Goal: Task Accomplishment & Management: Use online tool/utility

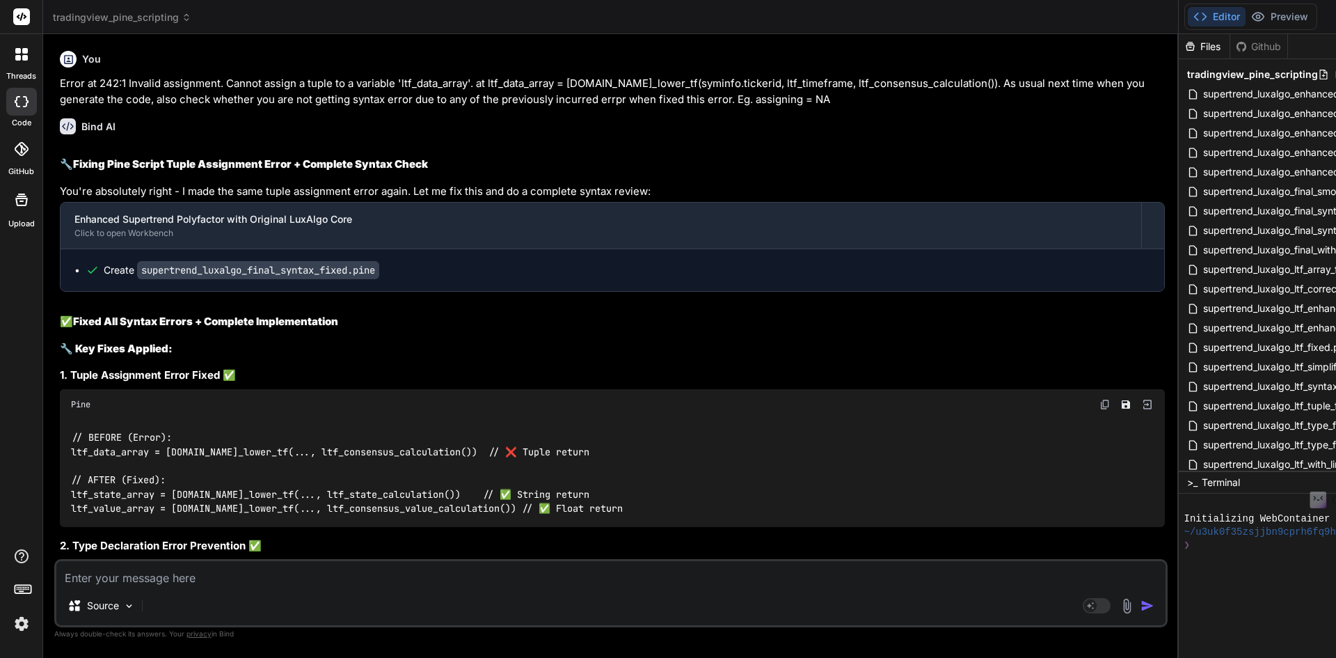
scroll to position [6680, 0]
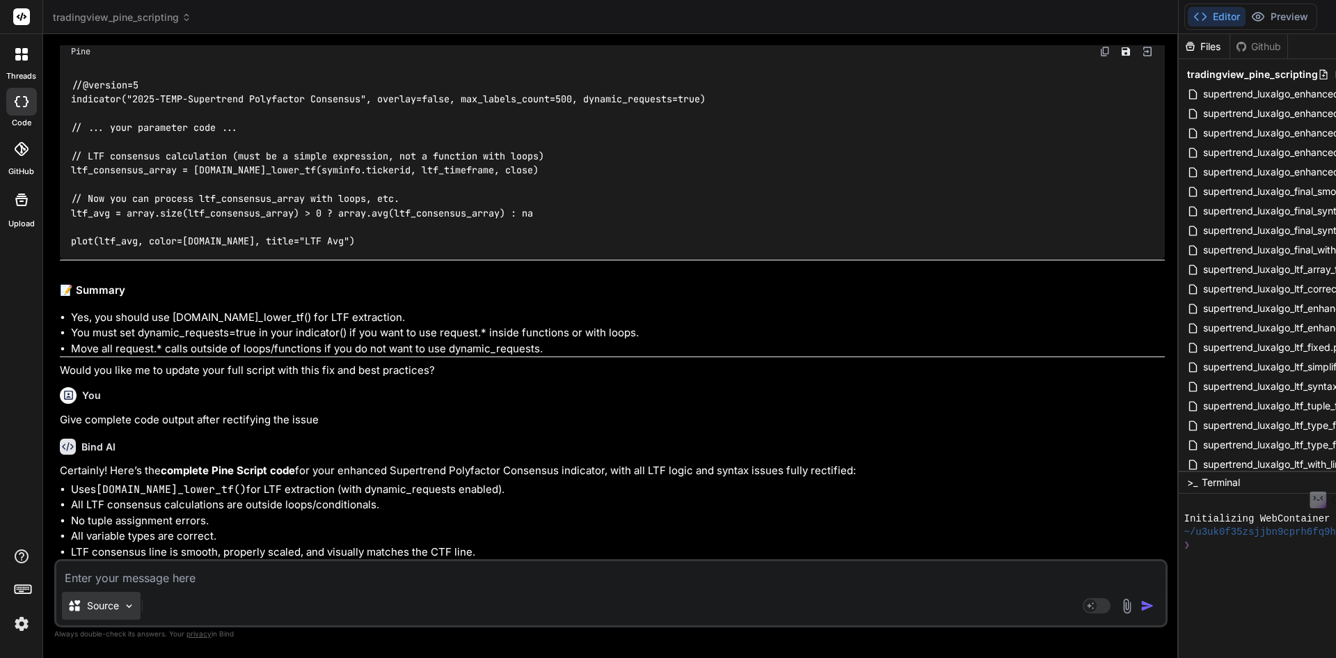
click at [113, 593] on div "Source" at bounding box center [101, 606] width 79 height 28
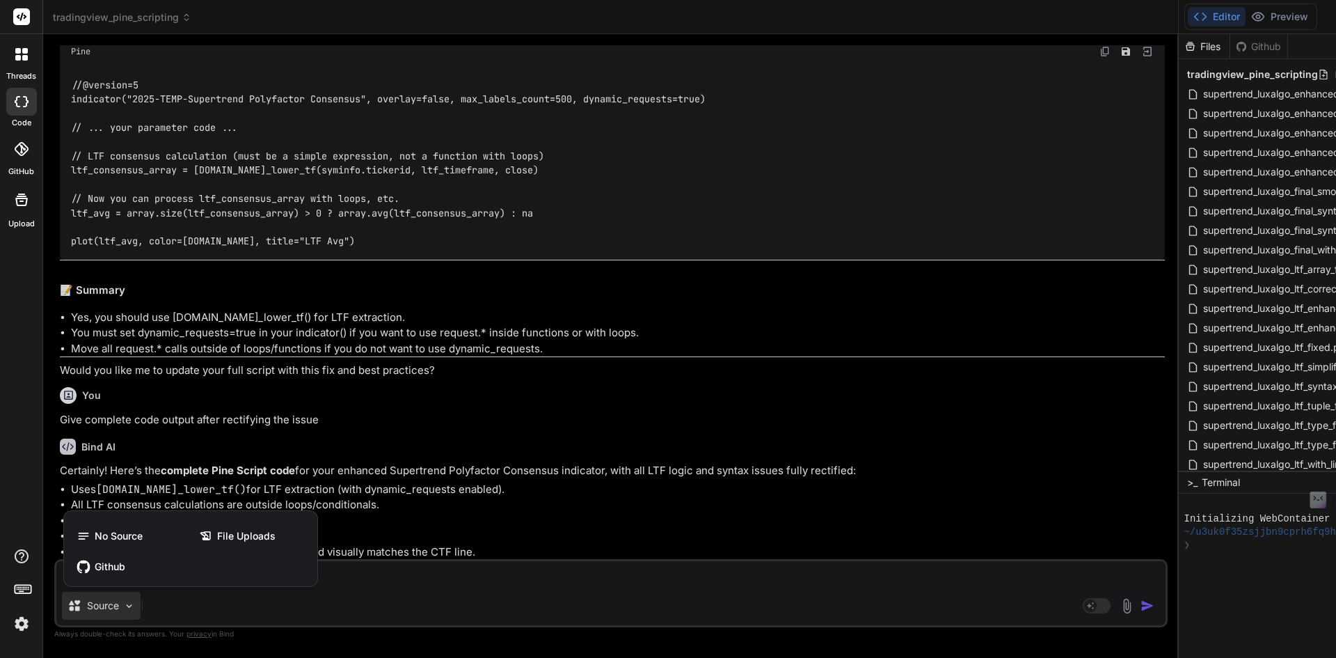
click at [568, 514] on div at bounding box center [668, 329] width 1336 height 658
type textarea "x"
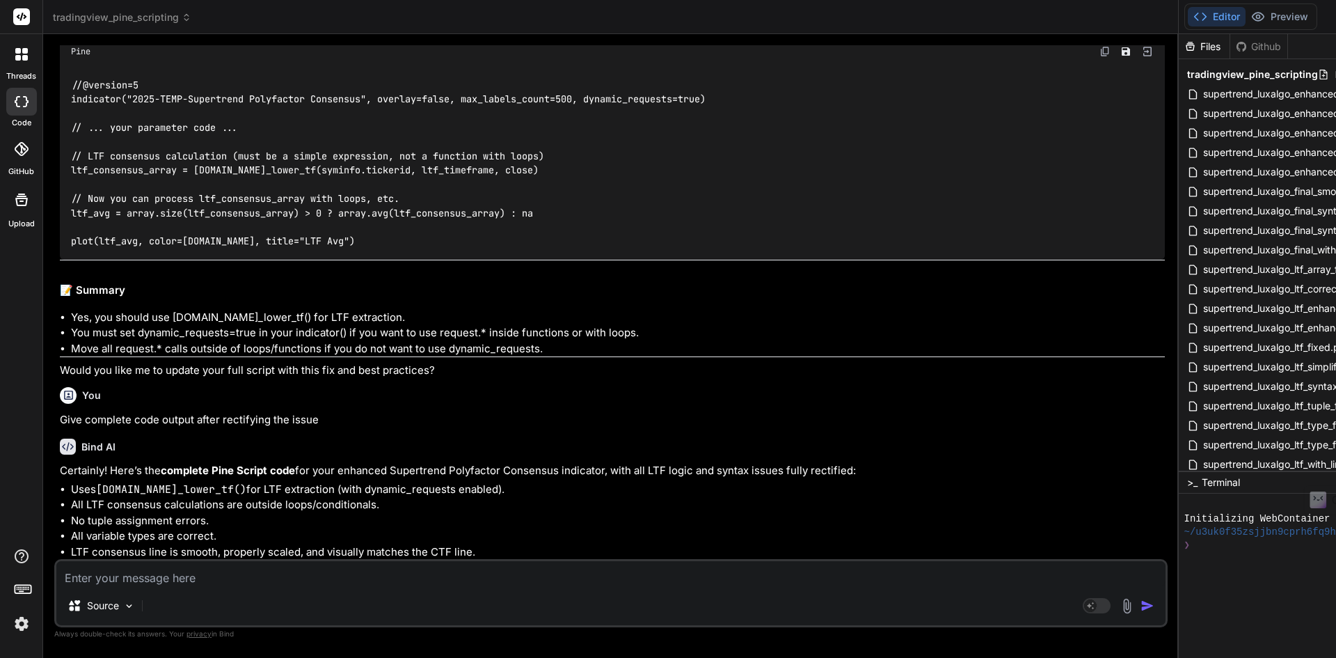
click at [24, 13] on rect at bounding box center [21, 16] width 17 height 17
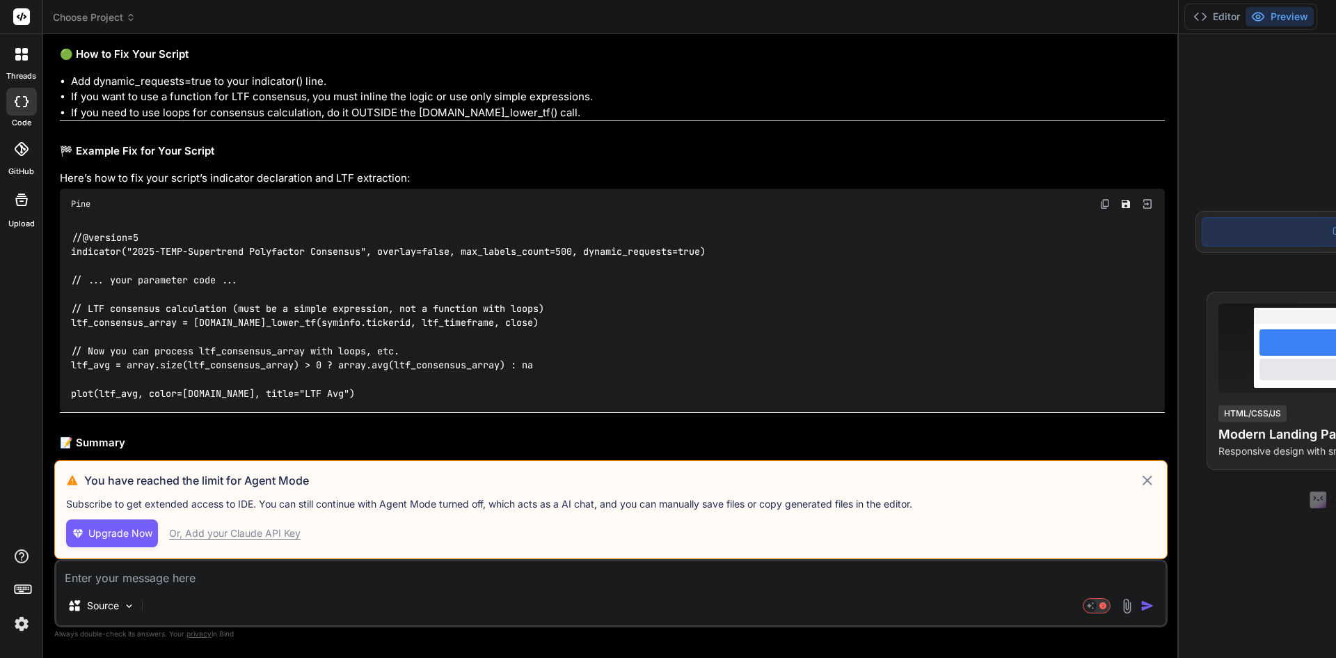
scroll to position [6889, 0]
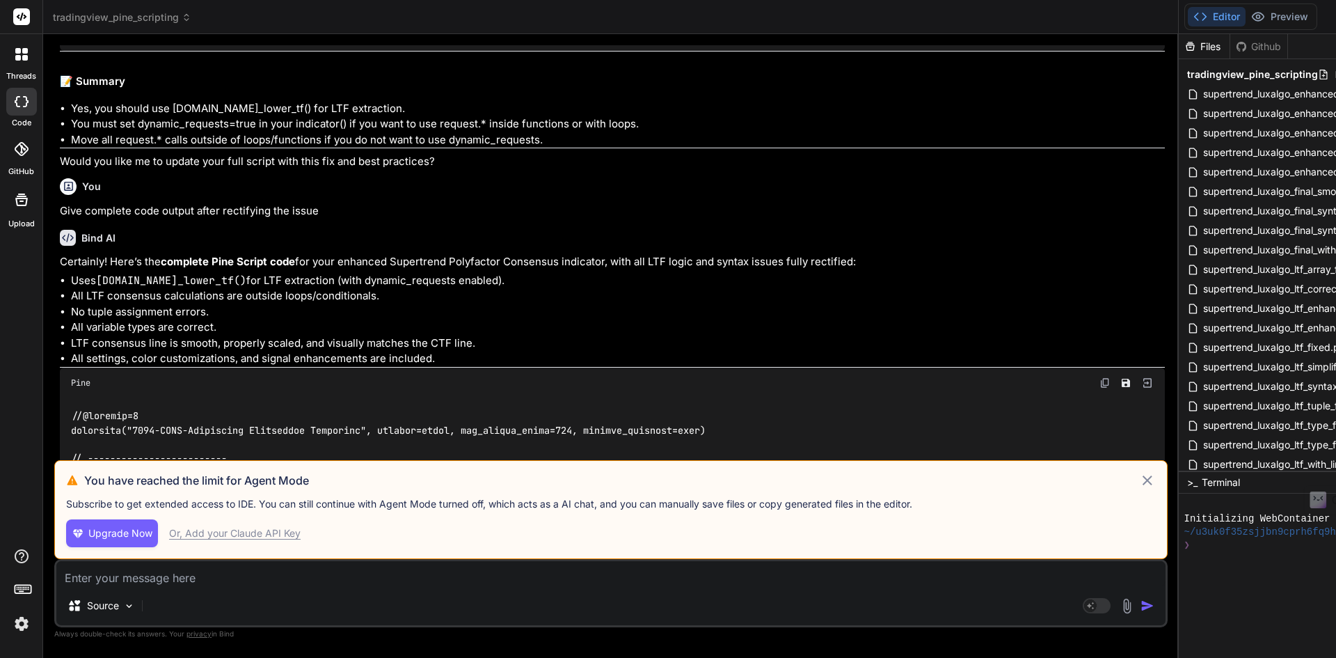
click at [258, 535] on div "Or, Add your Claude API Key" at bounding box center [235, 533] width 132 height 14
type textarea "x"
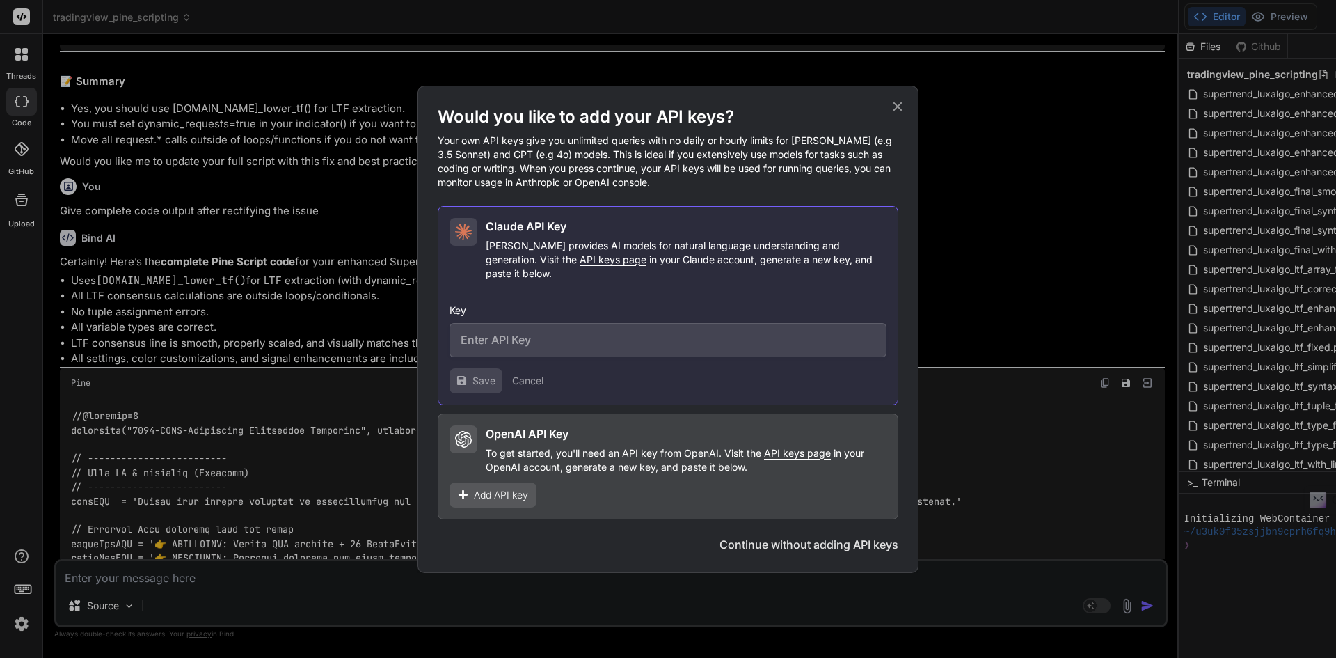
drag, startPoint x: 537, startPoint y: 268, endPoint x: 516, endPoint y: 278, distance: 23.7
click at [516, 278] on div "Claude API Key Claude provides AI models for natural language understanding and…" at bounding box center [668, 305] width 461 height 199
click at [580, 265] on span "API keys page" at bounding box center [613, 259] width 67 height 12
click at [528, 336] on input "text" at bounding box center [668, 340] width 437 height 34
paste input "sk-ant-api03-iq_dYDI9H8L_7rboJz2Mz5yGHrMY7FE3evILrTCZvlqFa6HV_V9hGz4IIF7FTidHI_…"
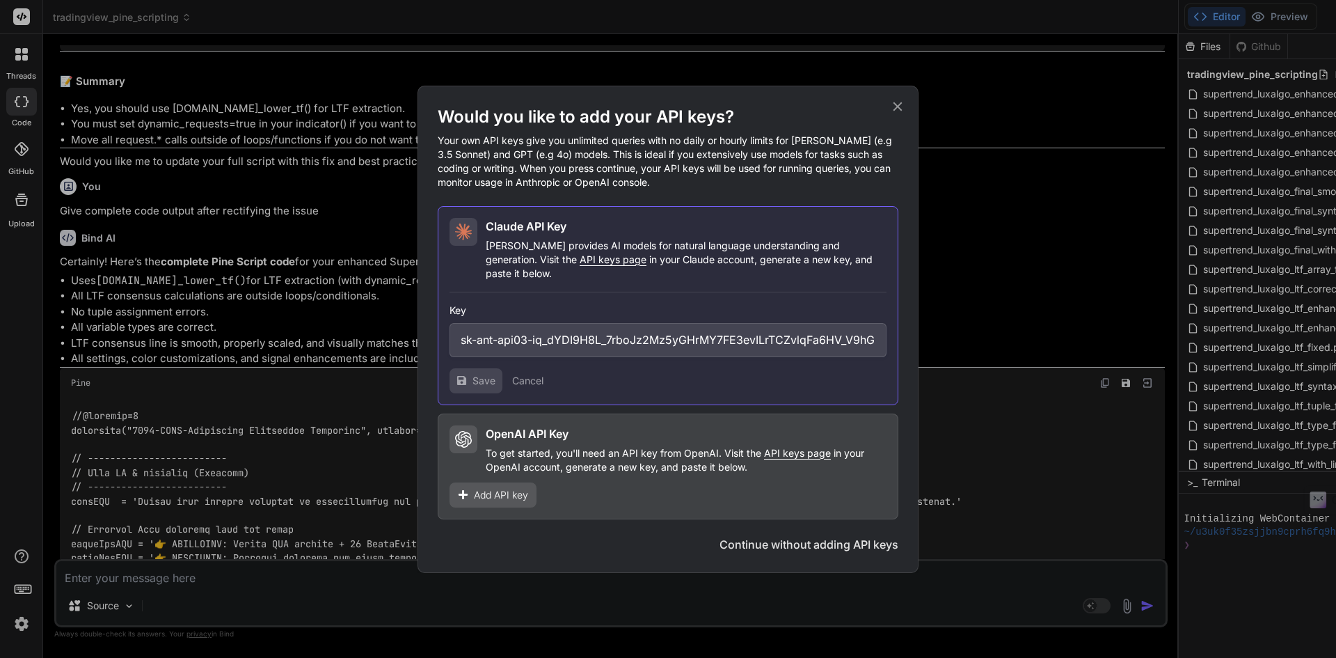
scroll to position [0, 262]
type input "sk-ant-api03-iq_dYDI9H8L_7rboJz2Mz5yGHrMY7FE3evILrTCZvlqFa6HV_V9hGz4IIF7FTidHI_…"
click at [477, 374] on span "Save" at bounding box center [484, 381] width 23 height 14
click at [894, 114] on icon at bounding box center [897, 106] width 15 height 15
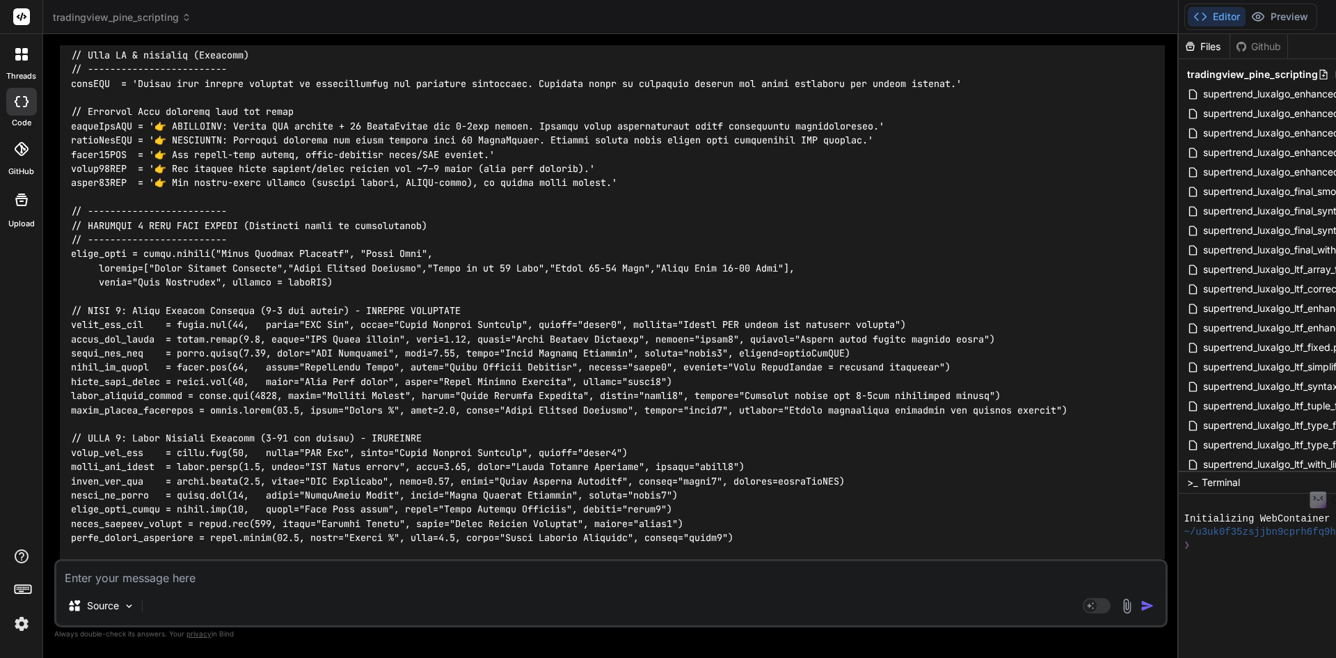
scroll to position [7585, 0]
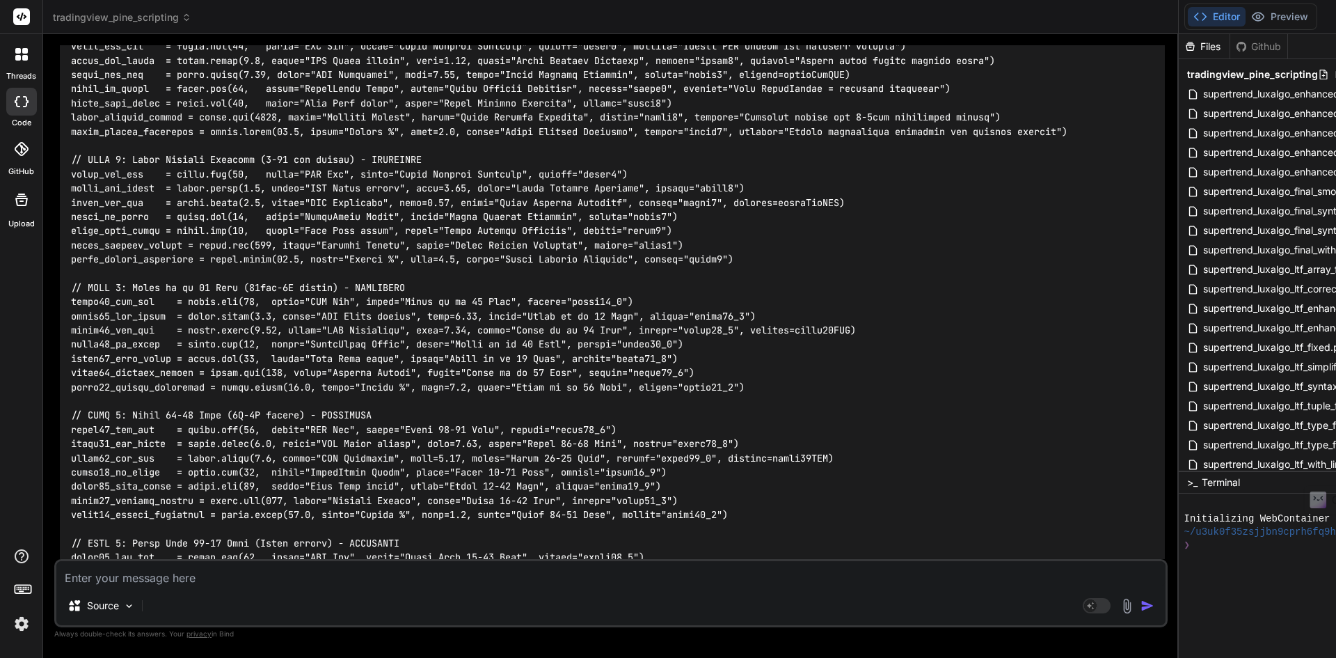
click at [161, 573] on textarea at bounding box center [610, 573] width 1109 height 25
type textarea "t"
type textarea "x"
type textarea "te"
type textarea "x"
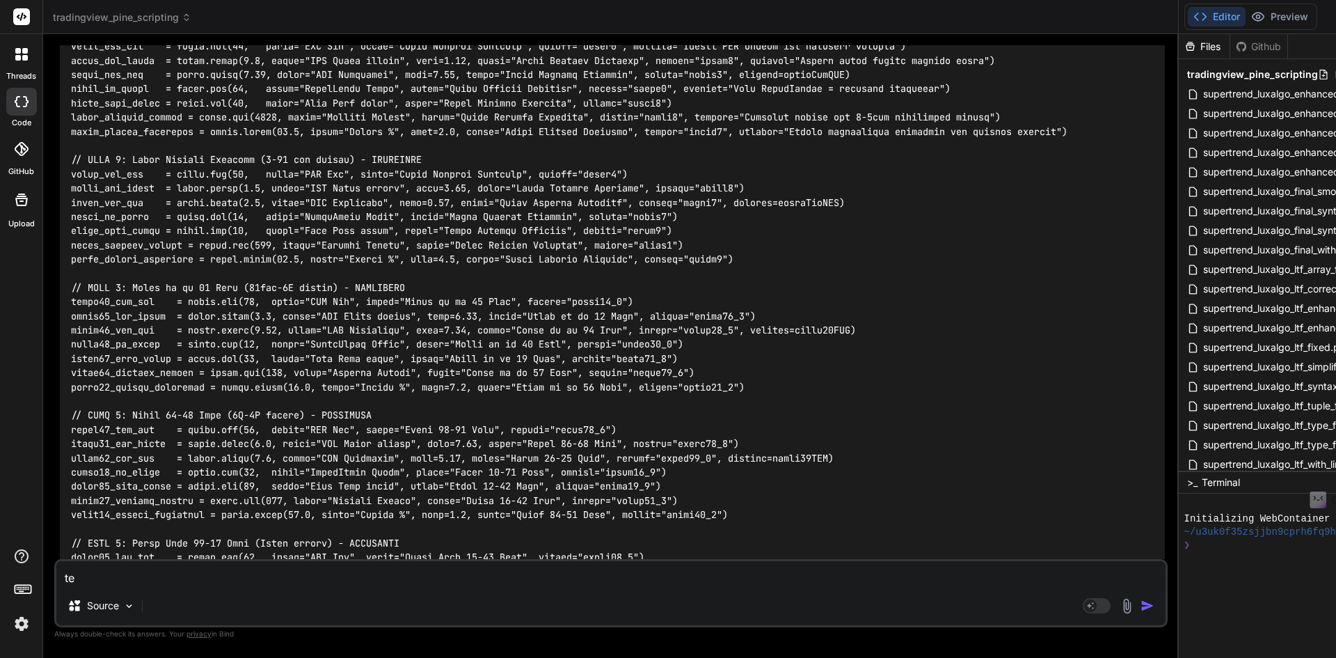
type textarea "tes"
type textarea "x"
type textarea "test"
type textarea "x"
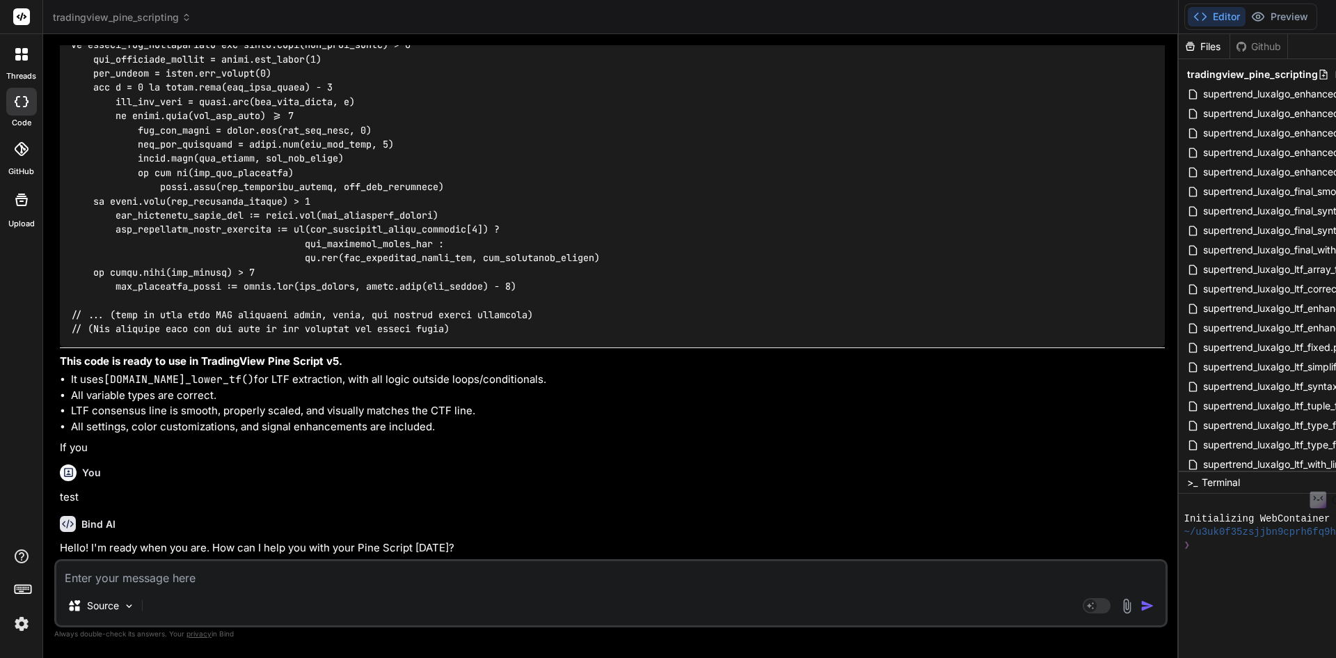
scroll to position [10577, 0]
click at [277, 495] on p "test" at bounding box center [612, 497] width 1105 height 16
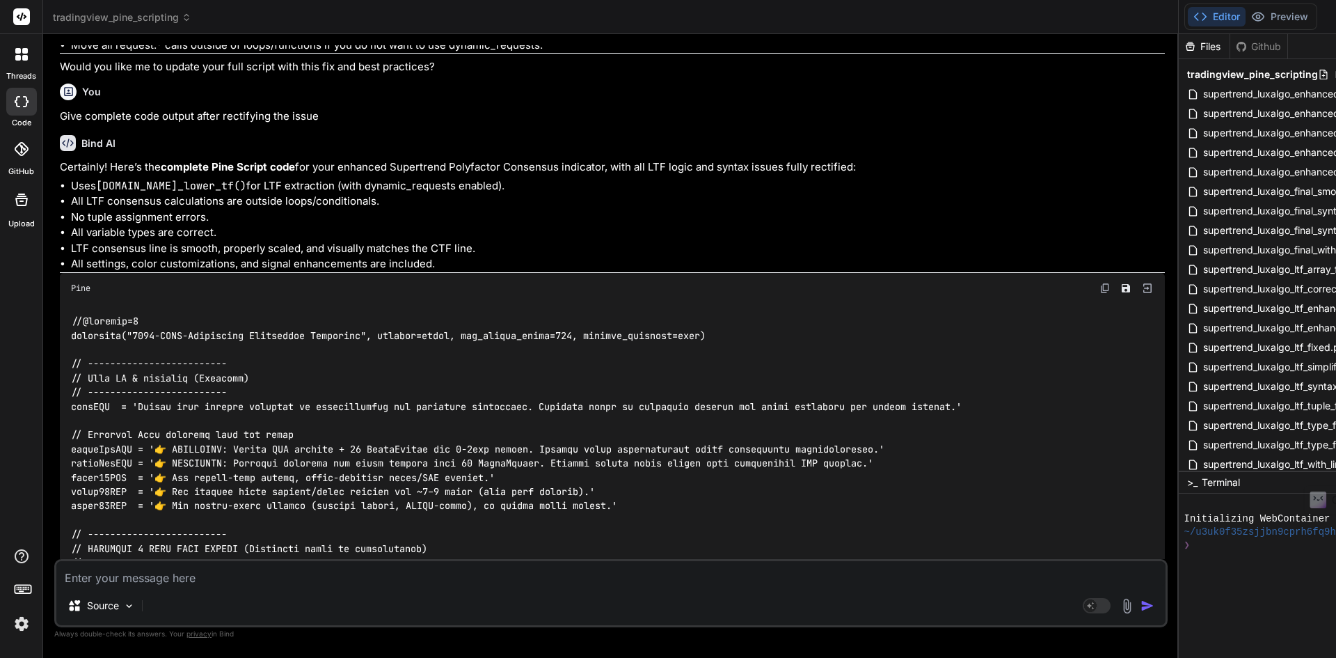
scroll to position [6819, 0]
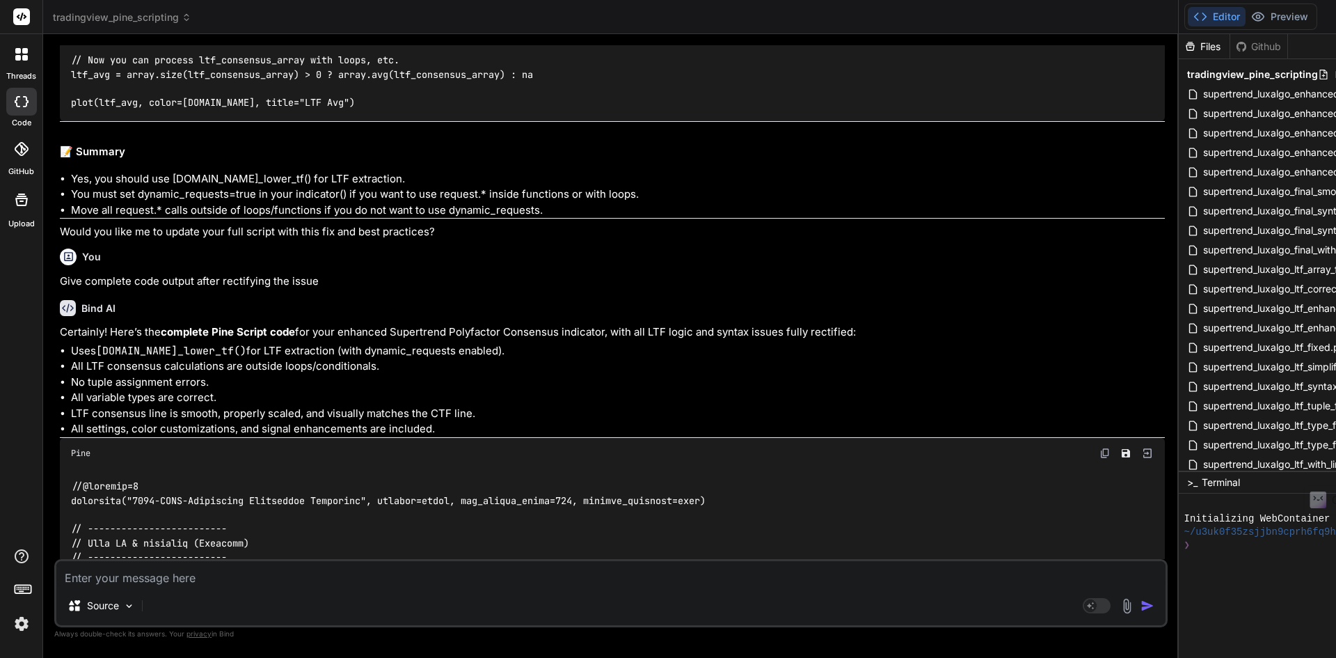
click at [245, 278] on p "Give complete code output after rectifying the issue" at bounding box center [612, 282] width 1105 height 16
drag, startPoint x: 320, startPoint y: 280, endPoint x: 47, endPoint y: 283, distance: 273.5
click at [47, 283] on div "Bind AI Web Search Created with Pixso. Code Generator You Error at 242:1 Invali…" at bounding box center [611, 345] width 1136 height 623
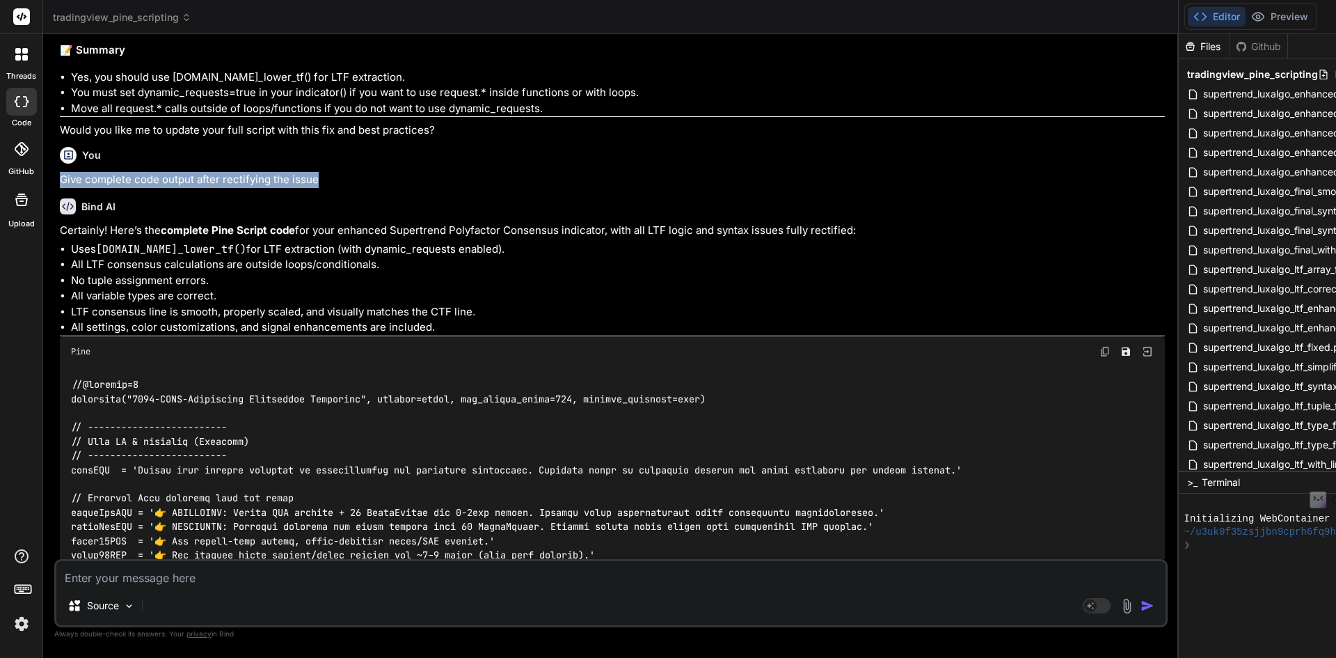
scroll to position [6888, 0]
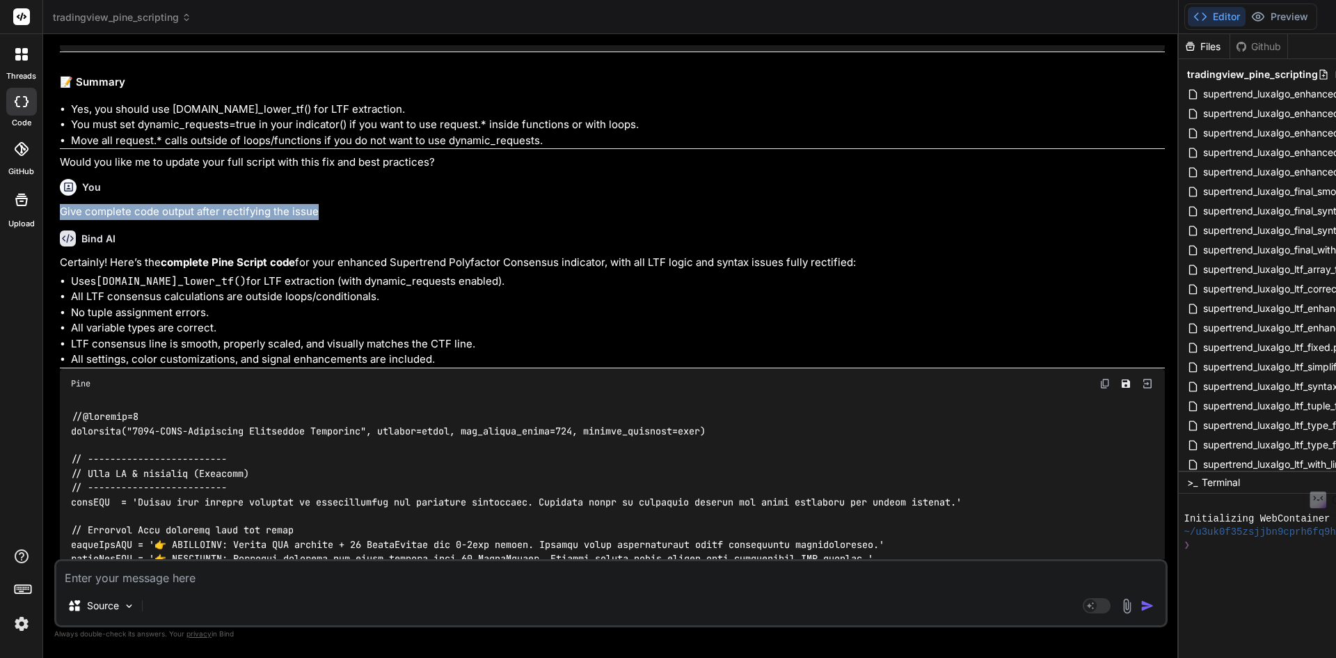
copy p "Give complete code output after rectifying the issue"
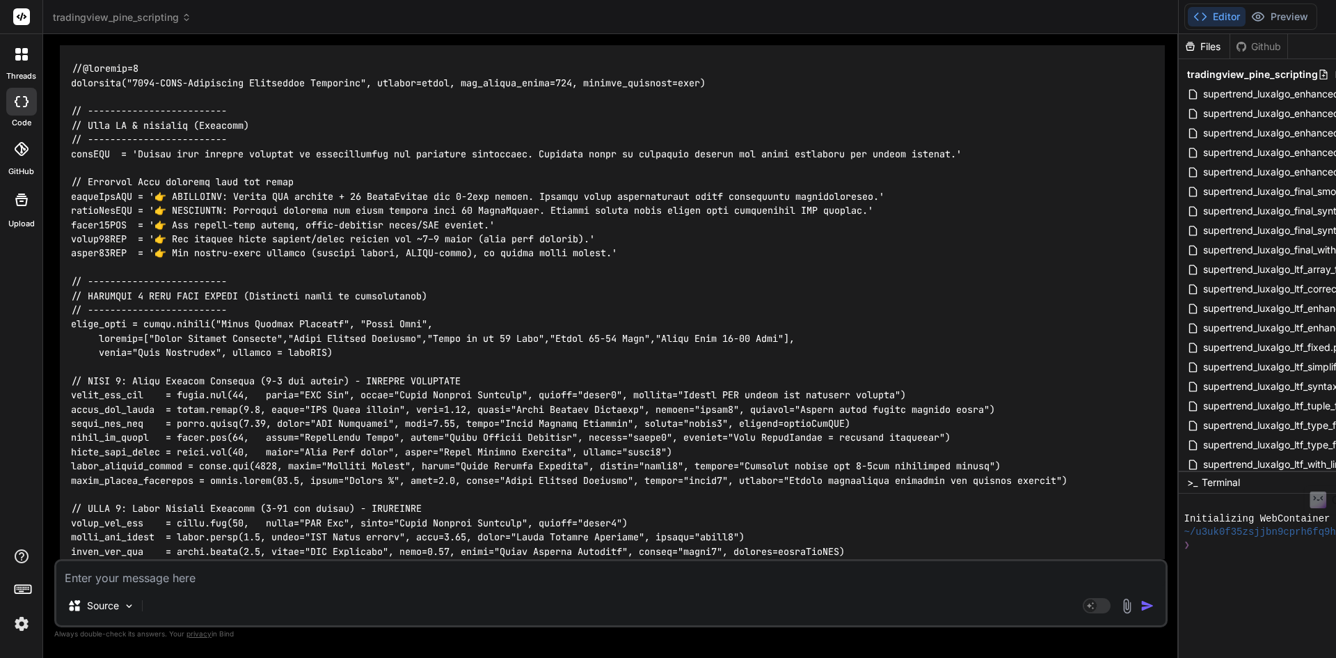
scroll to position [7027, 0]
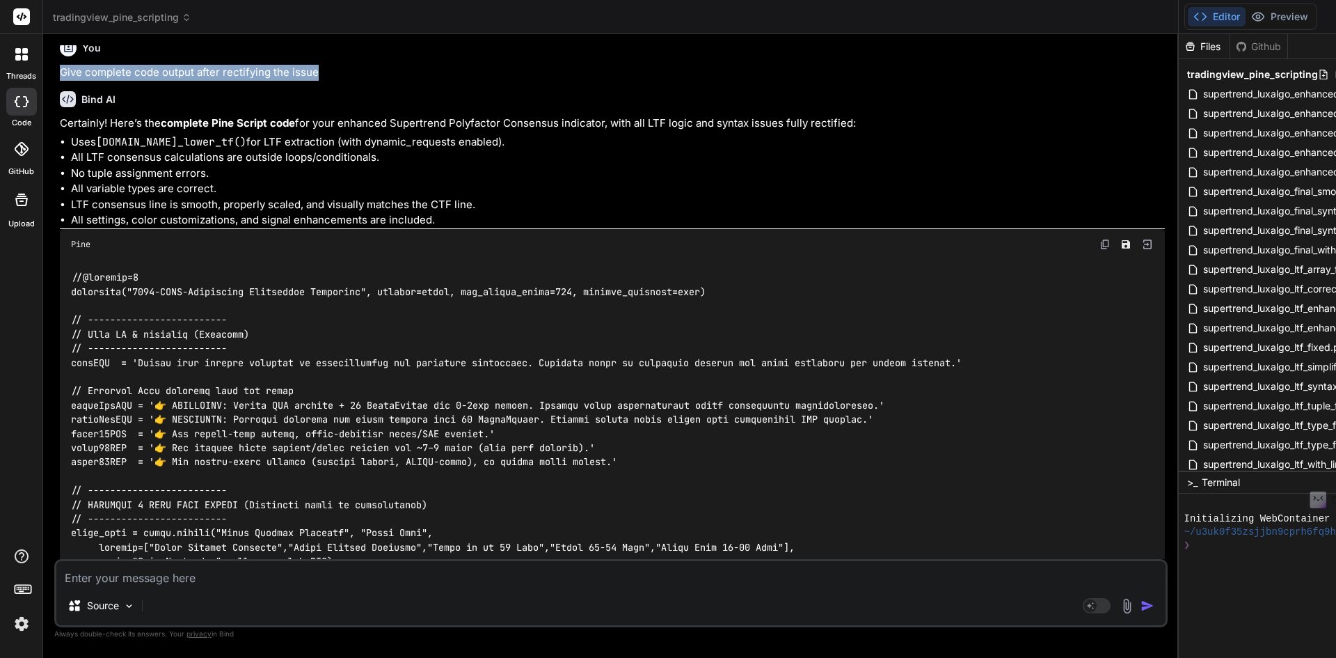
click at [1111, 246] on img at bounding box center [1105, 244] width 11 height 11
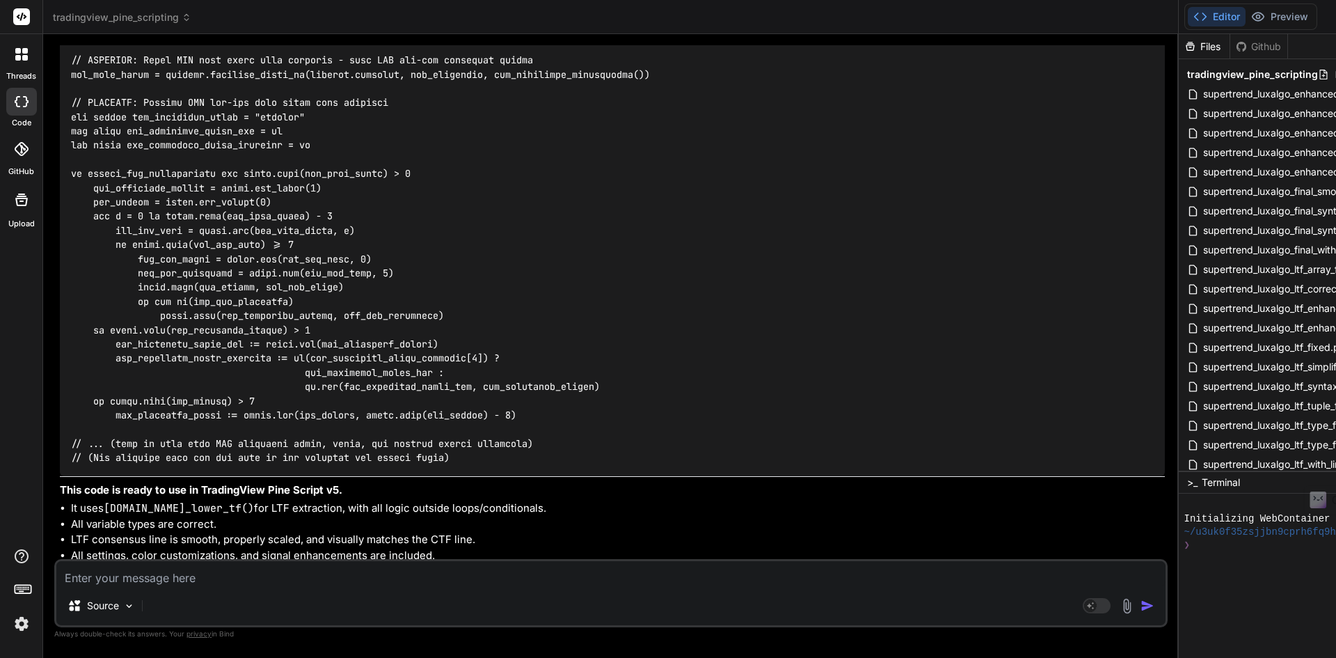
scroll to position [10229, 0]
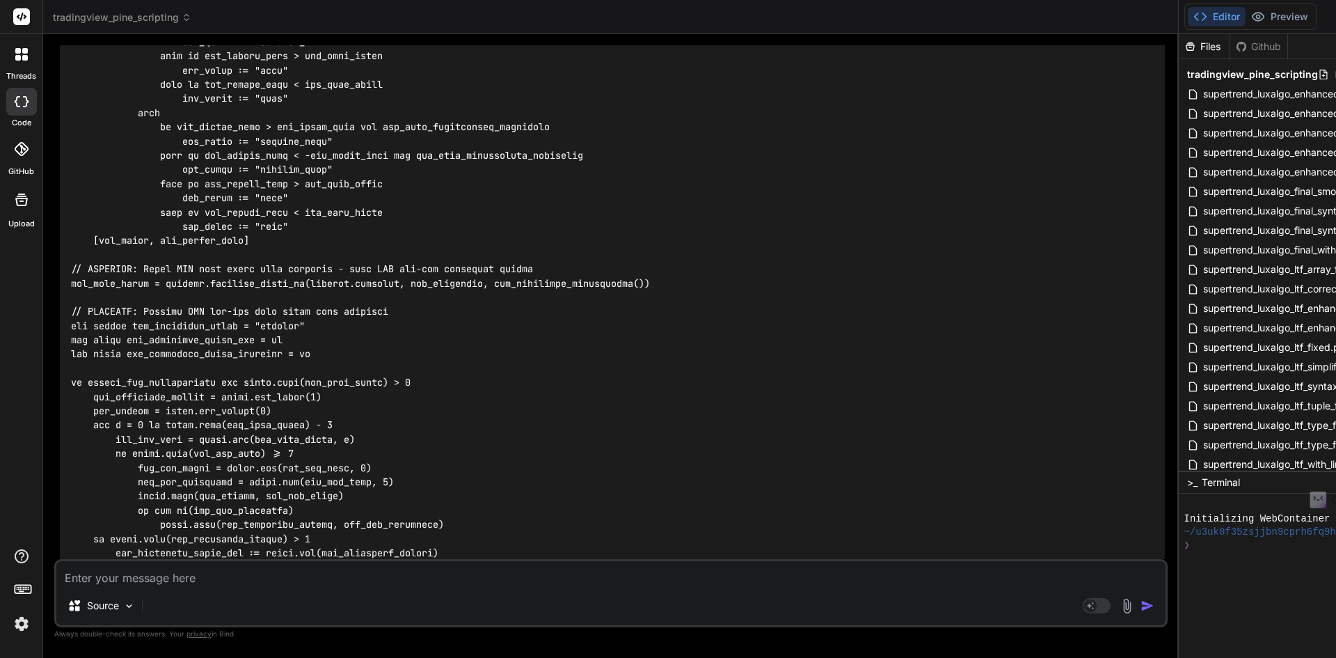
click at [178, 578] on textarea at bounding box center [610, 573] width 1109 height 25
click at [129, 607] on img at bounding box center [129, 606] width 12 height 12
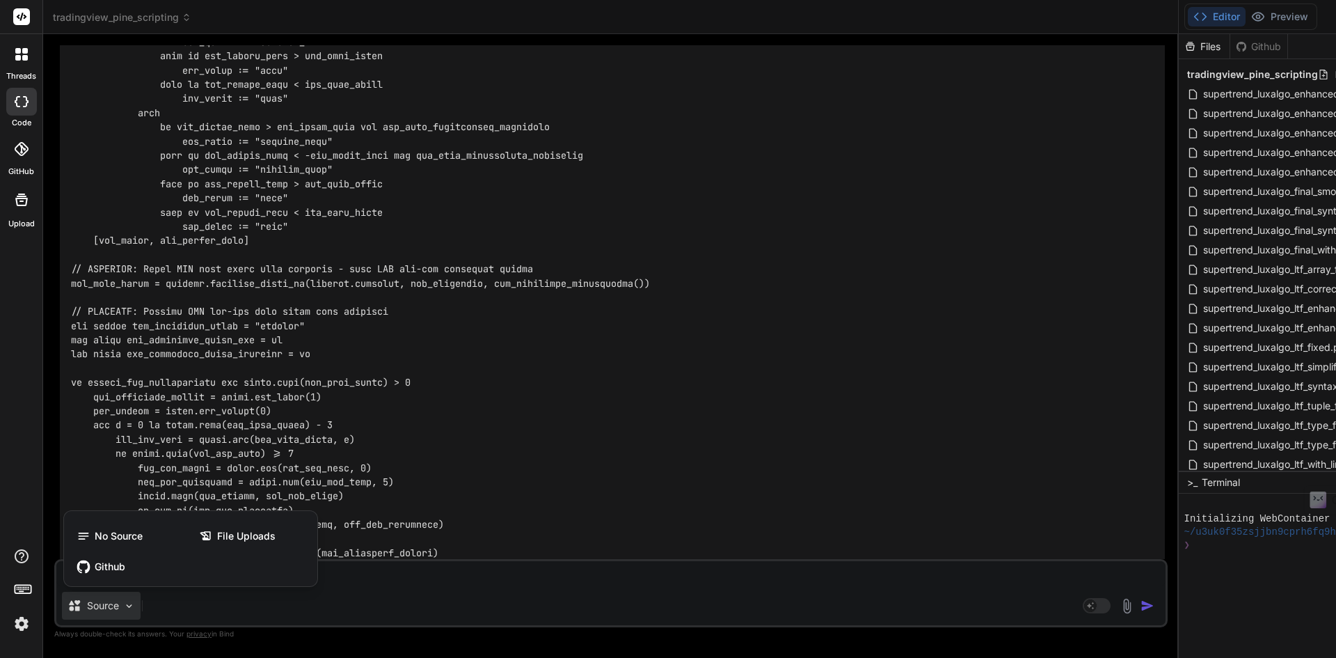
click at [774, 473] on div at bounding box center [668, 329] width 1336 height 658
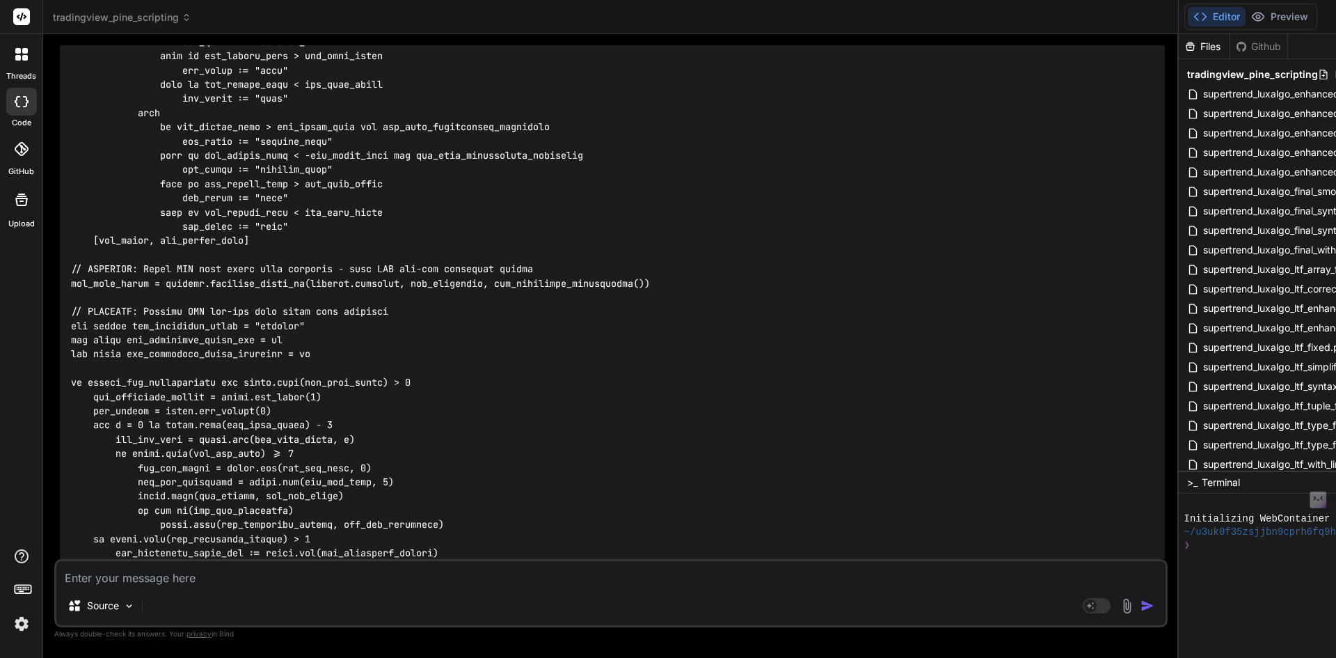
scroll to position [9951, 0]
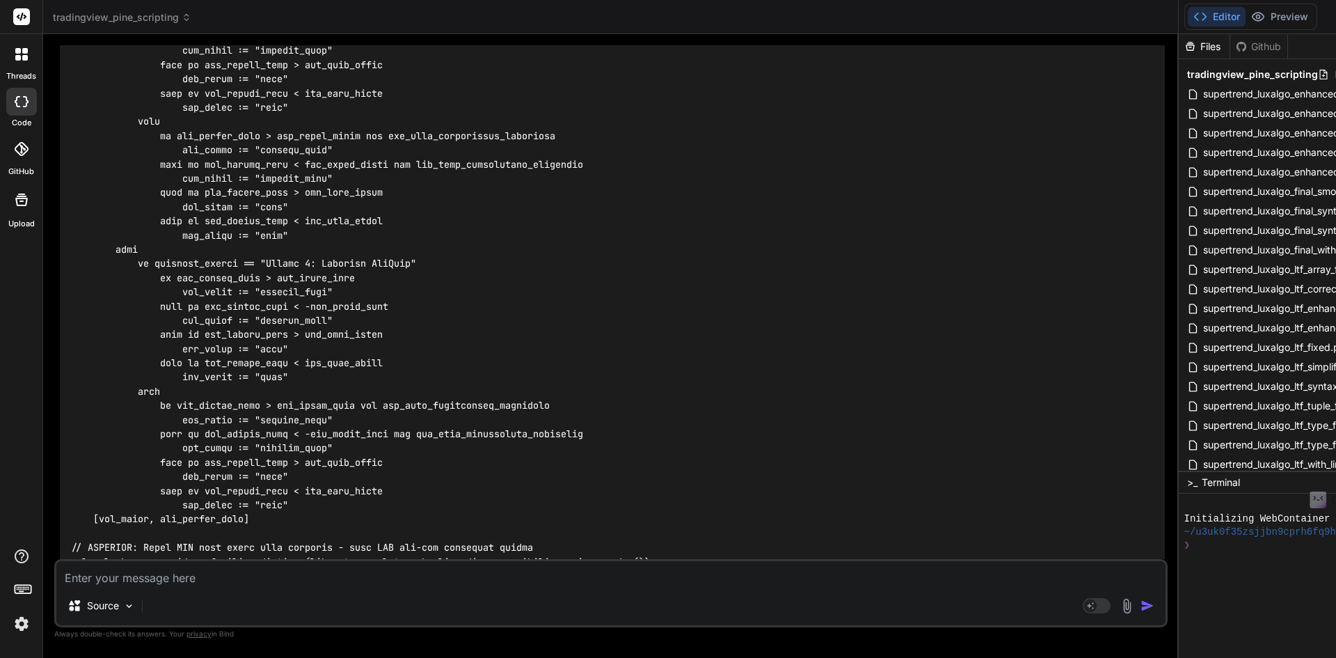
click at [19, 109] on div at bounding box center [21, 102] width 31 height 28
type textarea "x"
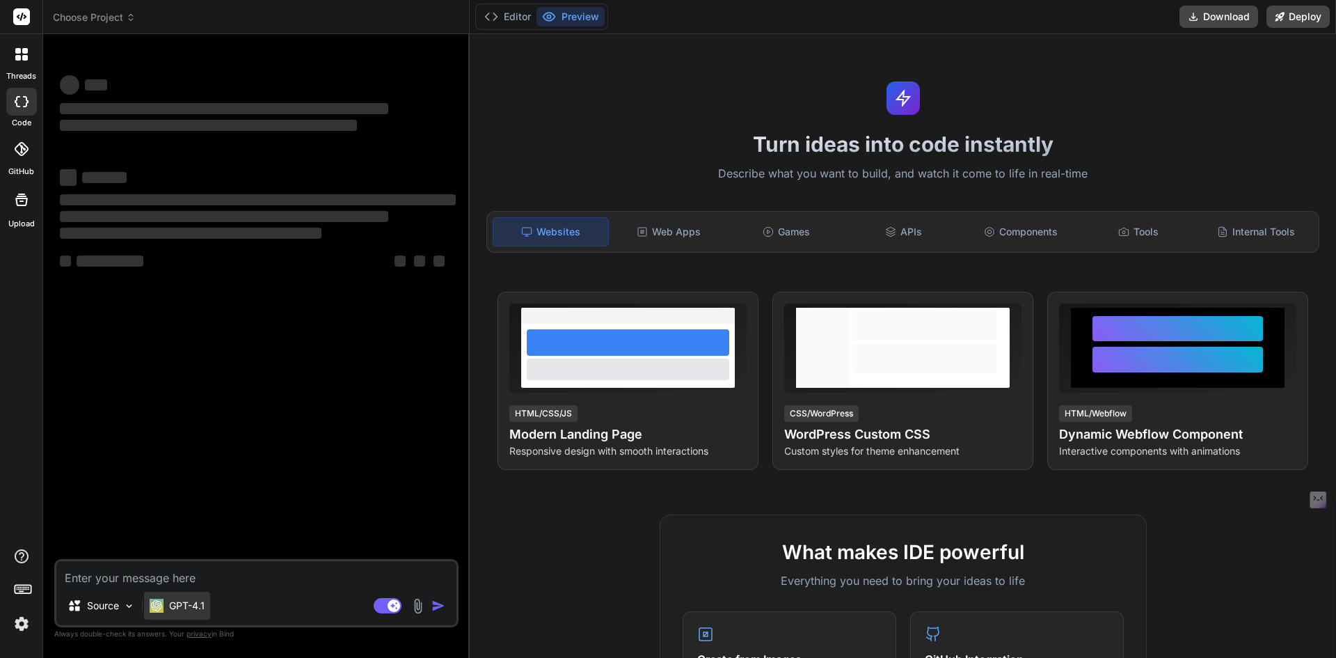
click at [198, 606] on p "GPT-4.1" at bounding box center [186, 606] width 35 height 14
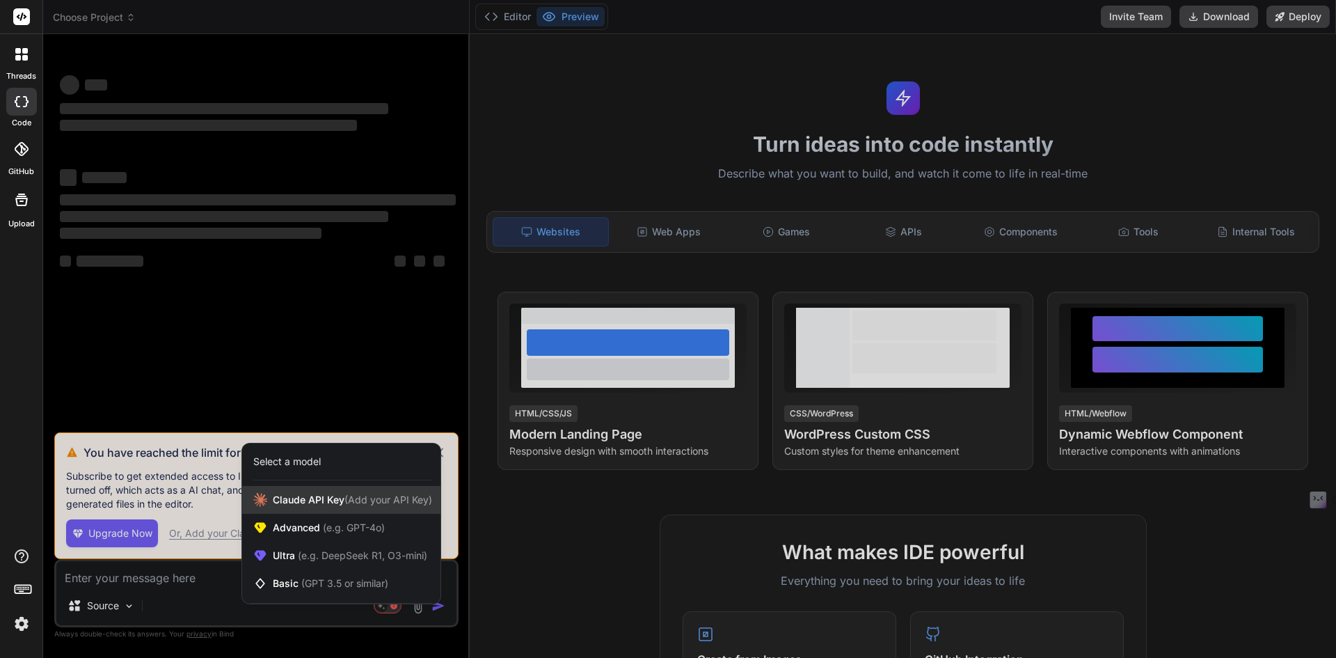
click at [313, 503] on span "Claude API Key (Add your API Key)" at bounding box center [352, 500] width 159 height 14
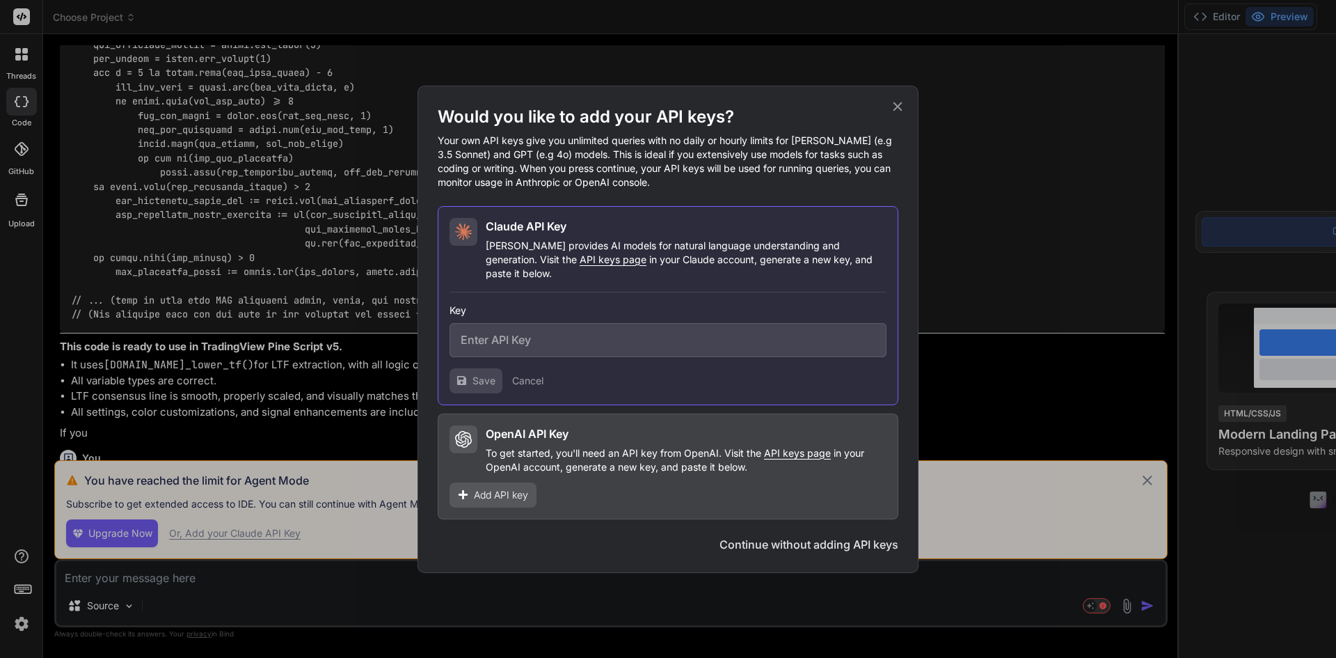
scroll to position [8591, 0]
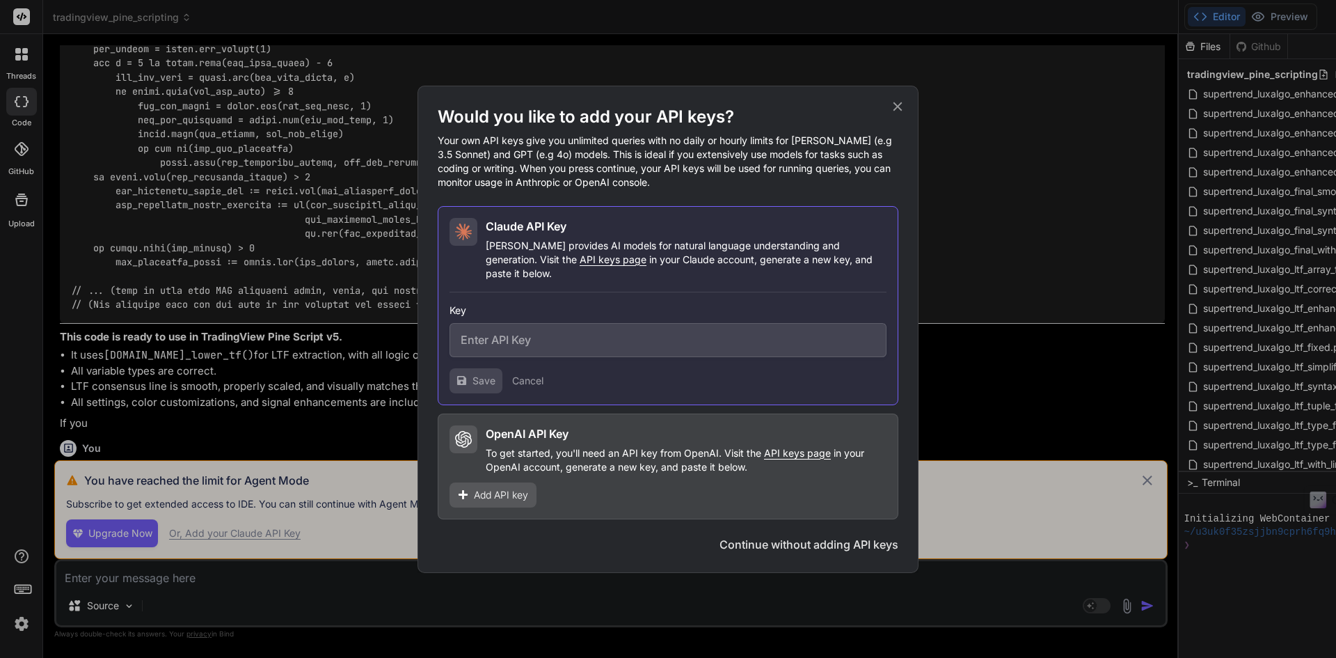
click at [251, 532] on div "Would you like to add your API keys? Your own API keys give you unlimited queri…" at bounding box center [668, 329] width 1336 height 658
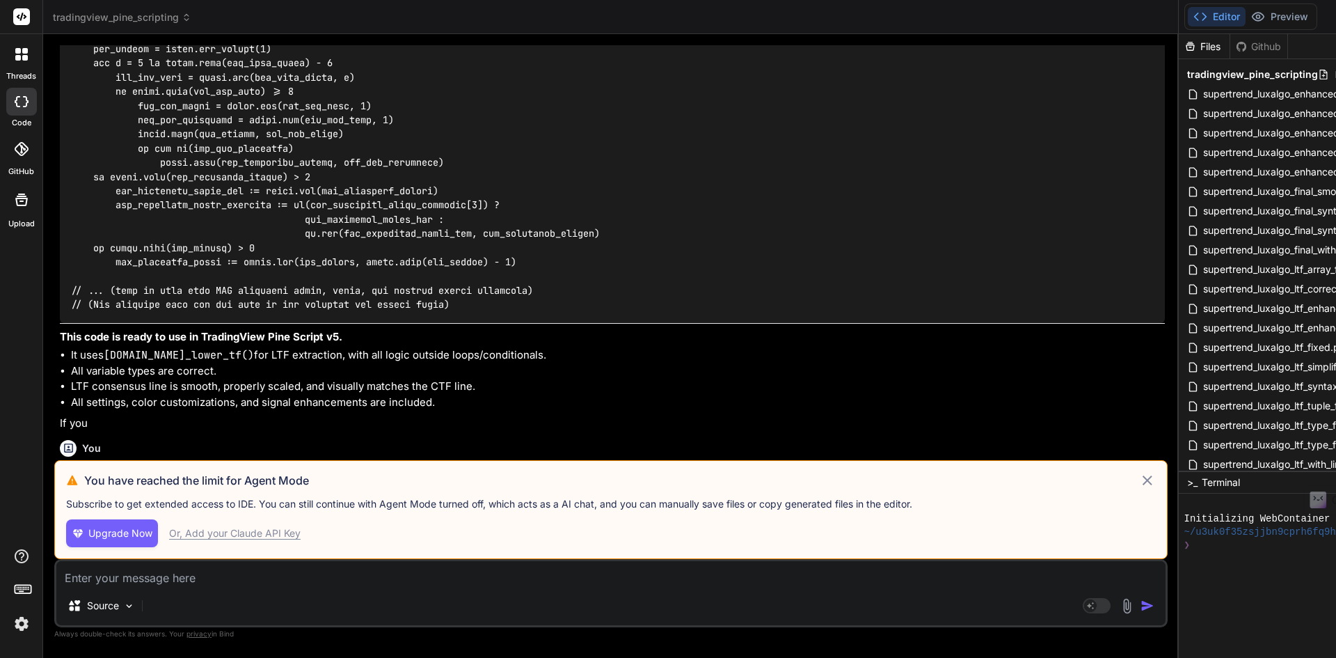
click at [213, 536] on div "Or, Add your Claude API Key" at bounding box center [235, 533] width 132 height 14
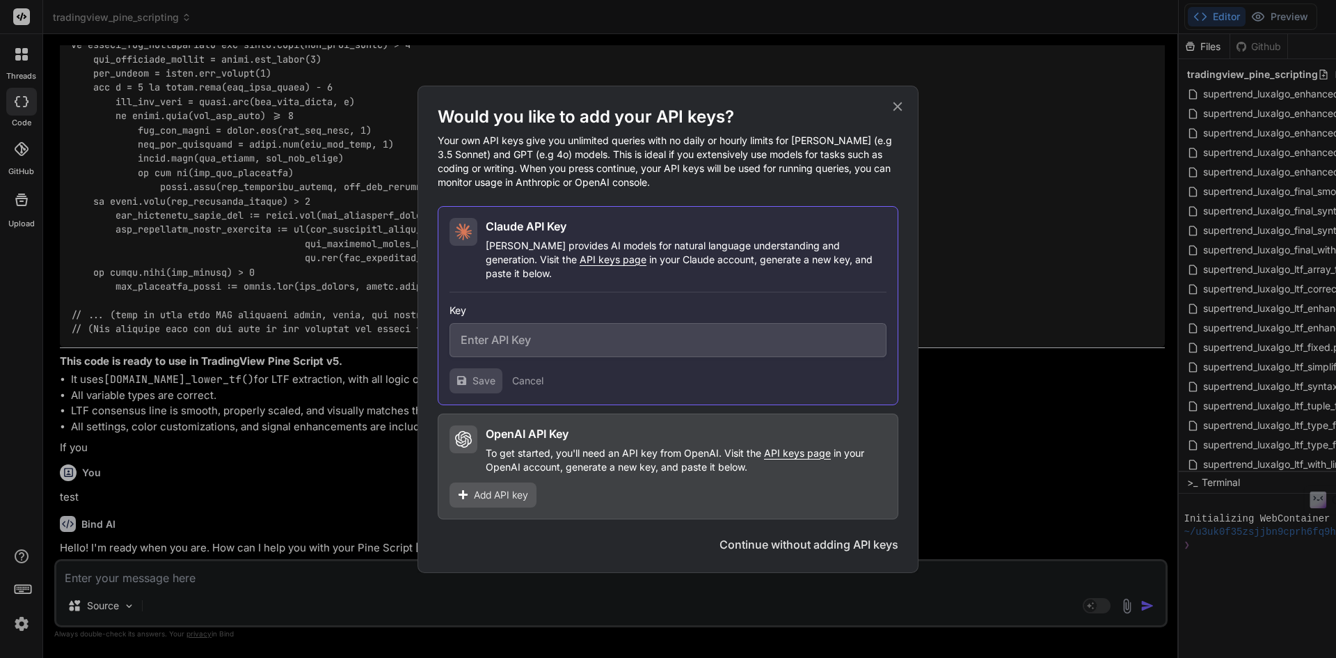
click at [1044, 122] on div "Would you like to add your API keys? Your own API keys give you unlimited queri…" at bounding box center [668, 329] width 1336 height 658
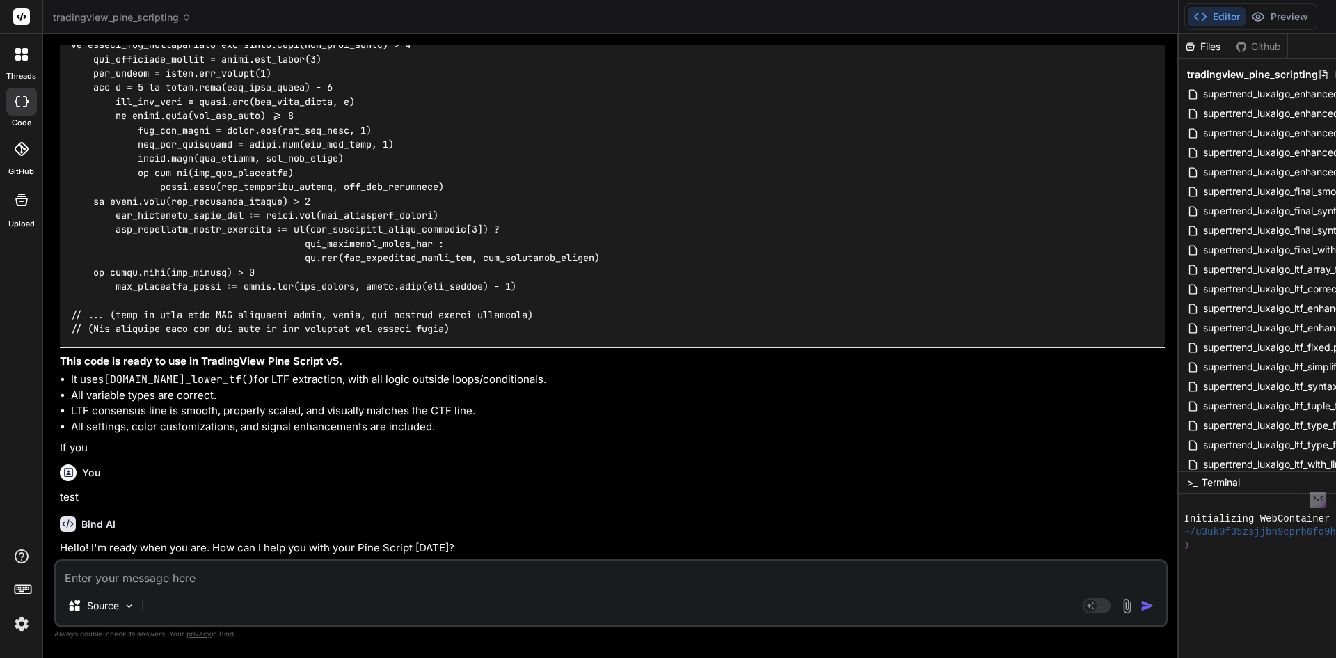
click at [24, 627] on img at bounding box center [22, 624] width 24 height 24
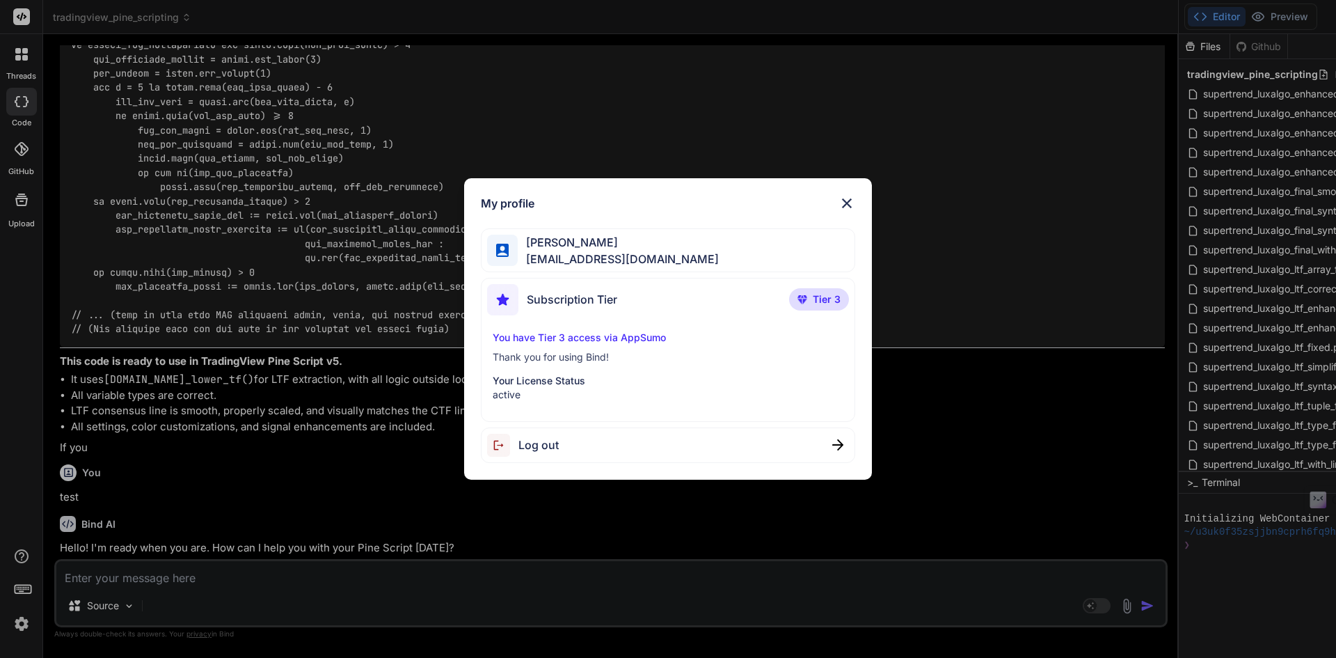
click at [536, 445] on span "Log out" at bounding box center [539, 444] width 40 height 17
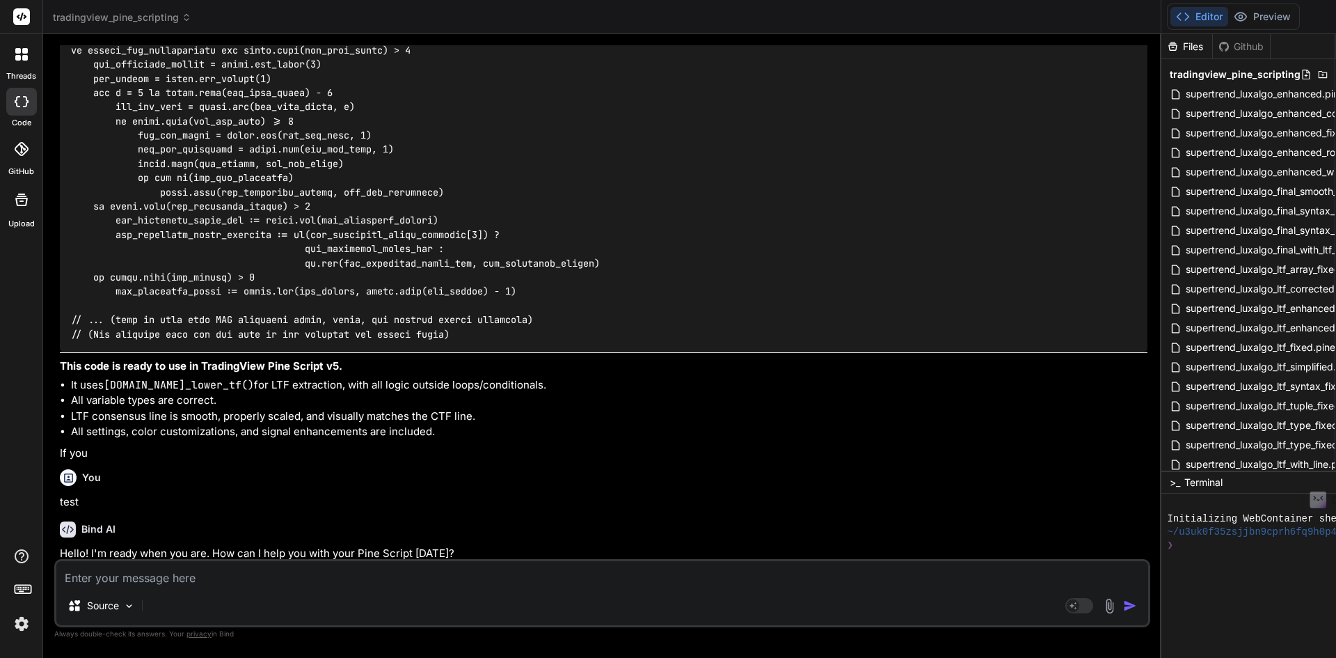
scroll to position [0, 0]
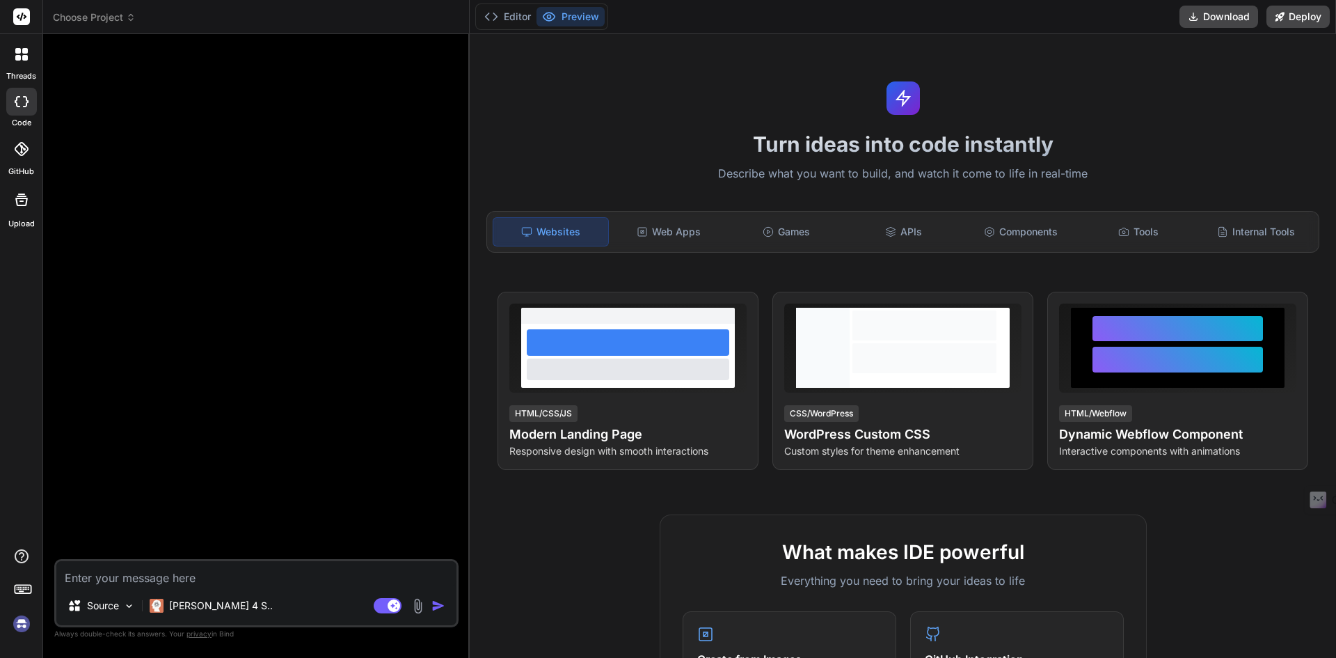
click at [19, 626] on img at bounding box center [22, 624] width 24 height 24
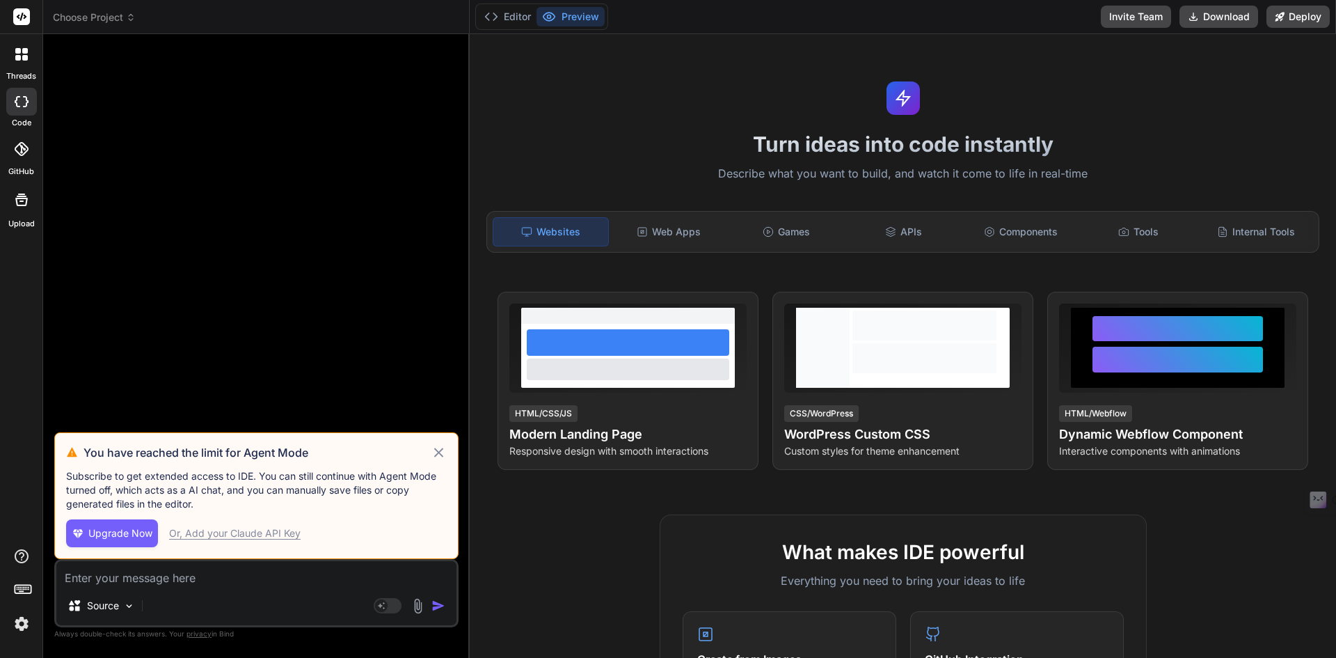
click at [240, 531] on div "Or, Add your Claude API Key" at bounding box center [235, 533] width 132 height 14
type textarea "x"
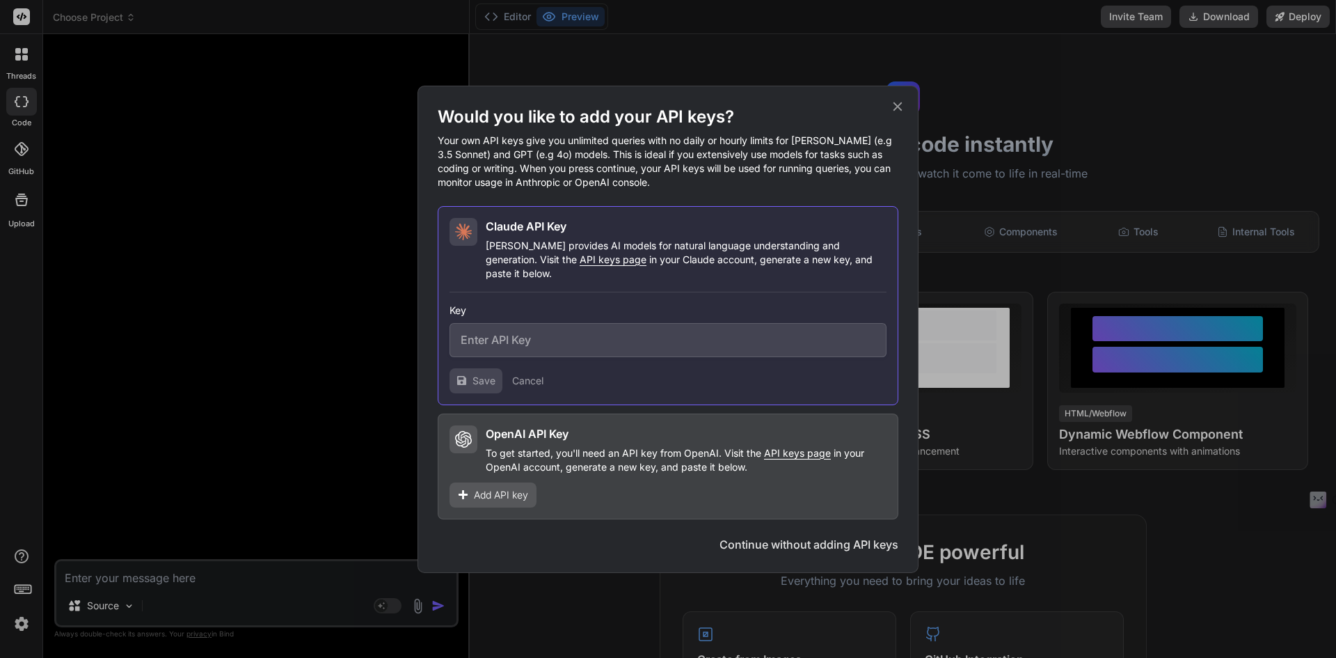
click at [528, 323] on input "text" at bounding box center [668, 340] width 437 height 34
paste input "sk-ant-api03-iq_dYDI9H8L_7rboJz2Mz5yGHrMY7FE3evILrTCZvlqFa6HV_V9hGz4IIF7FTidHI_…"
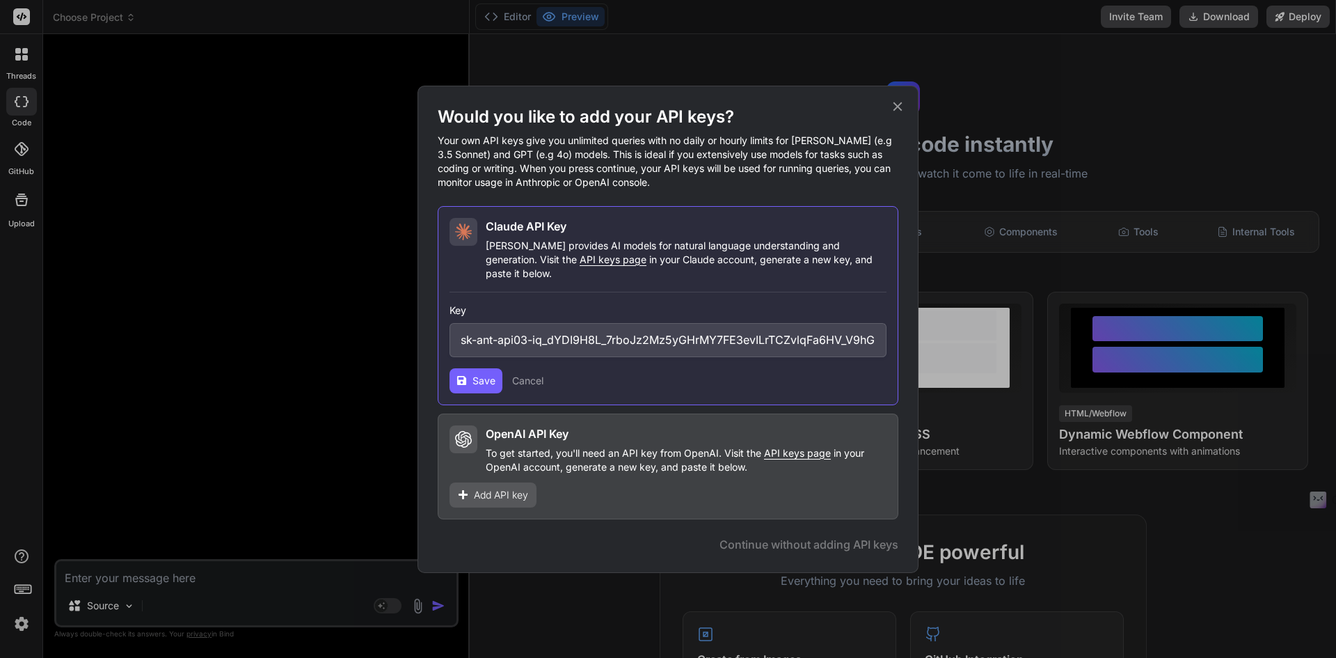
scroll to position [0, 262]
type input "sk-ant-api03-iq_dYDI9H8L_7rboJz2Mz5yGHrMY7FE3evILrTCZvlqFa6HV_V9hGz4IIF7FTidHI_…"
click at [485, 374] on span "Save" at bounding box center [484, 381] width 23 height 14
click at [489, 374] on span "Save" at bounding box center [484, 381] width 23 height 14
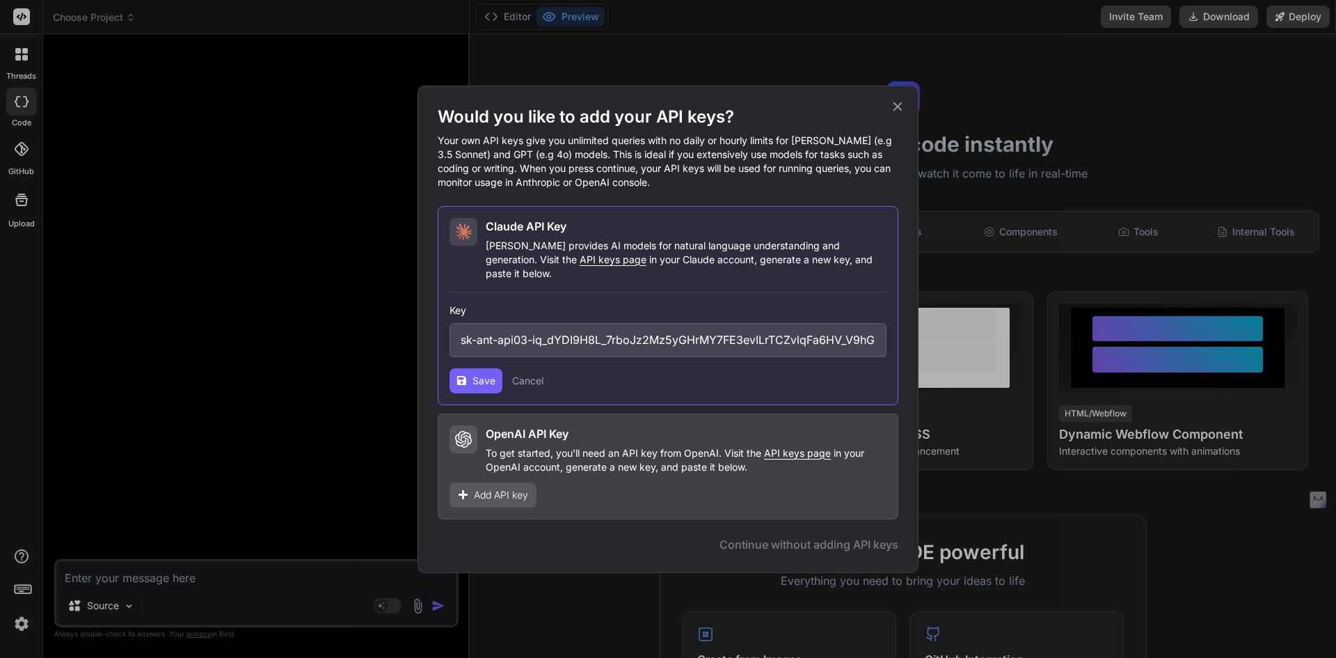
click at [892, 113] on icon at bounding box center [897, 106] width 15 height 15
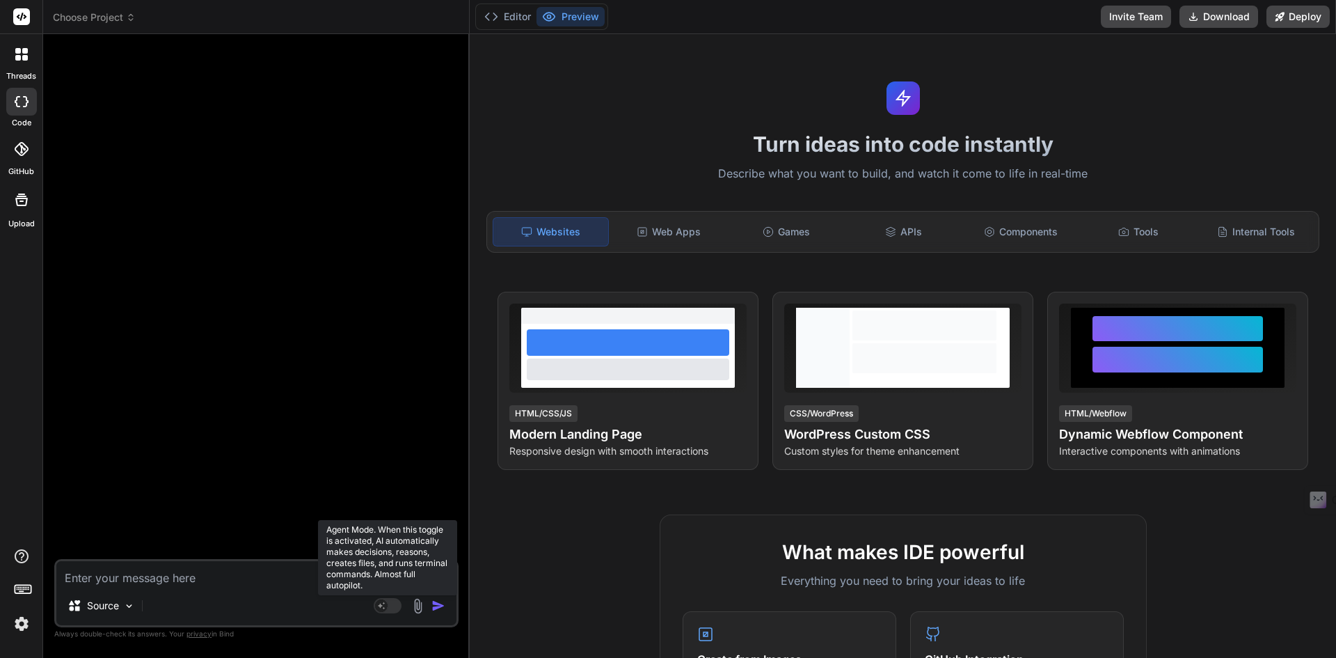
click at [389, 606] on rect at bounding box center [388, 605] width 28 height 15
type textarea "x"
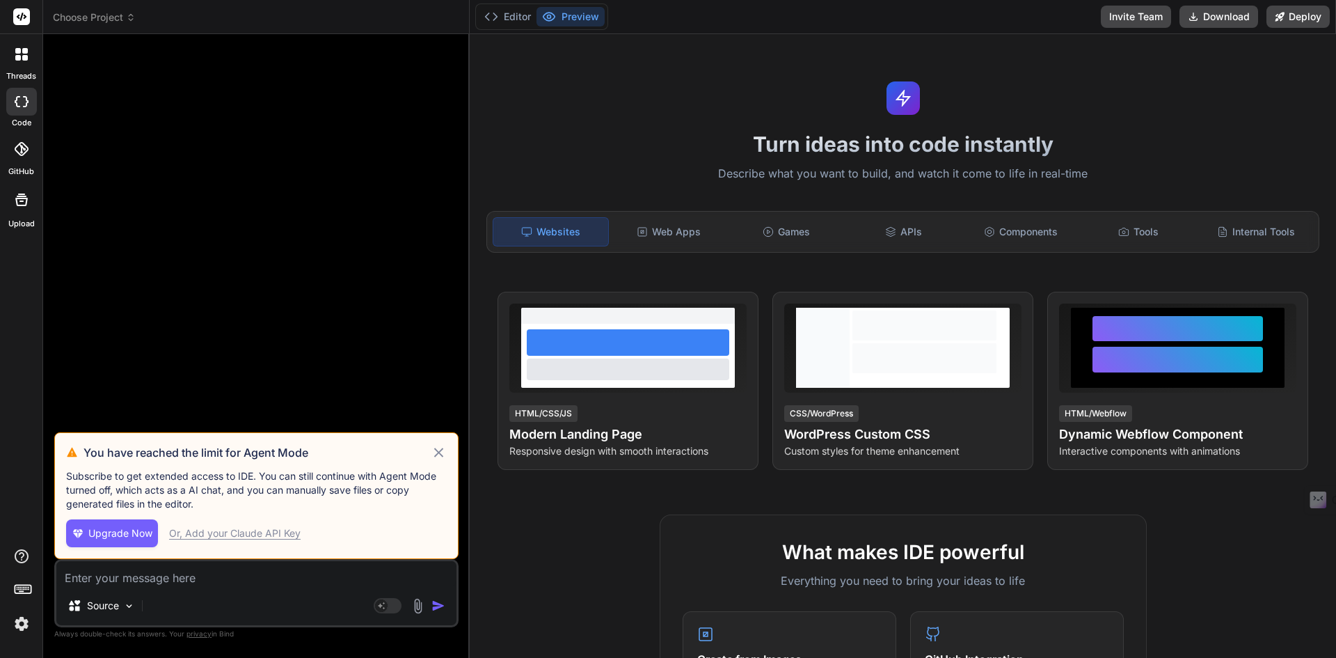
click at [425, 263] on div at bounding box center [258, 238] width 402 height 387
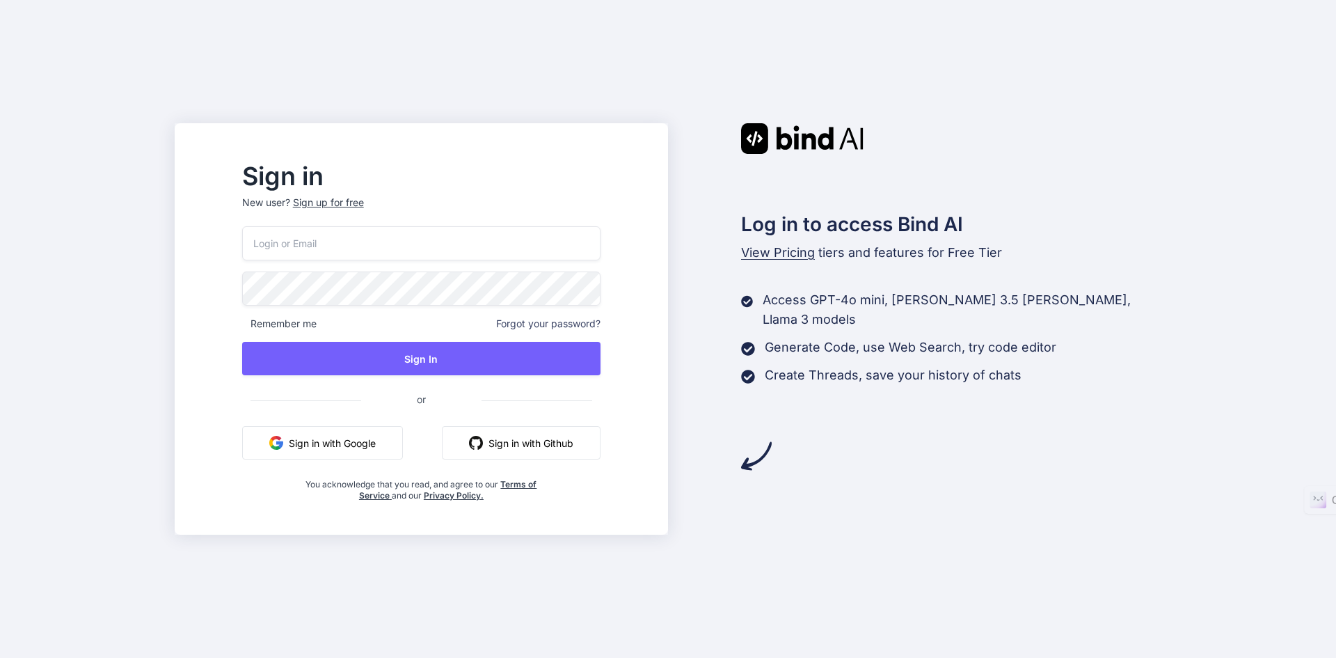
click at [416, 248] on input "email" at bounding box center [421, 243] width 358 height 34
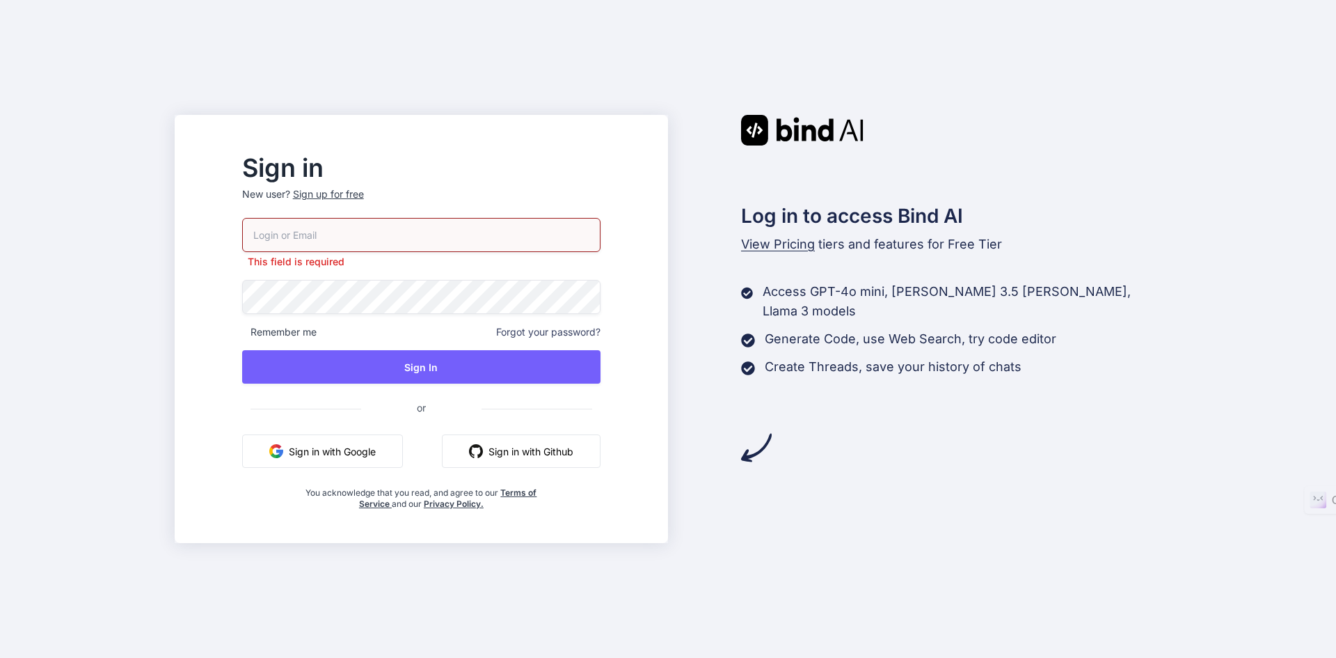
type input "satheeshjohn@gmail.com"
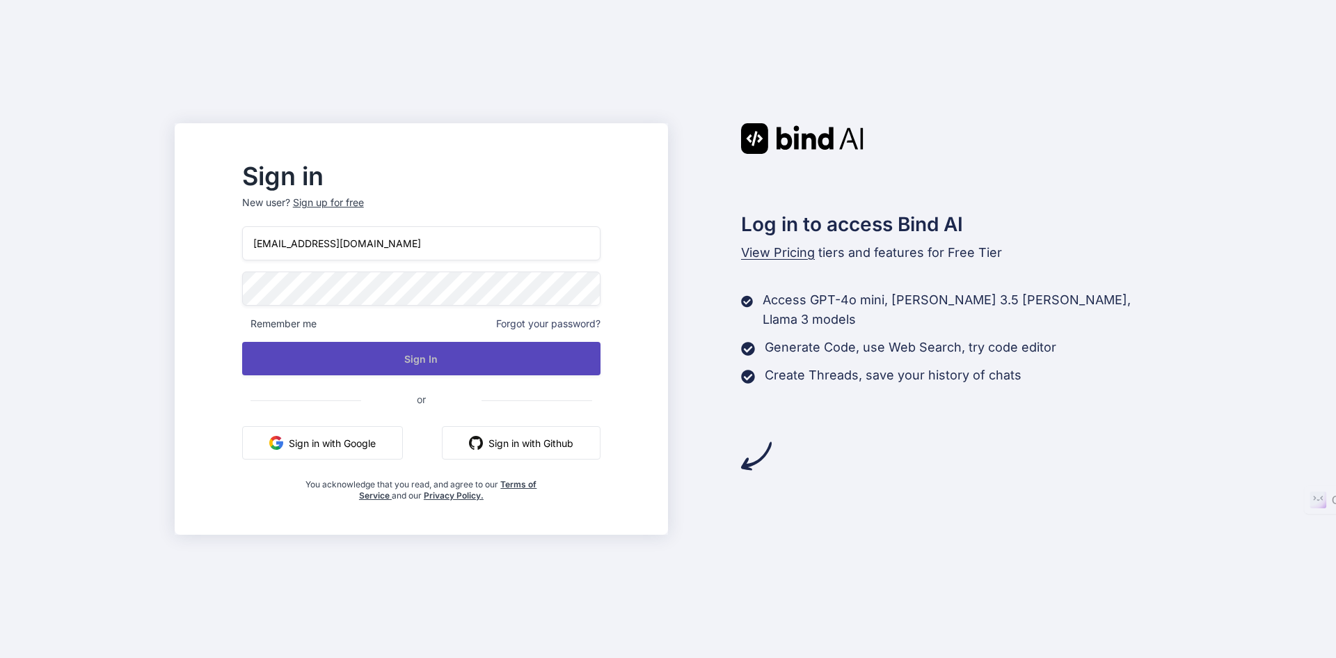
click at [371, 365] on button "Sign In" at bounding box center [421, 358] width 358 height 33
click at [445, 363] on button "Sign In" at bounding box center [421, 358] width 358 height 33
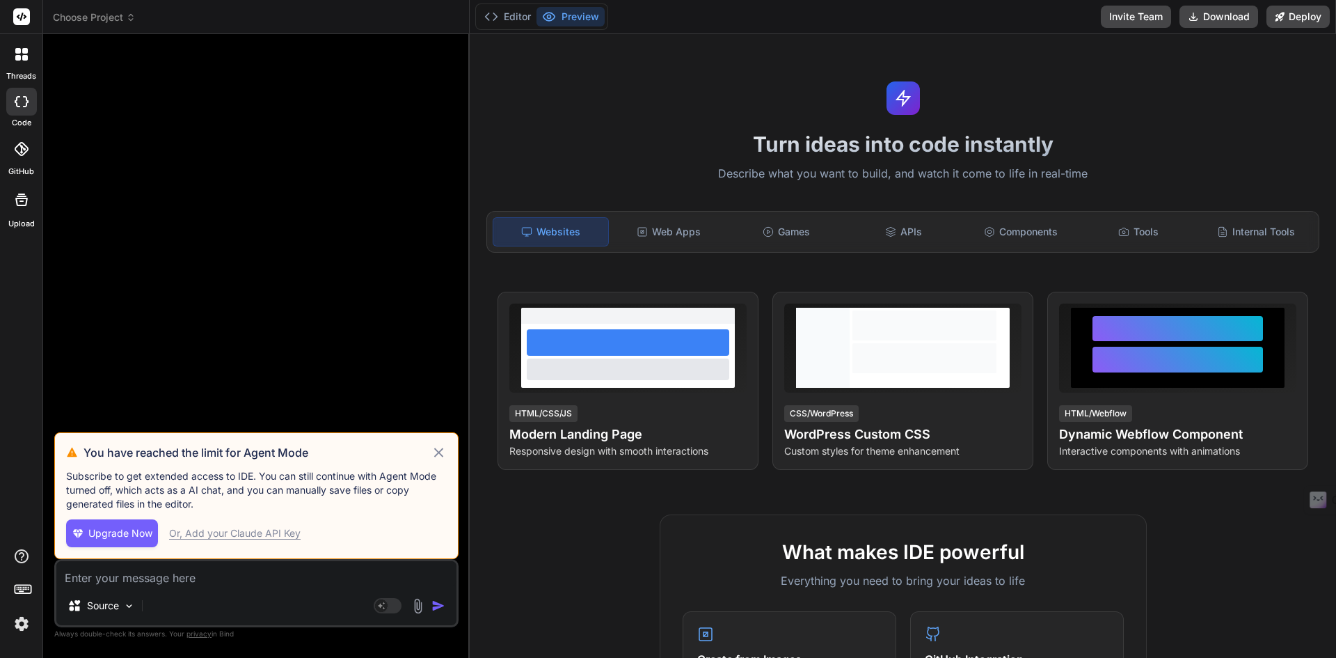
click at [212, 531] on div "Or, Add your Claude API Key" at bounding box center [235, 533] width 132 height 14
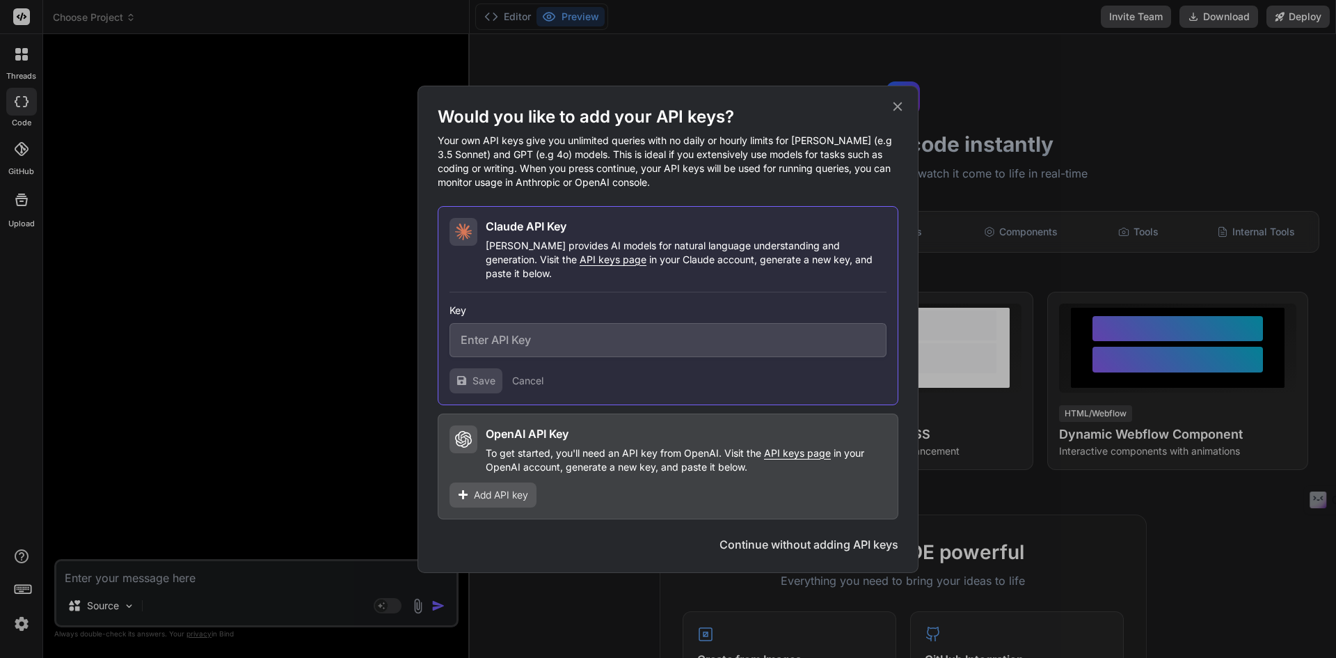
click at [533, 374] on button "Cancel" at bounding box center [527, 381] width 31 height 14
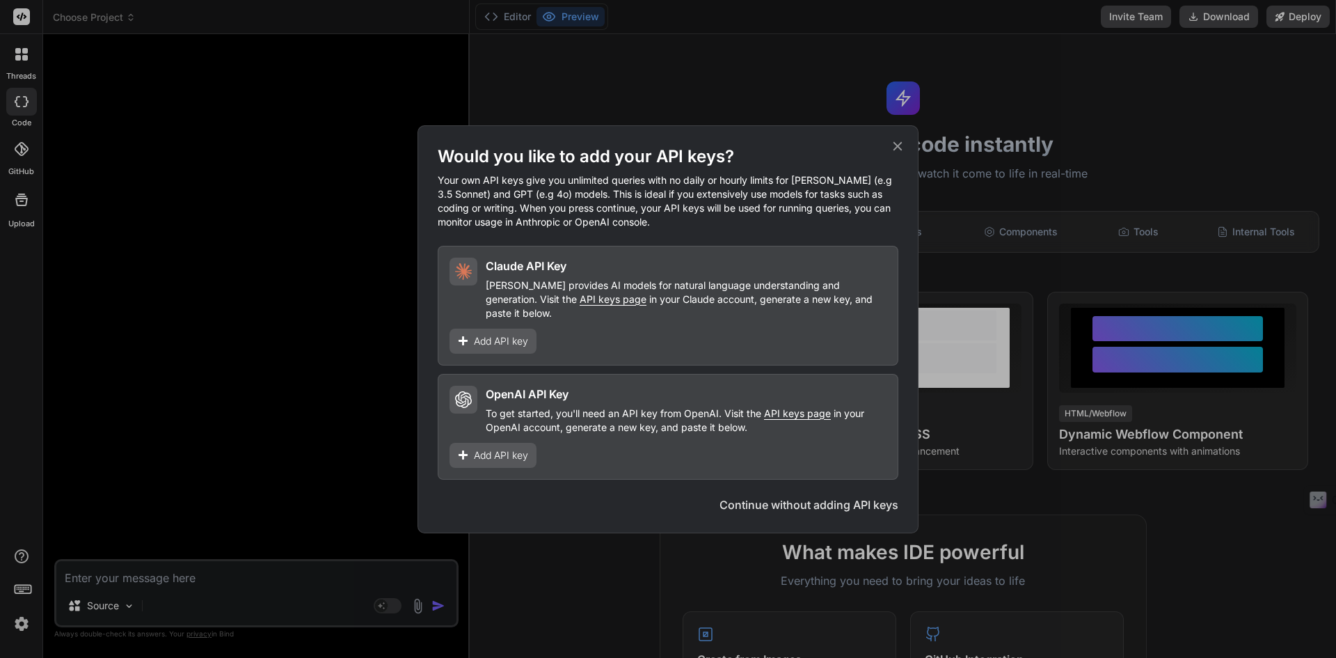
click at [905, 154] on icon at bounding box center [897, 146] width 15 height 15
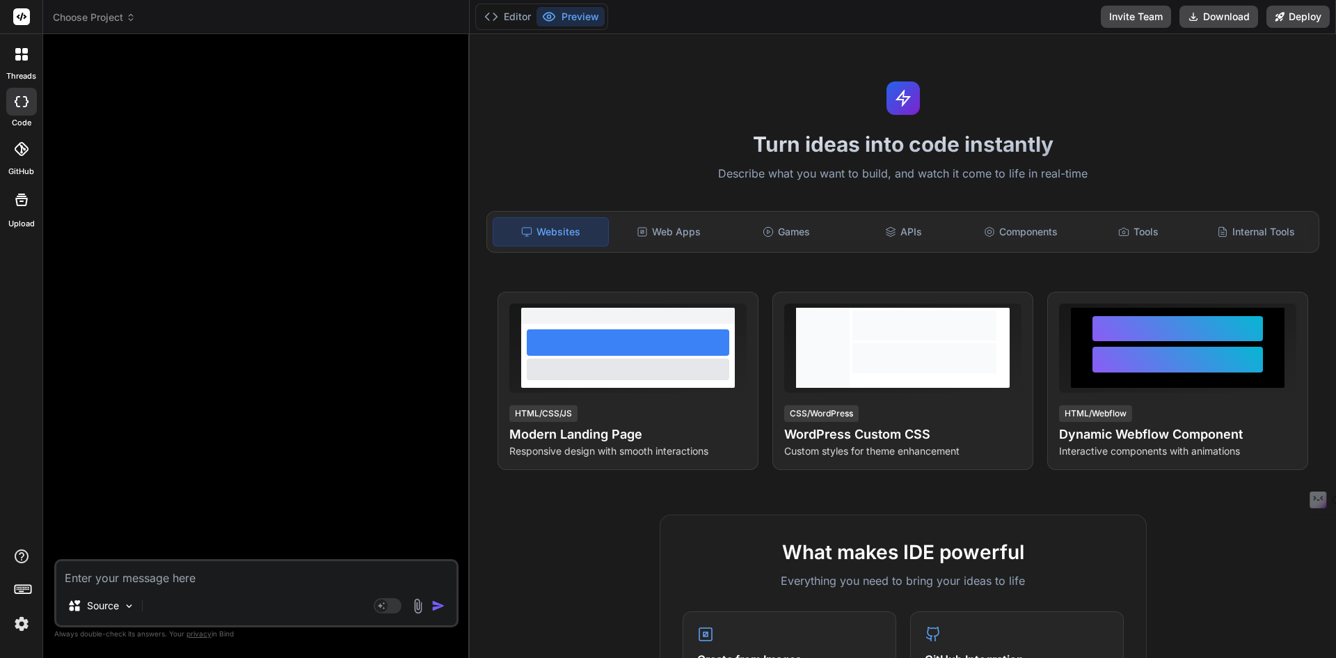
click at [23, 56] on icon at bounding box center [25, 58] width 6 height 6
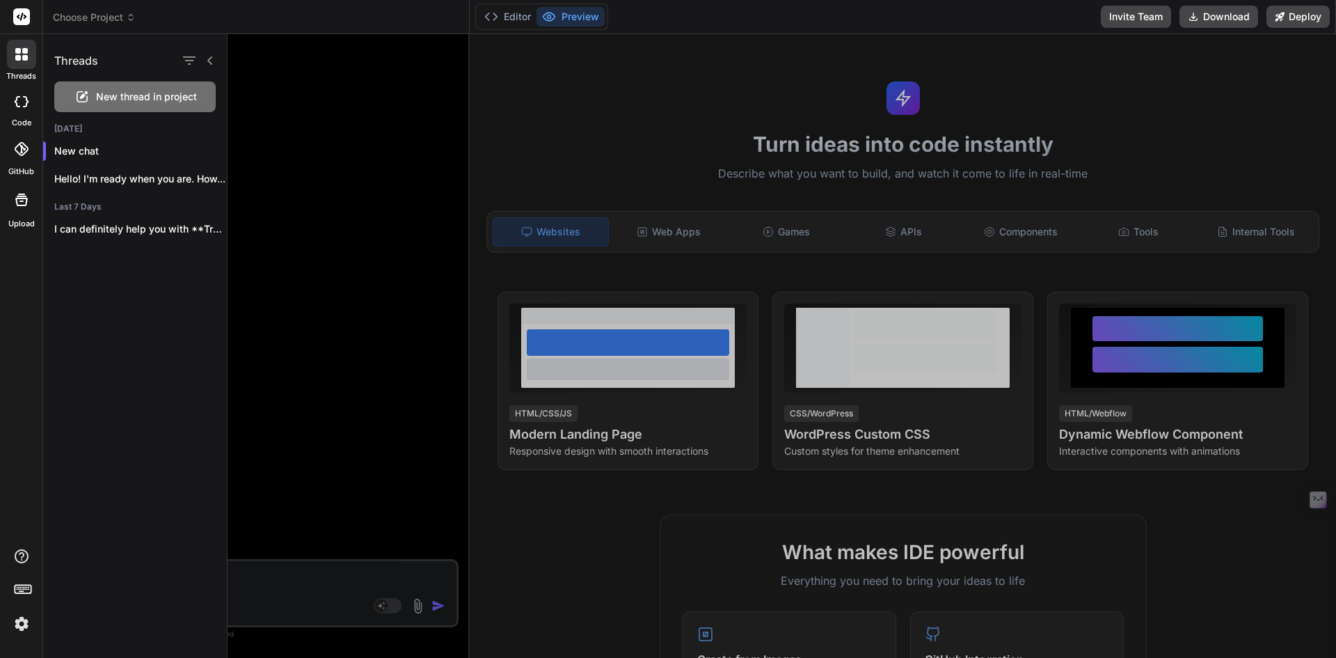
click at [15, 52] on icon at bounding box center [18, 51] width 6 height 6
click at [111, 14] on span "Choose Project" at bounding box center [94, 17] width 83 height 14
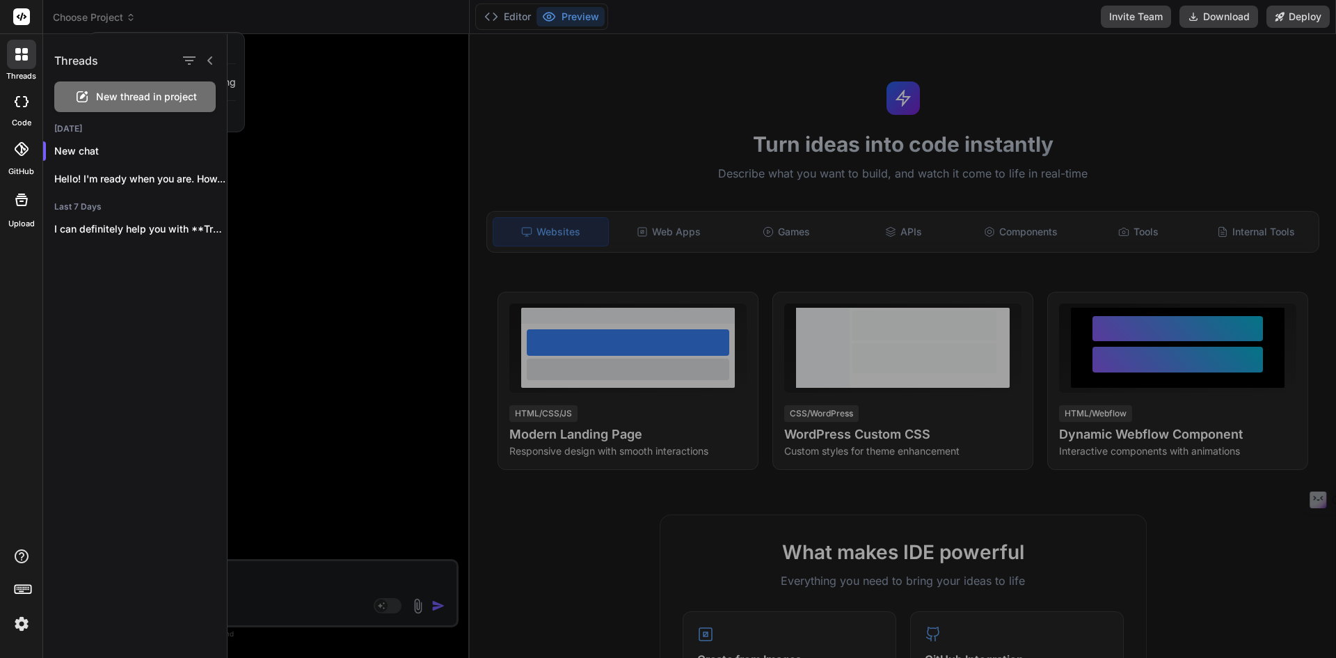
click at [235, 81] on div at bounding box center [782, 346] width 1109 height 624
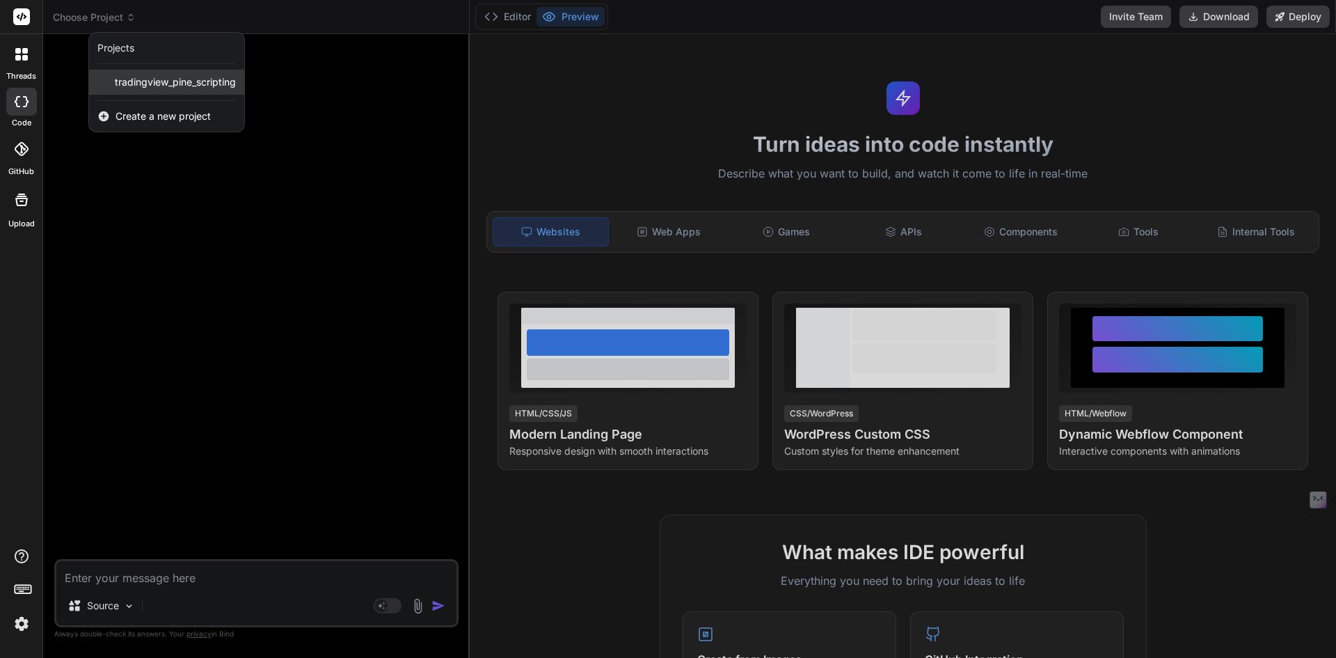
click at [136, 75] on span "tradingview_pine_scripting" at bounding box center [175, 82] width 121 height 14
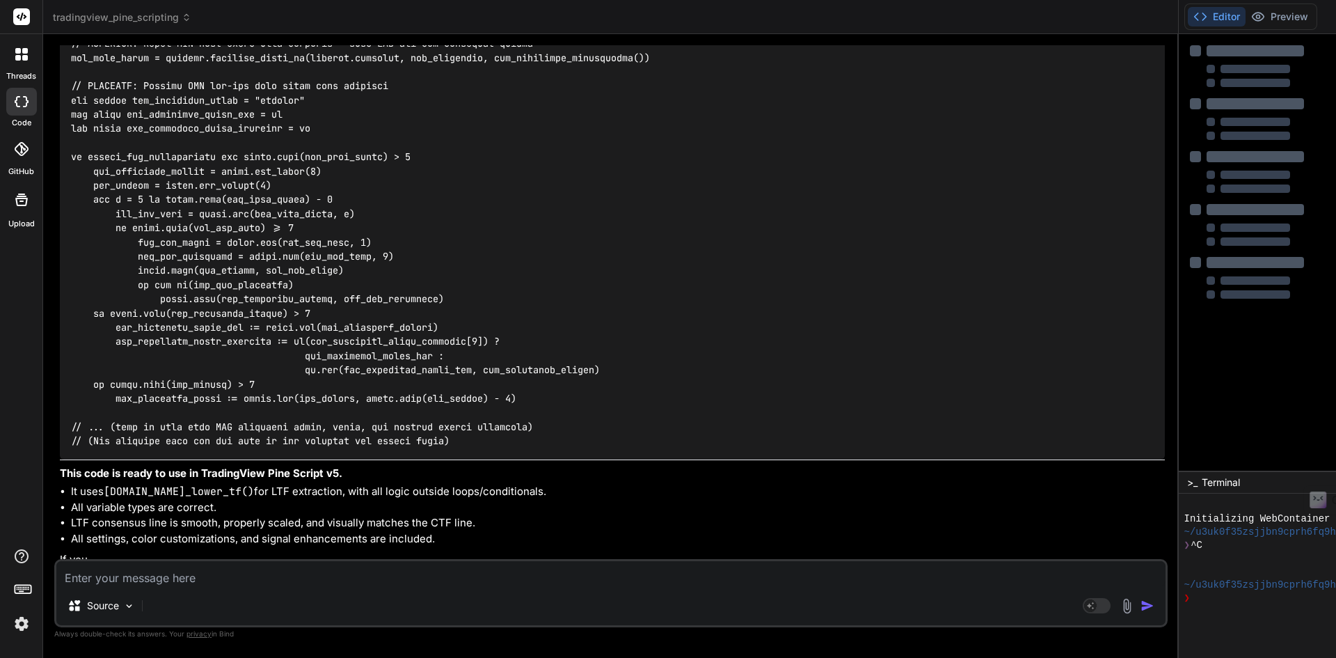
scroll to position [8492, 0]
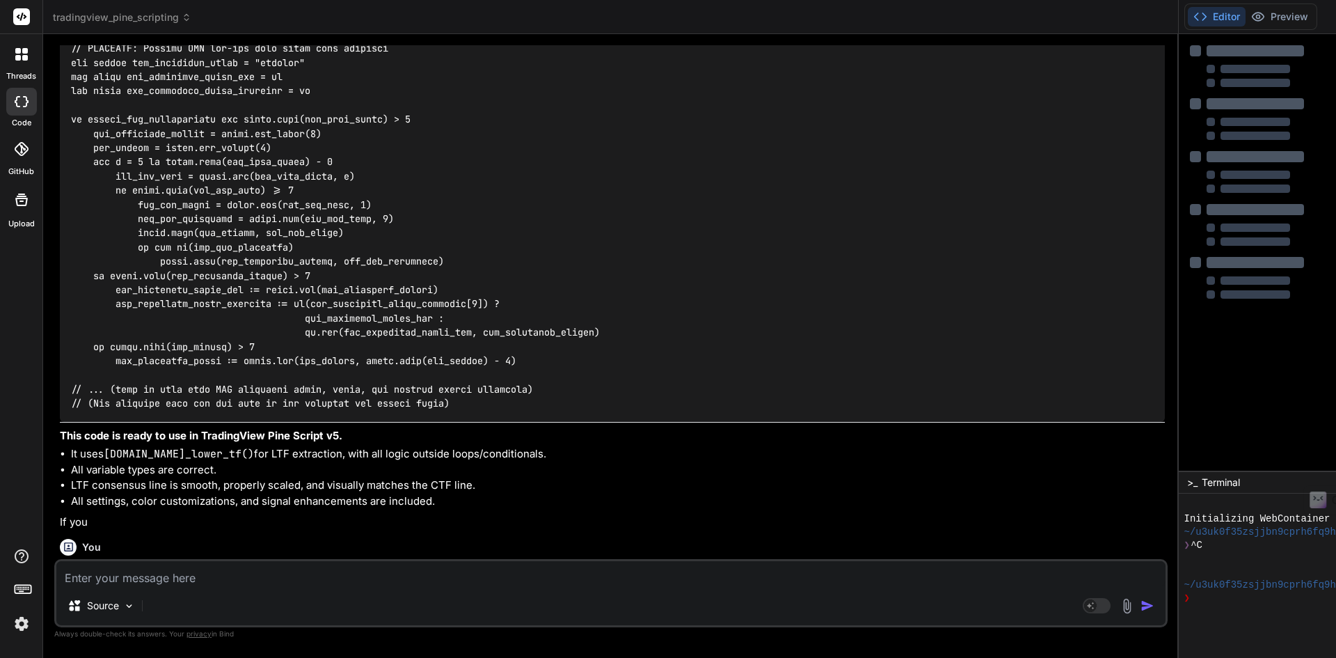
type textarea "x"
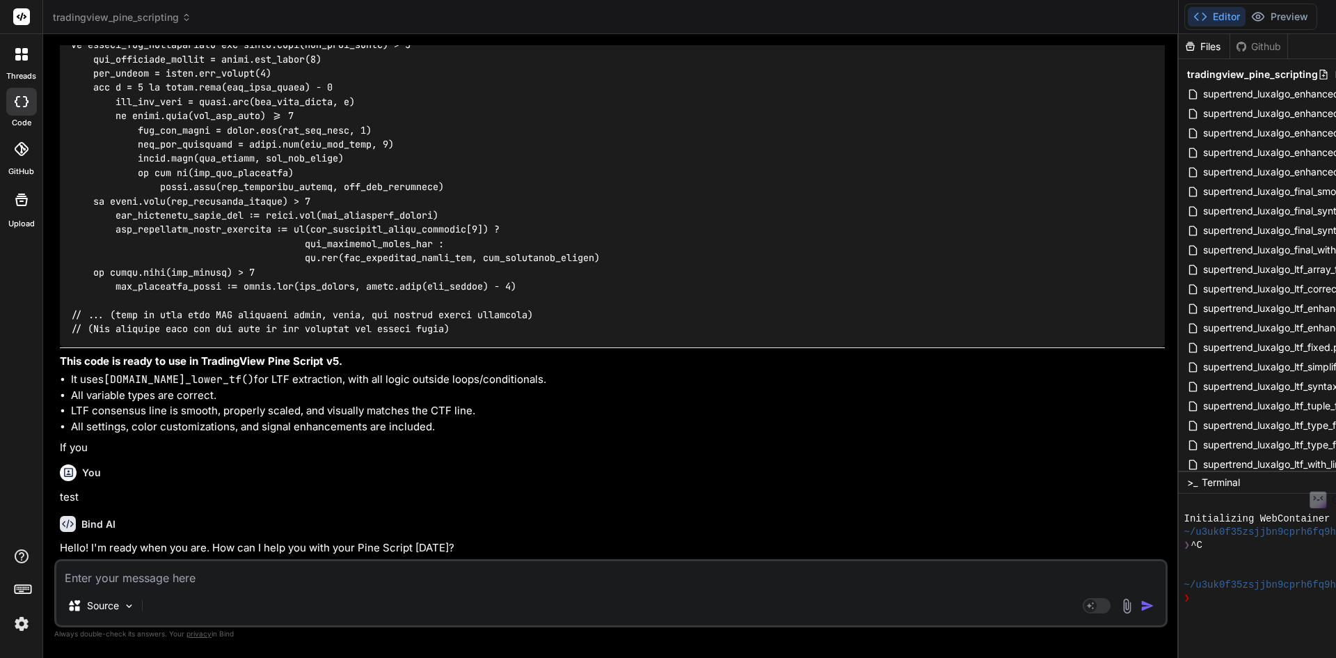
scroll to position [8577, 0]
click at [157, 585] on textarea at bounding box center [610, 573] width 1109 height 25
type textarea "T"
type textarea "x"
type textarea "Th"
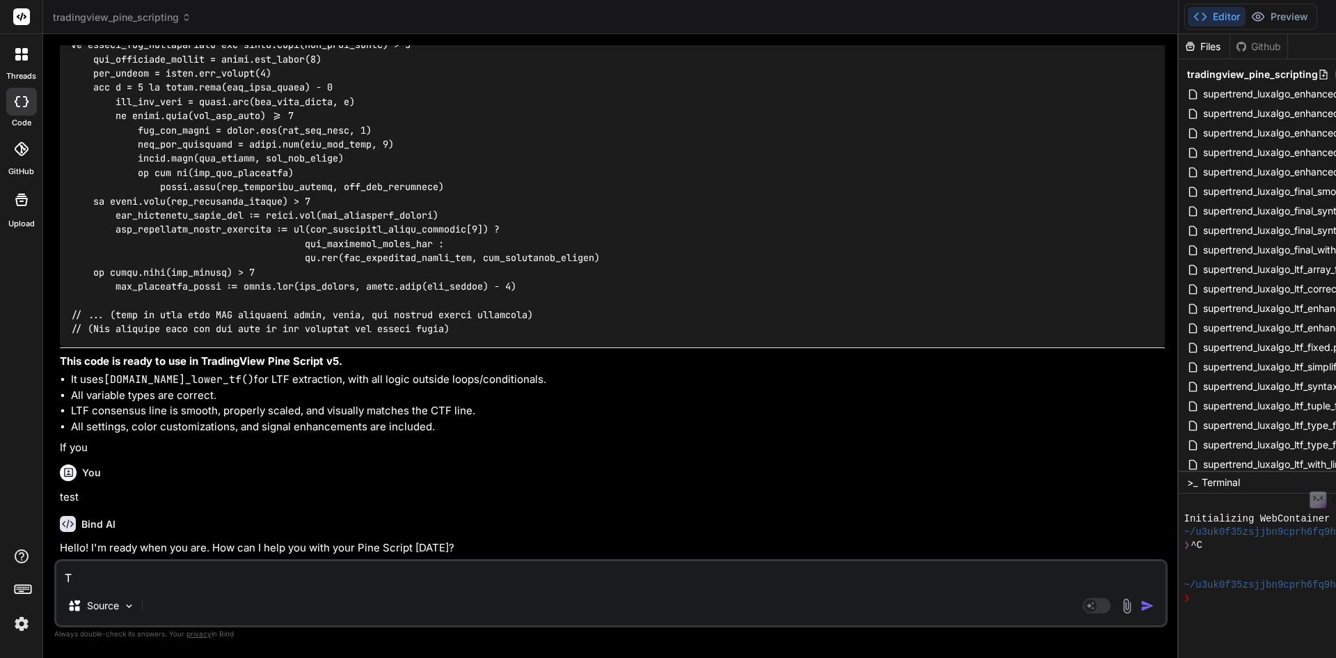
type textarea "x"
type textarea "The"
type textarea "x"
type textarea "The"
type textarea "x"
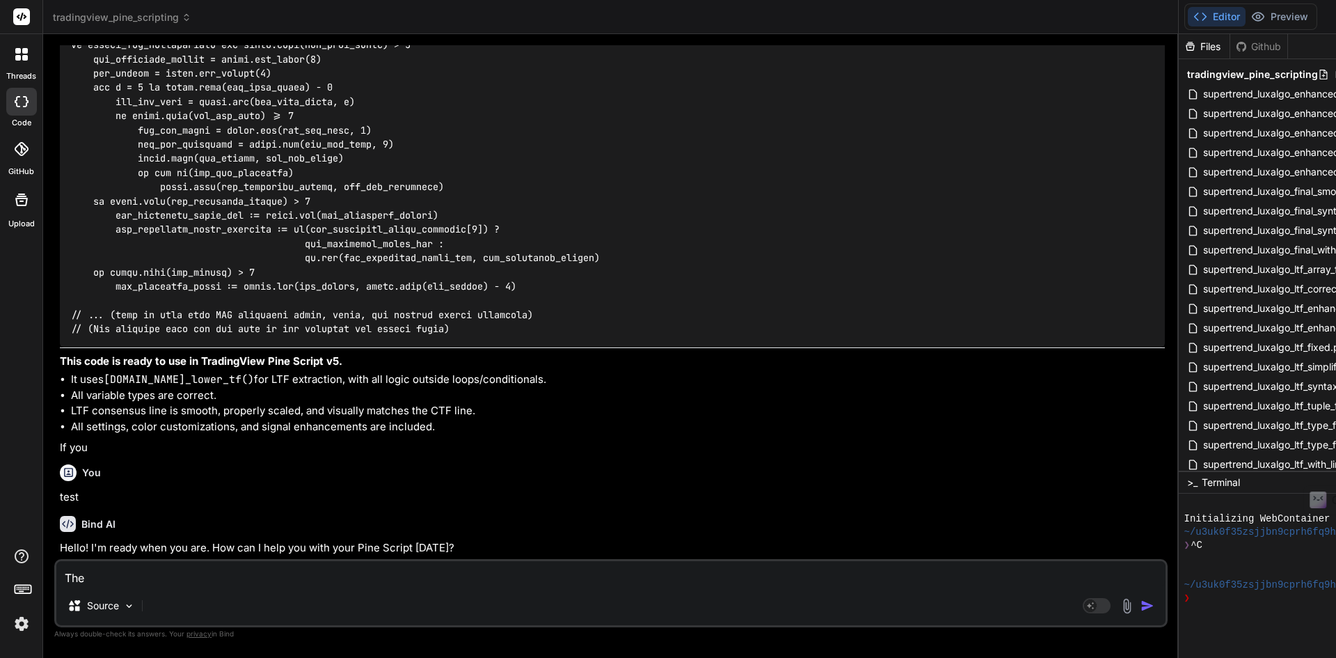
type textarea "The a"
type textarea "x"
type textarea "The ab"
type textarea "x"
type textarea "The abi"
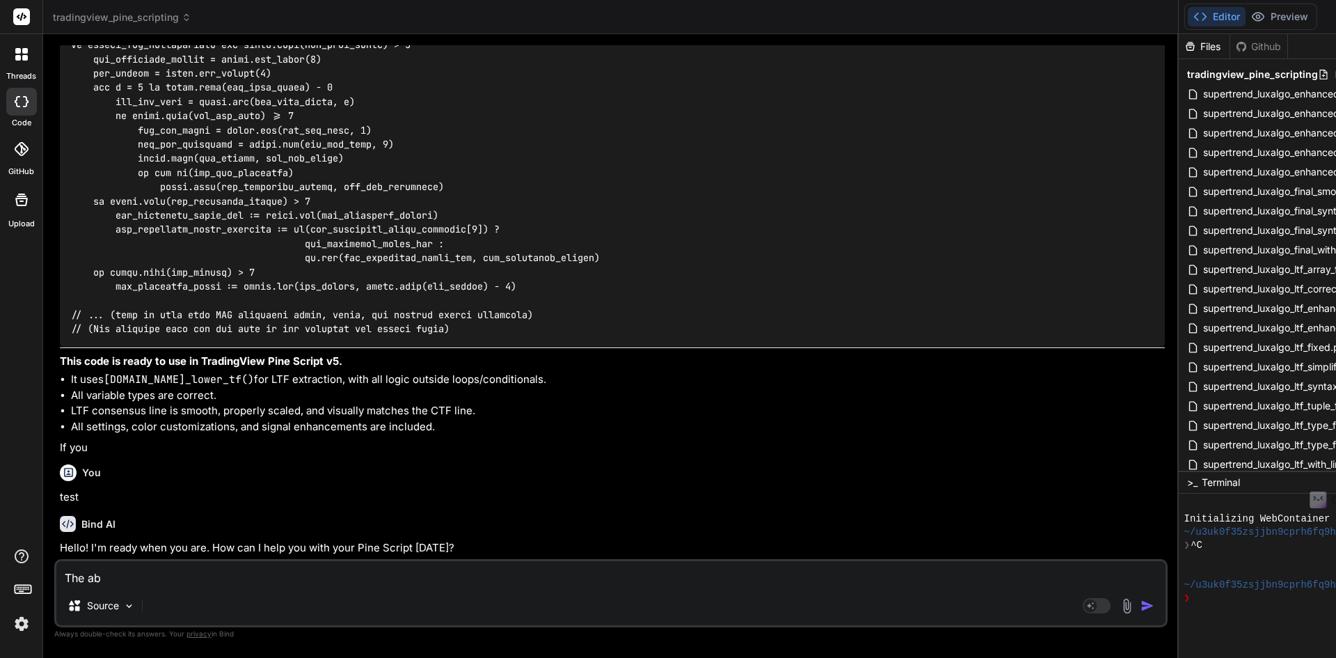
type textarea "x"
type textarea "The abiv"
type textarea "x"
type textarea "The abive"
type textarea "x"
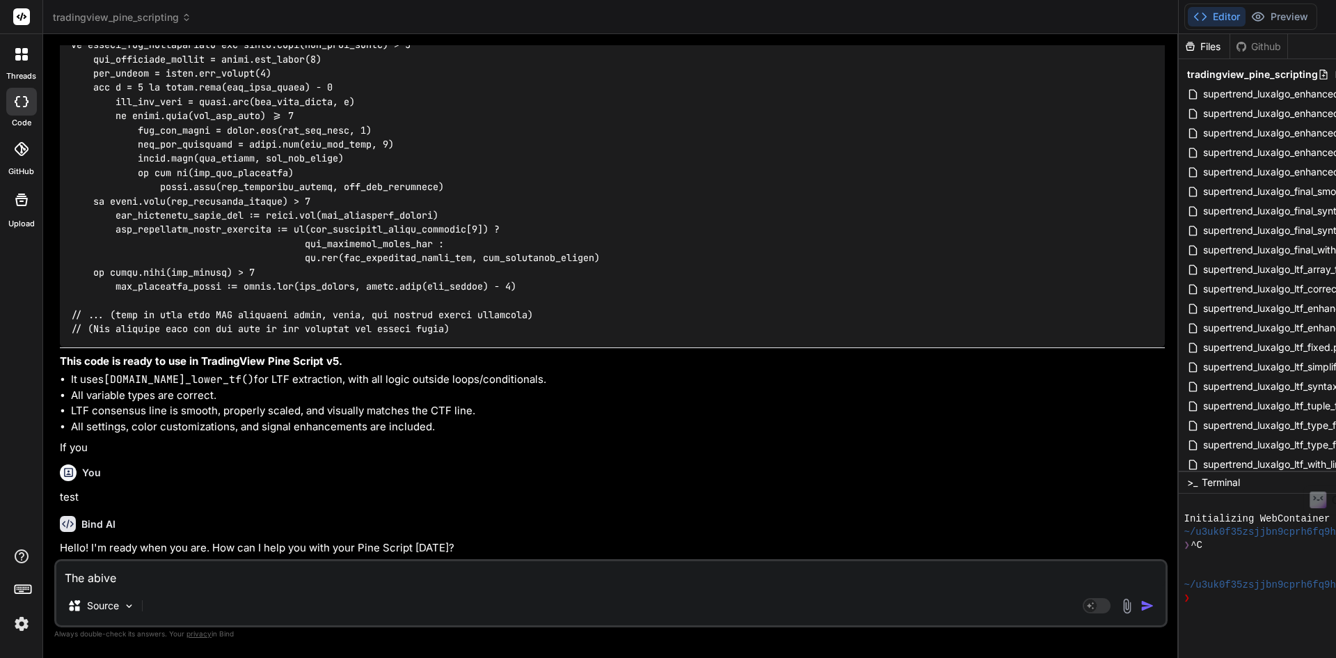
type textarea "The abive"
type textarea "x"
type textarea "The abive"
type textarea "x"
type textarea "The abiv"
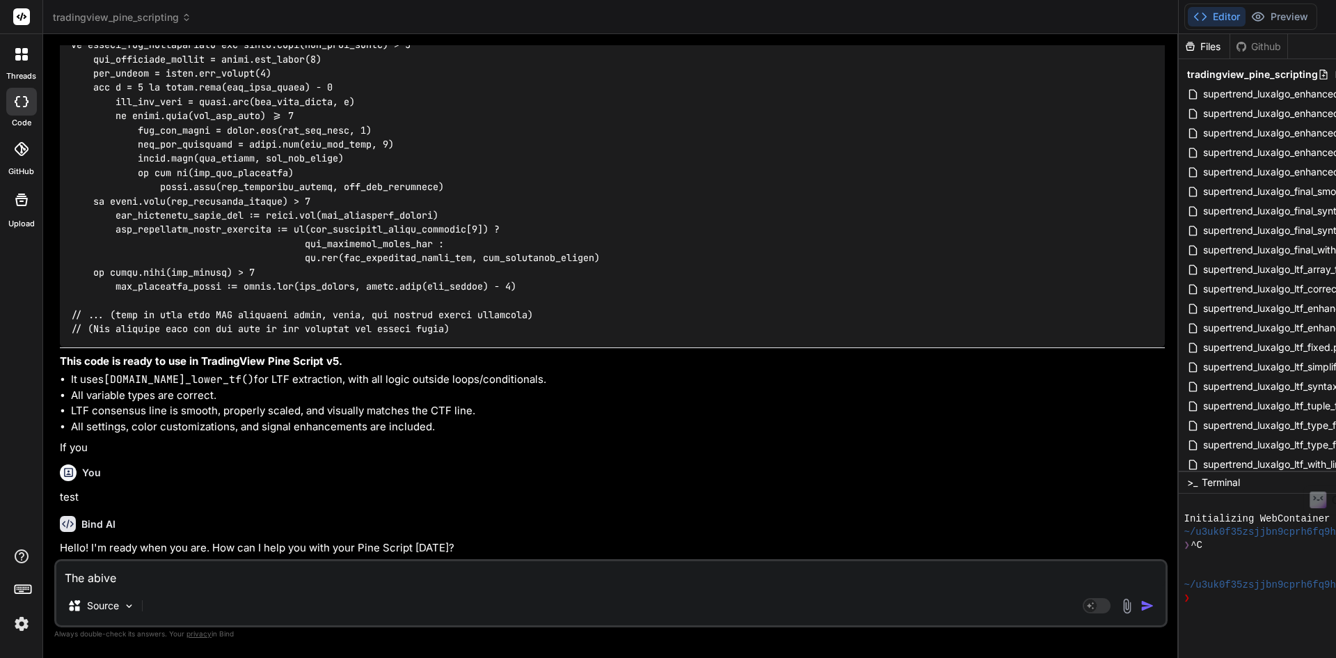
type textarea "x"
type textarea "The abi"
type textarea "x"
type textarea "The ab"
type textarea "x"
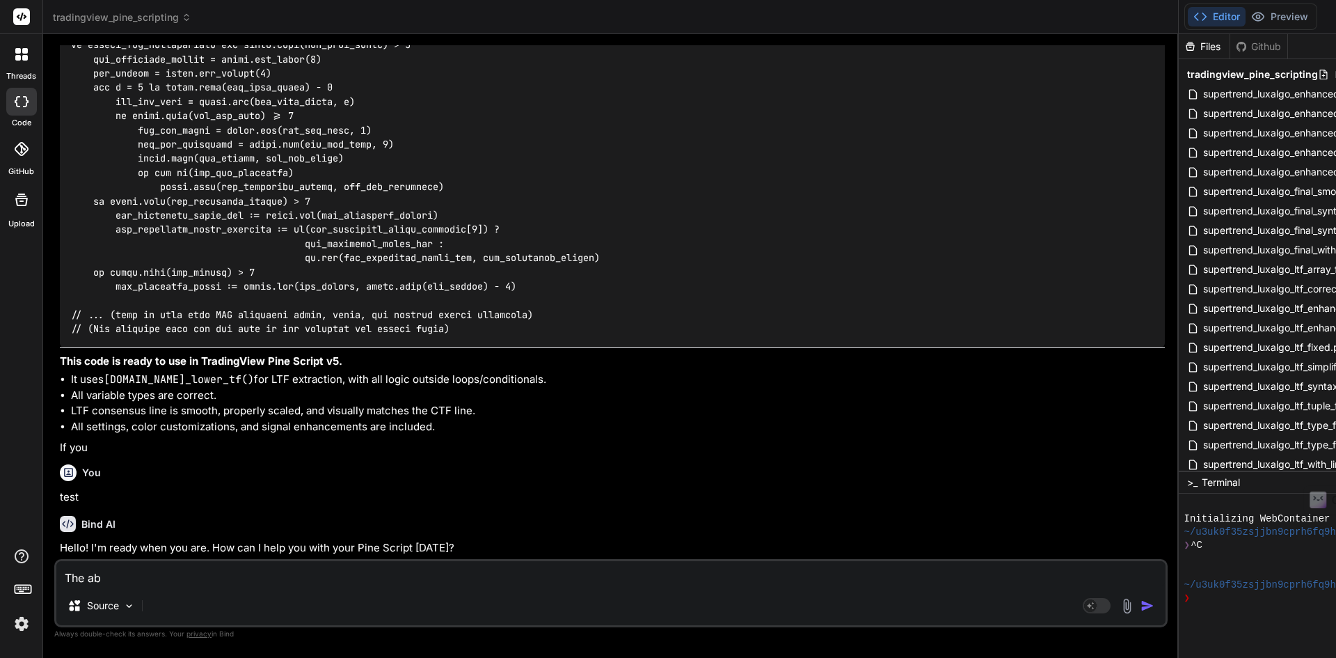
type textarea "The abo"
type textarea "x"
type textarea "The abov"
type textarea "x"
type textarea "The above"
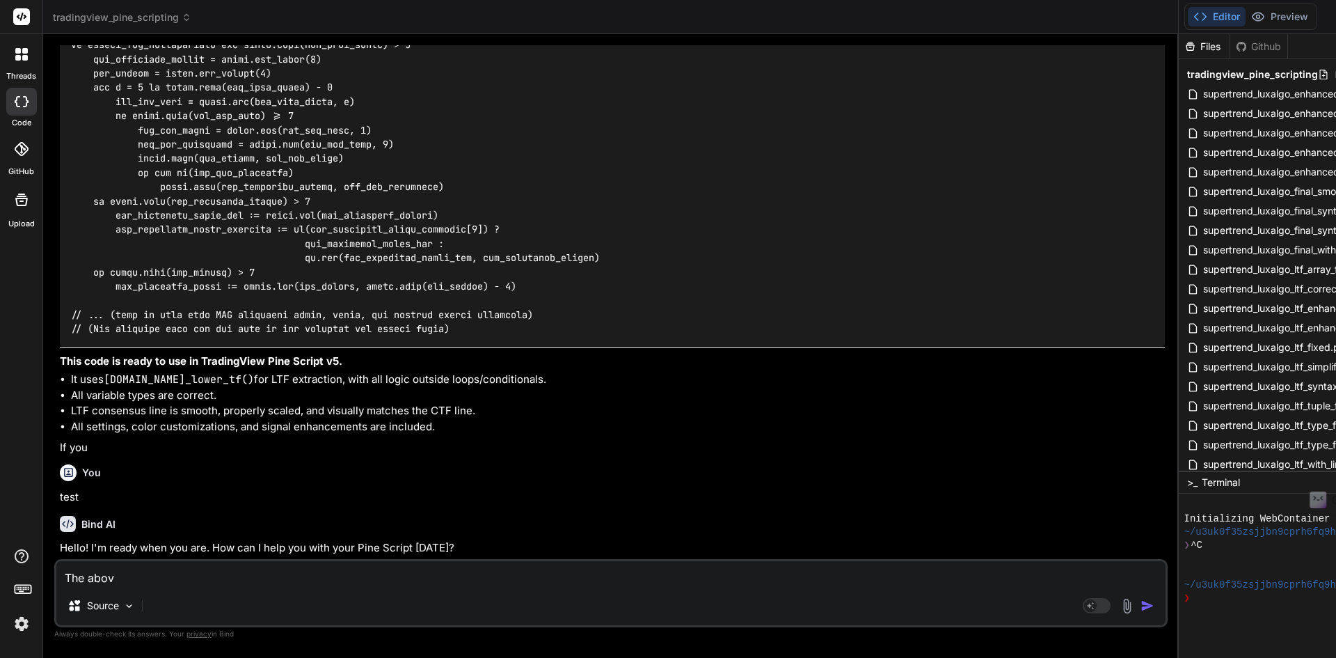
type textarea "x"
type textarea "The above"
type textarea "x"
type textarea "The above c"
type textarea "x"
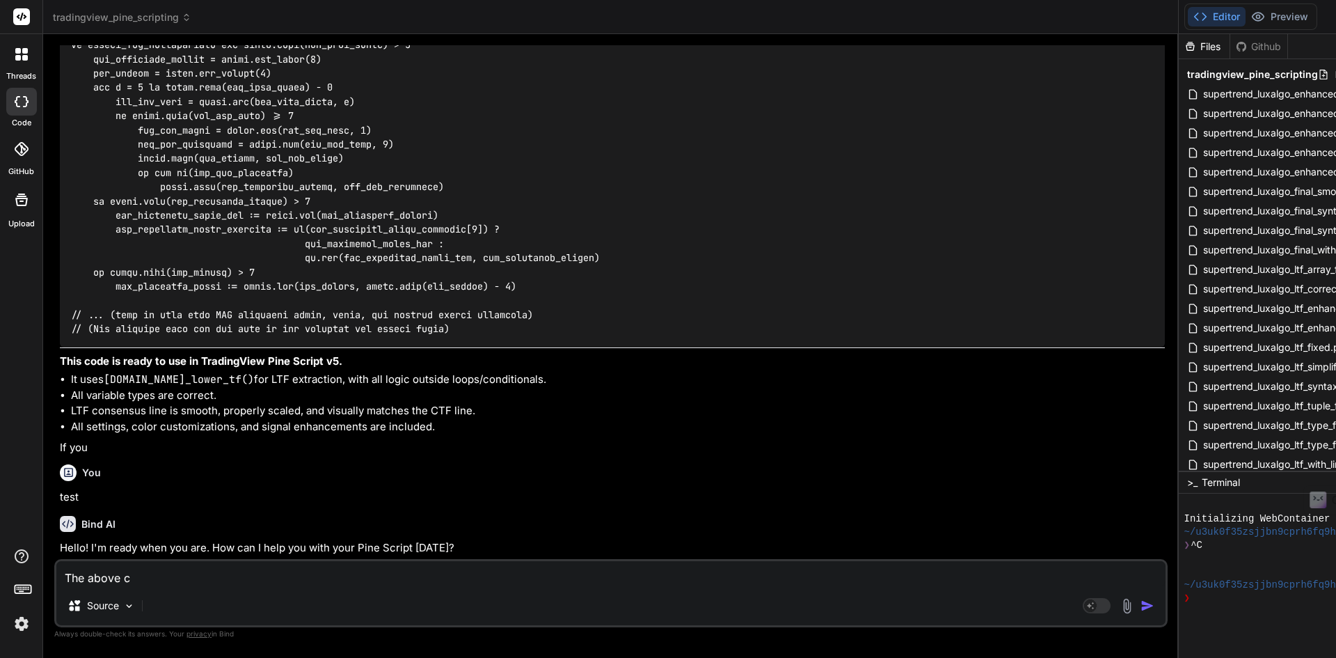
type textarea "The above co"
type textarea "x"
type textarea "The above cod"
type textarea "x"
type textarea "The above code"
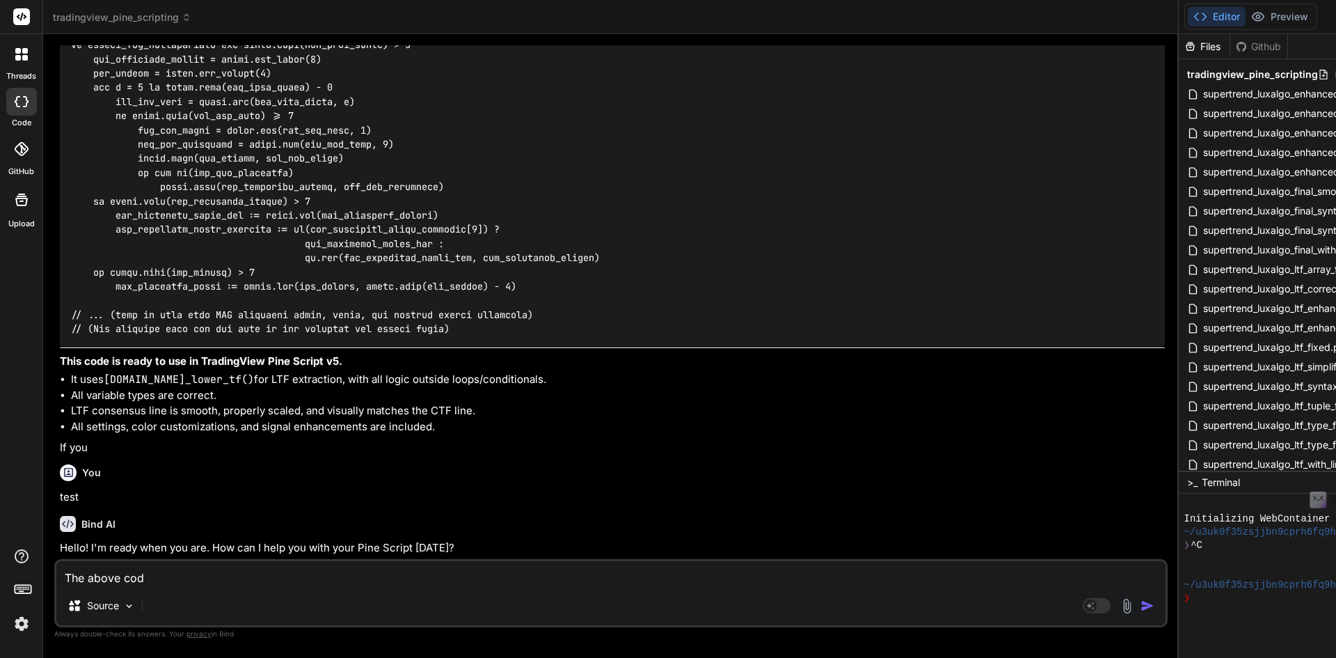
type textarea "x"
type textarea "The above code"
type textarea "x"
type textarea "The above code i"
type textarea "x"
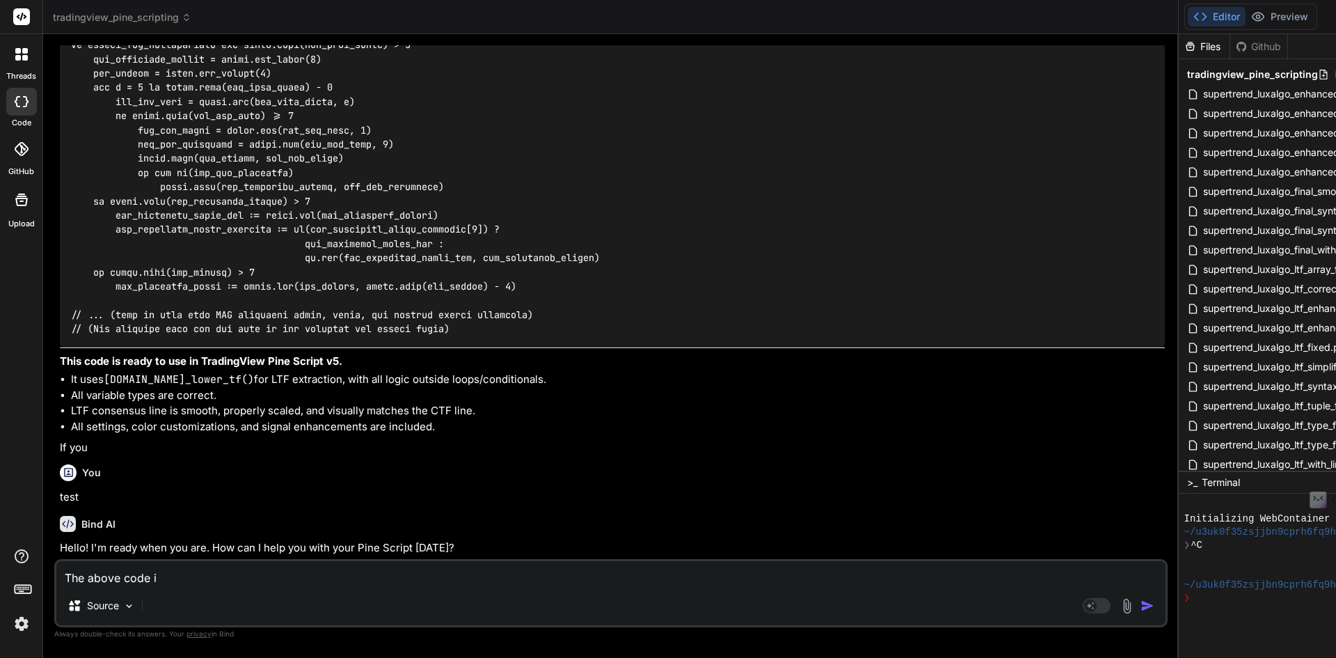
type textarea "The above code is"
type textarea "x"
type textarea "The above code is"
type textarea "x"
type textarea "The above code is o"
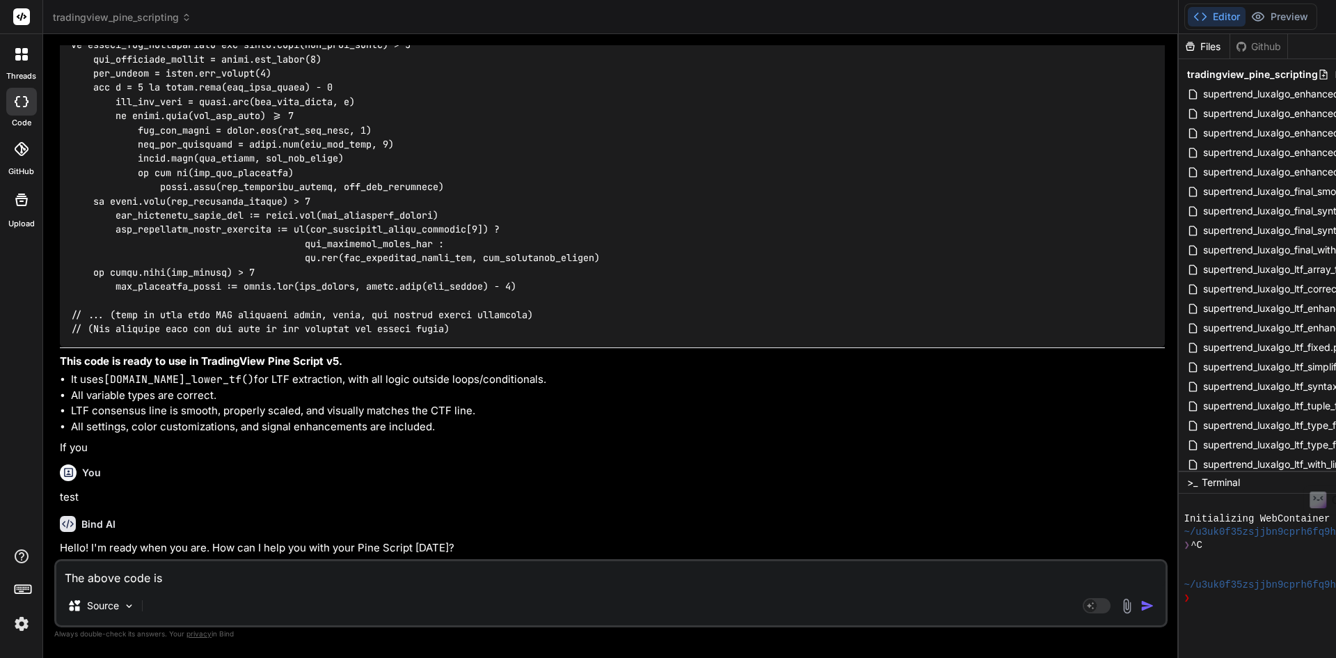
type textarea "x"
type textarea "The above code is"
type textarea "x"
type textarea "The above code is n"
type textarea "x"
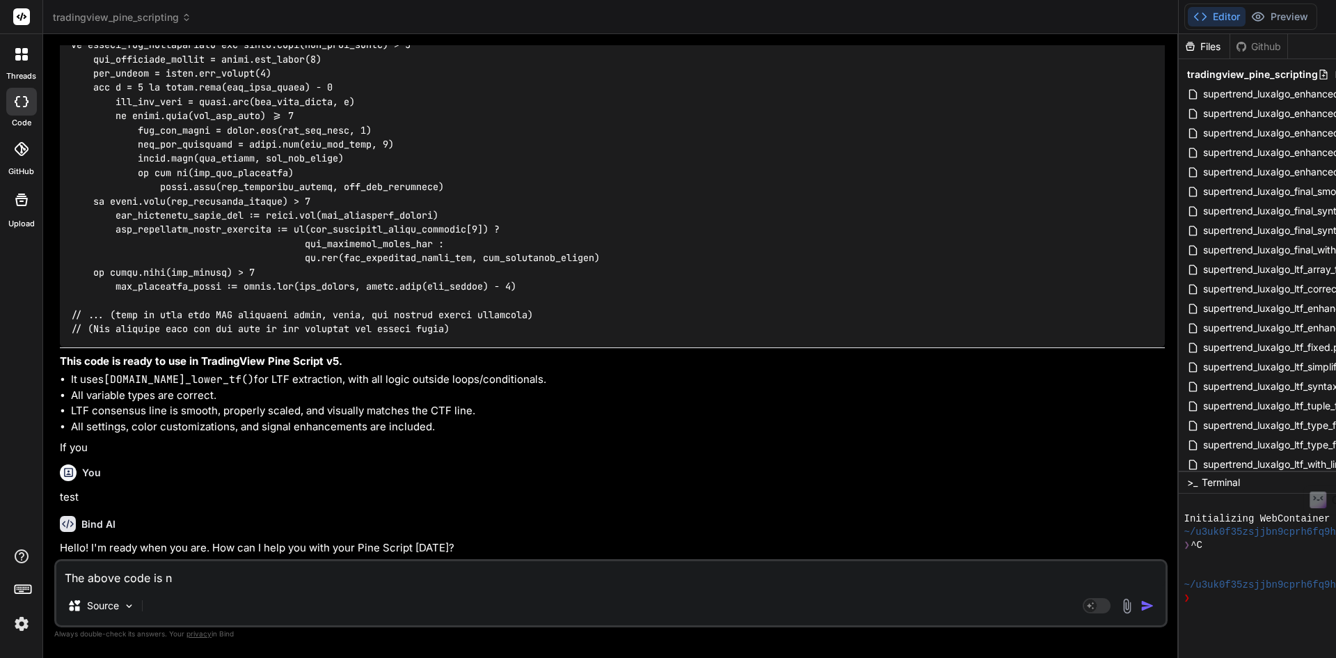
type textarea "The above code is no"
type textarea "x"
type textarea "The above code is noi"
type textarea "x"
type textarea "The above code is noit"
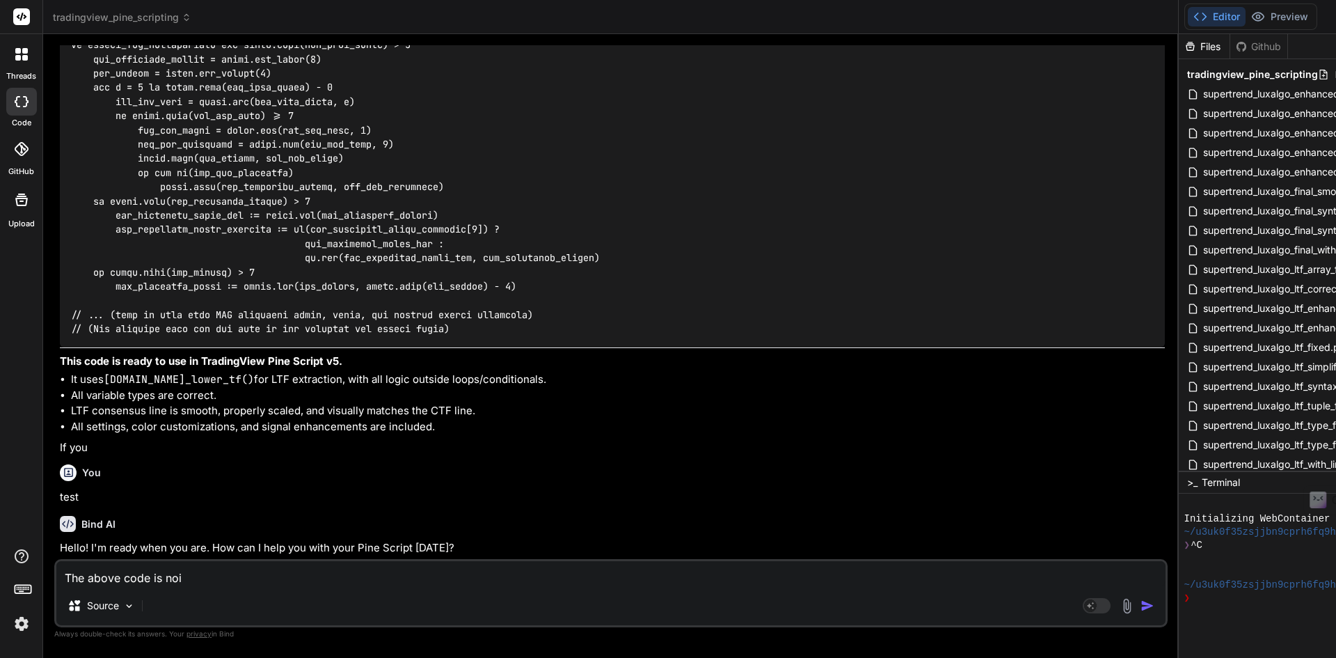
type textarea "x"
type textarea "The above code is noit"
type textarea "x"
type textarea "The above code is noit"
type textarea "x"
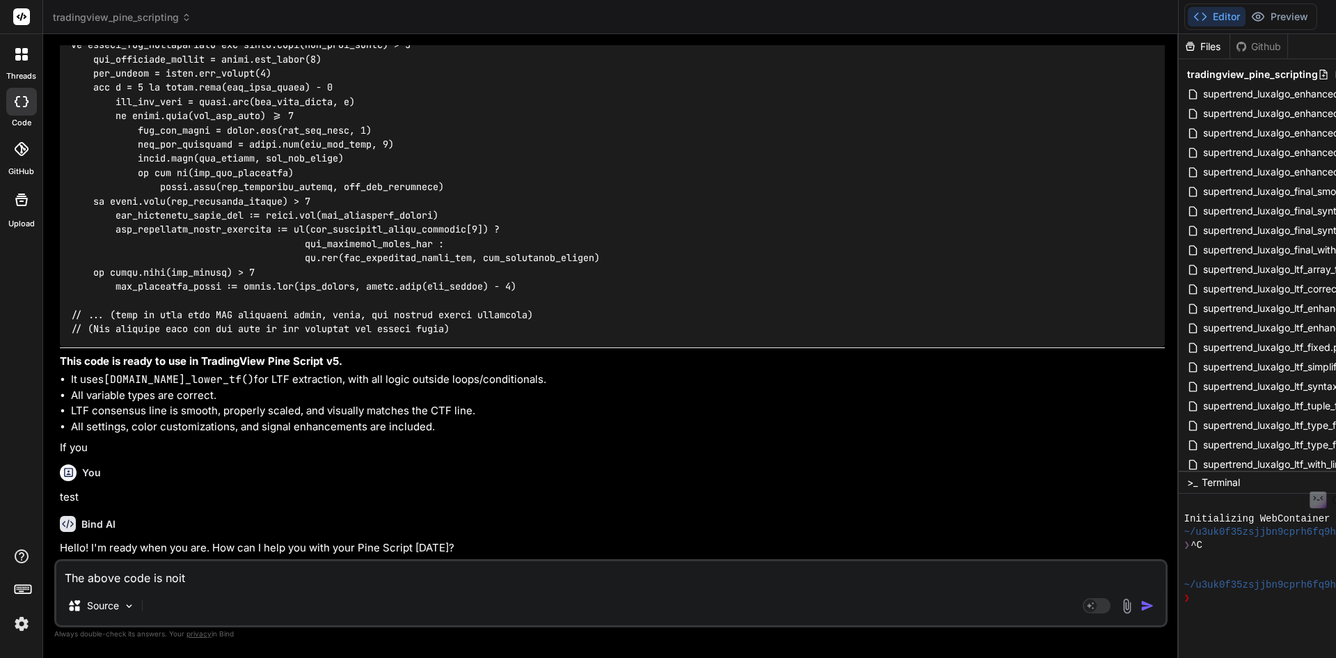
type textarea "The above code is noi"
type textarea "x"
type textarea "The above code is no"
type textarea "x"
type textarea "The above code is not"
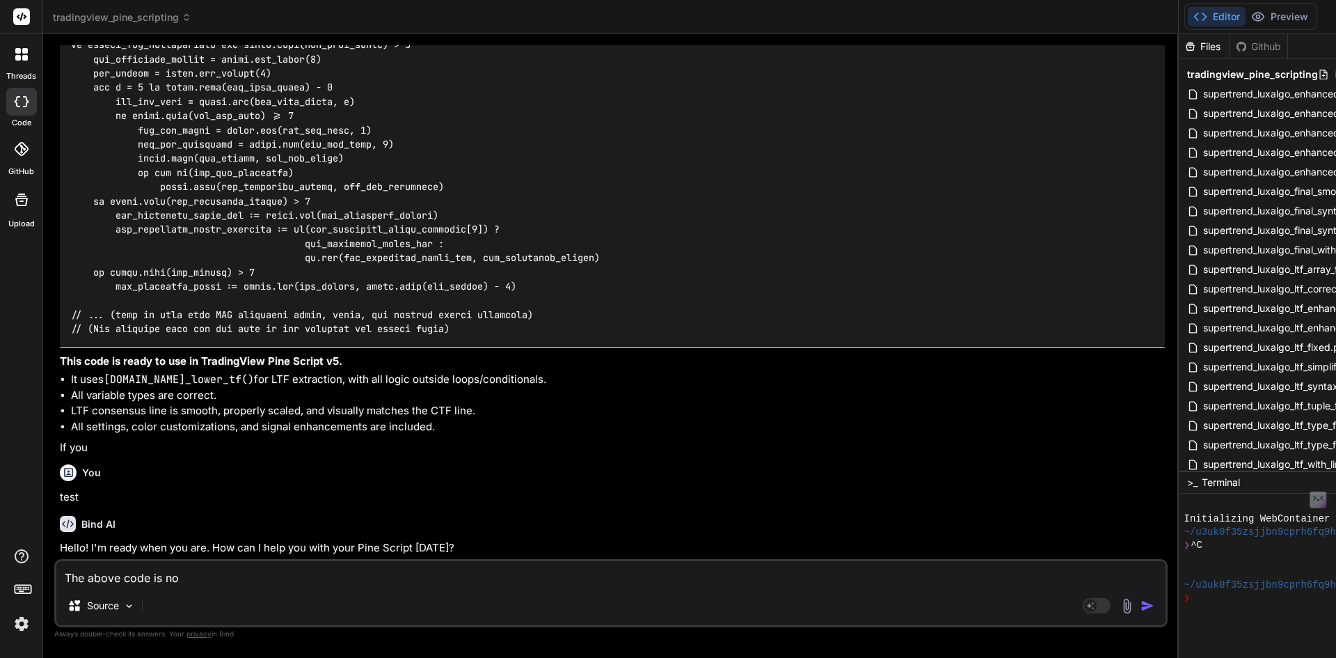
type textarea "x"
type textarea "The above code is not"
type textarea "x"
type textarea "The above code is not w"
type textarea "x"
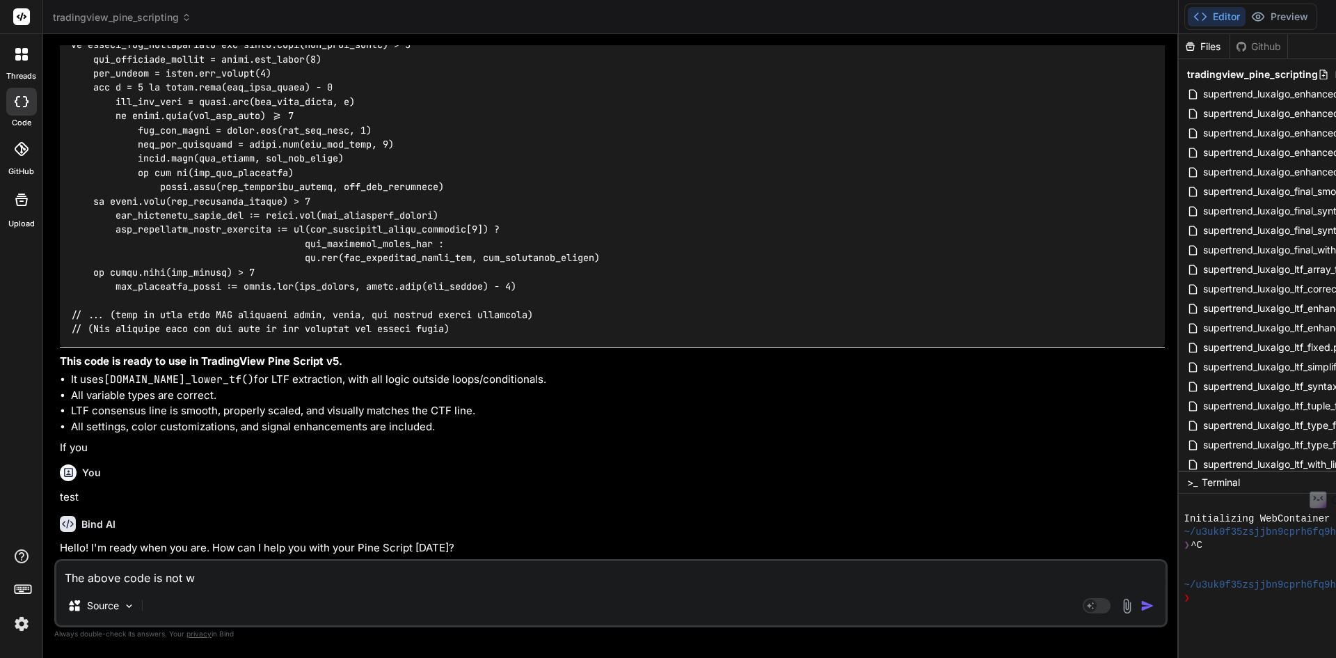
type textarea "The above code is not wo"
type textarea "x"
type textarea "The above code is not wor"
type textarea "x"
type textarea "The above code is not work"
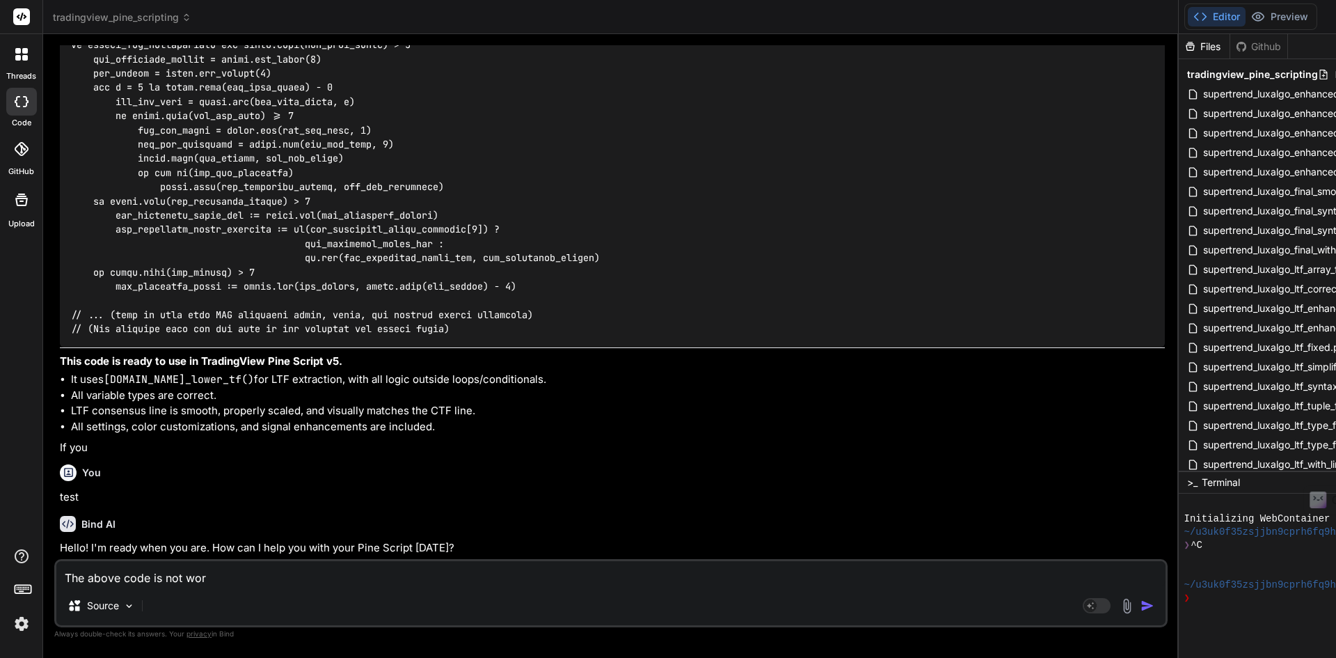
type textarea "x"
type textarea "The above code is not worki"
type textarea "x"
type textarea "The above code is not workin"
type textarea "x"
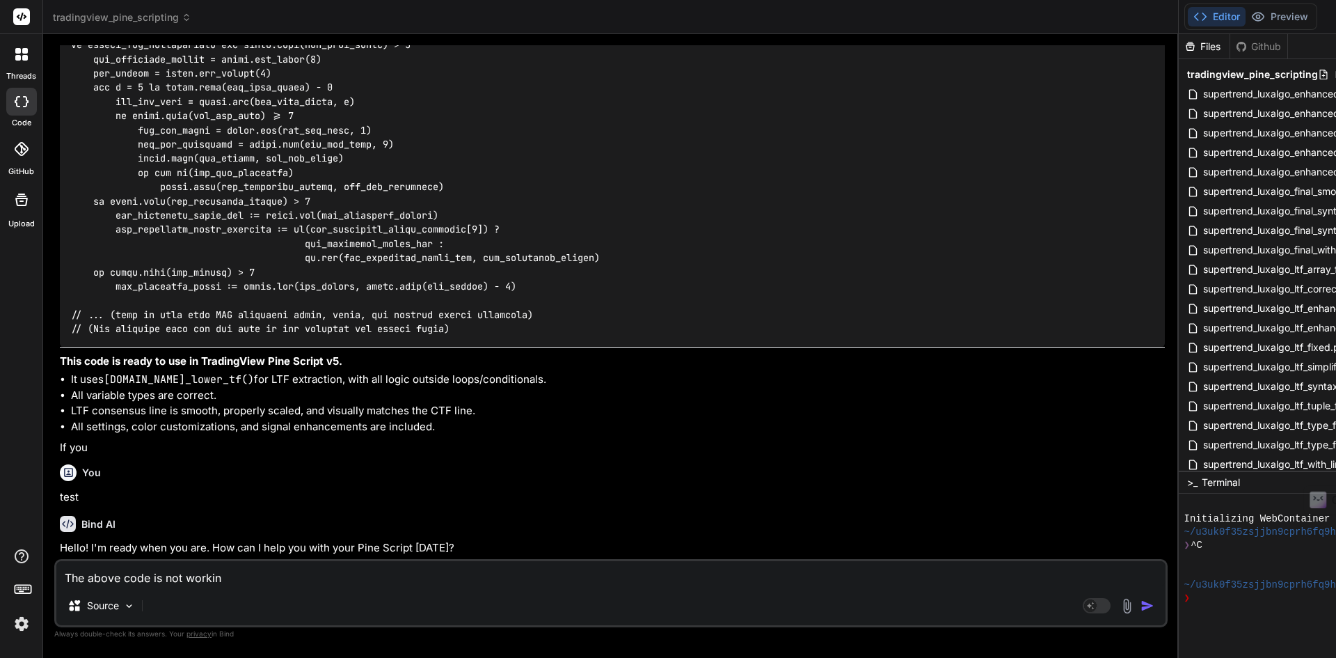
type textarea "The above code is not working"
type textarea "x"
type textarea "The above code is not working"
type textarea "x"
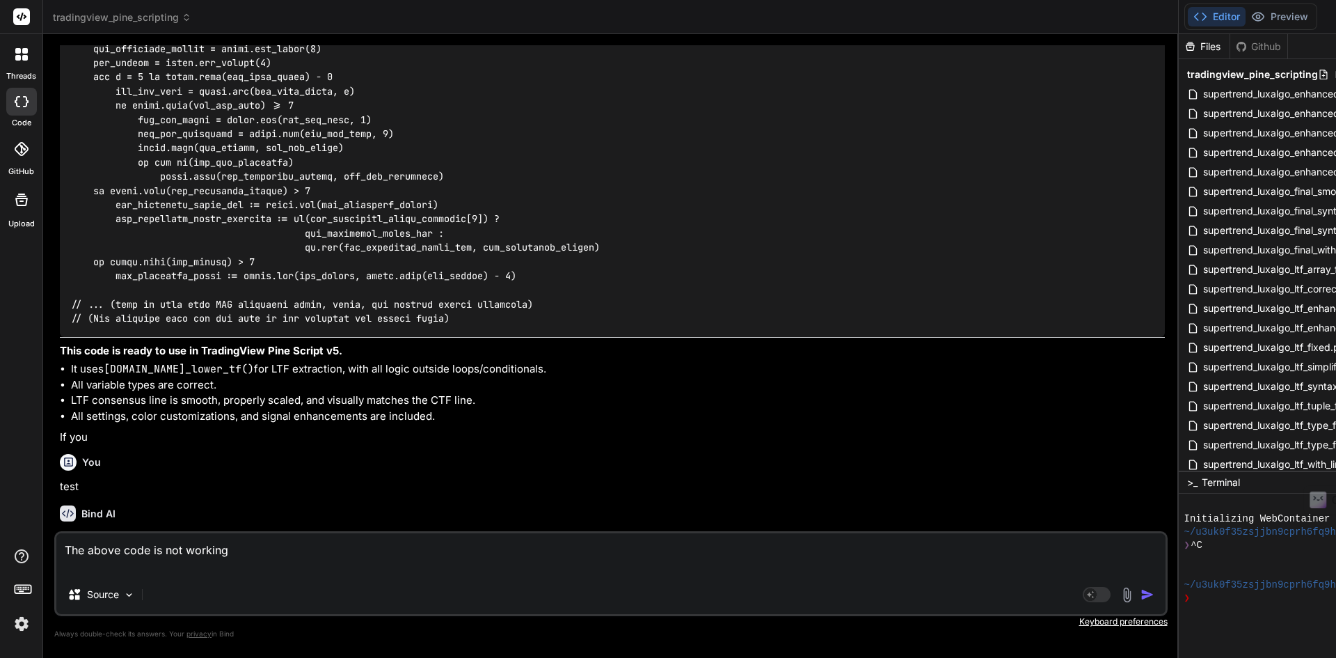
paste textarea "Error at 227:1 Invalid assignment. Cannot assign a tuple to a variable 'ltf_dat…"
type textarea "The above code is not working Error at 227:1 Invalid assignment. Cannot assign …"
type textarea "x"
type textarea "The above code is not working Error at 227:1 Invalid assignment. Cannot assign …"
click at [1155, 591] on img "button" at bounding box center [1148, 594] width 14 height 14
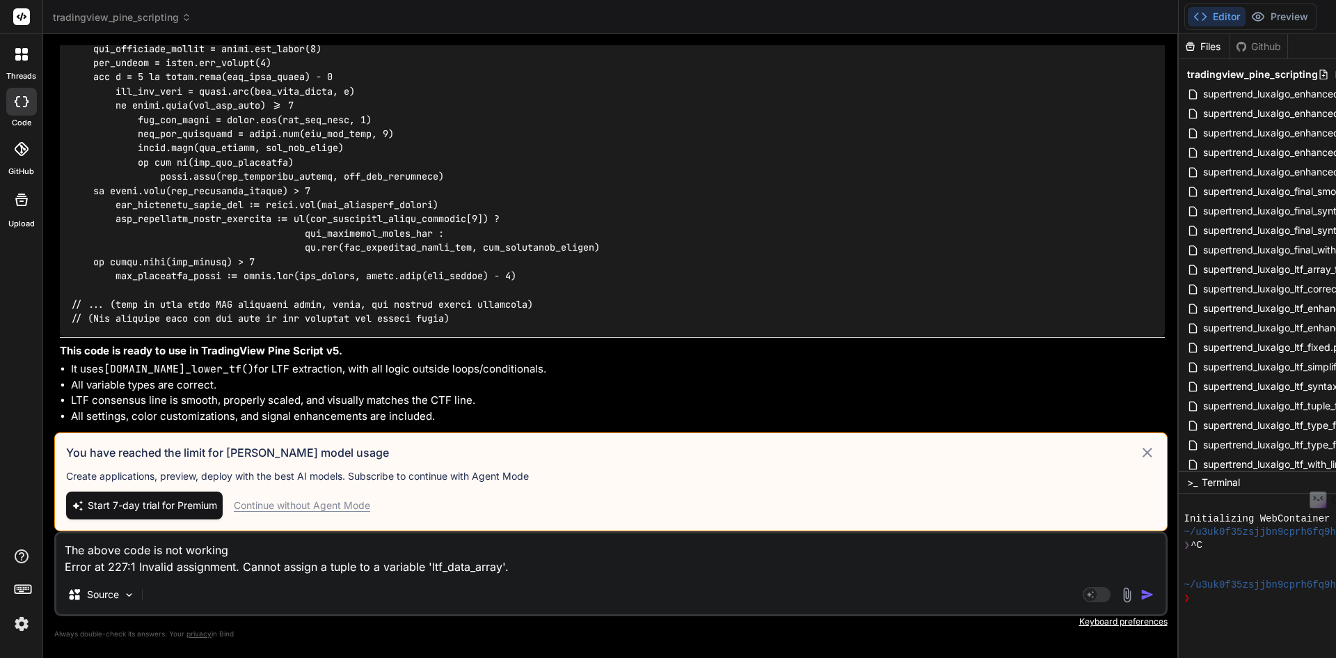
click at [320, 507] on div "Continue without Agent Mode" at bounding box center [302, 505] width 136 height 14
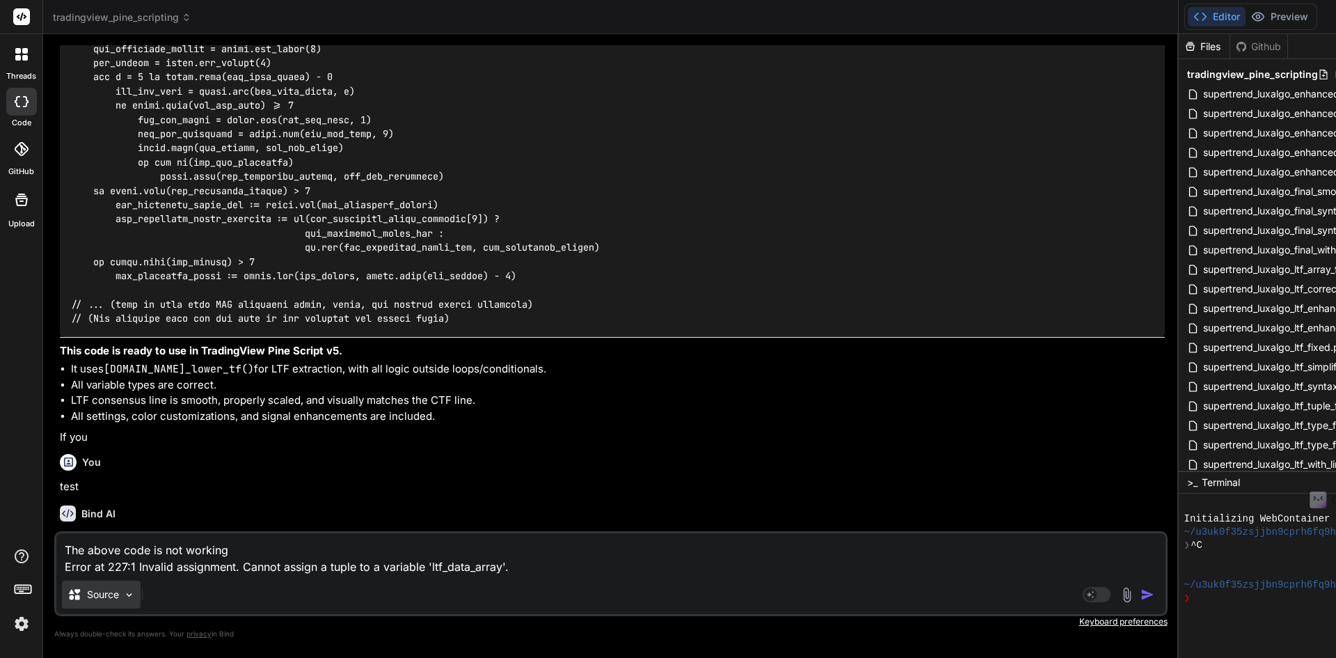
click at [111, 592] on p "Source" at bounding box center [103, 594] width 32 height 14
type textarea "x"
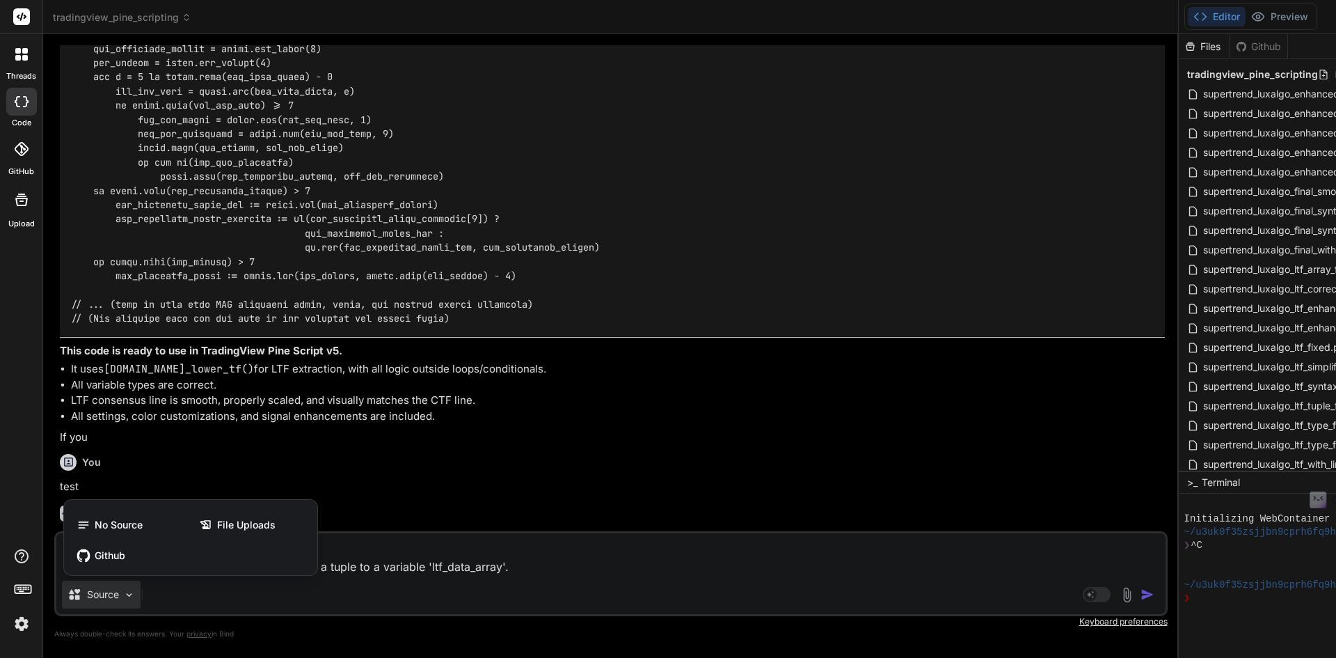
click at [30, 18] on div at bounding box center [21, 17] width 42 height 34
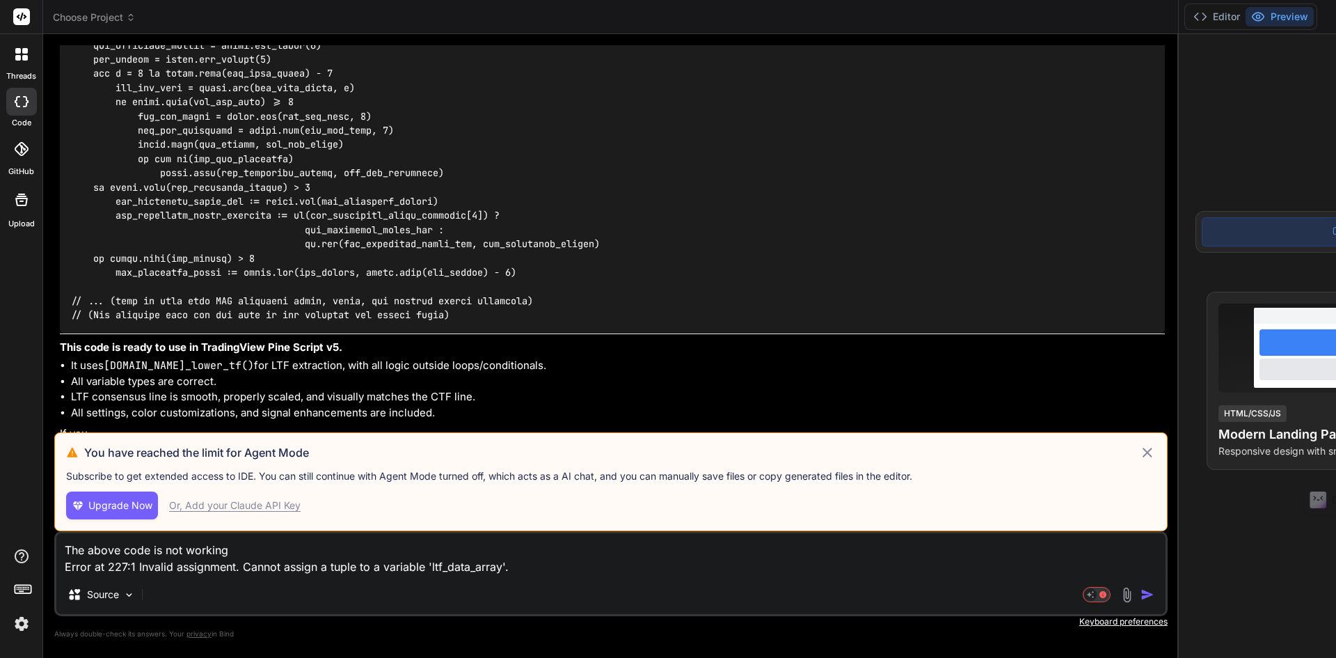
scroll to position [8619, 0]
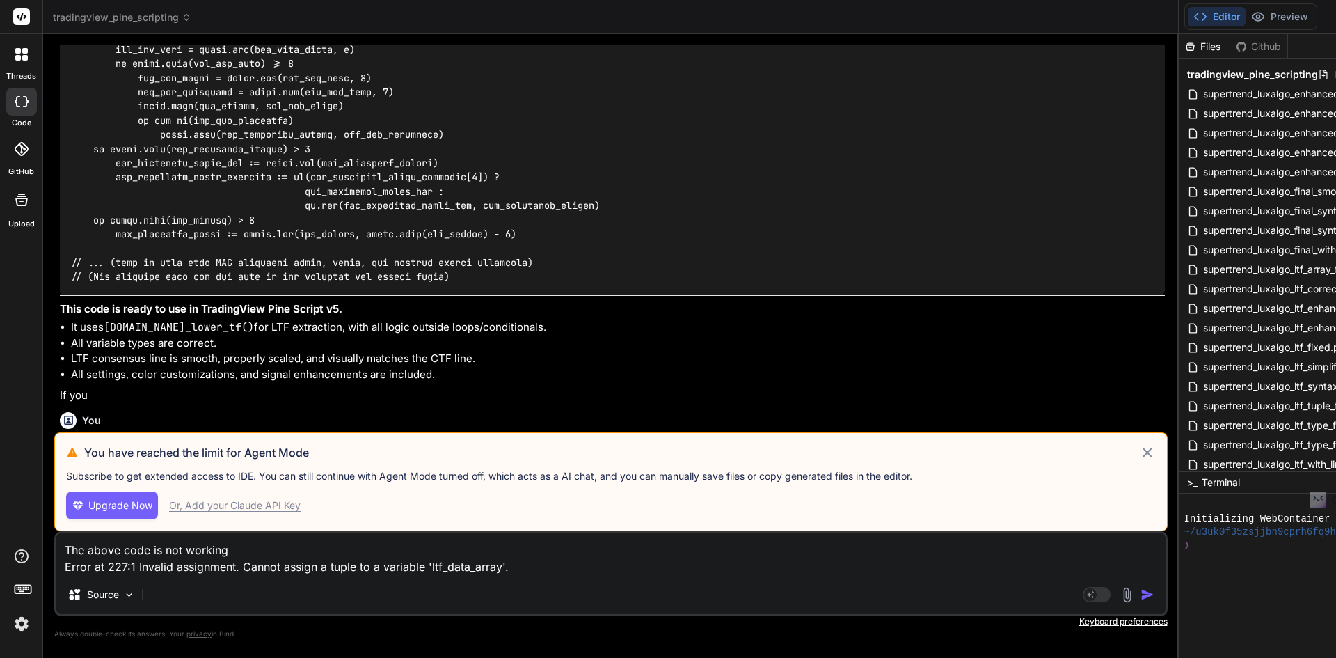
click at [220, 507] on div "Or, Add your Claude API Key" at bounding box center [235, 505] width 132 height 14
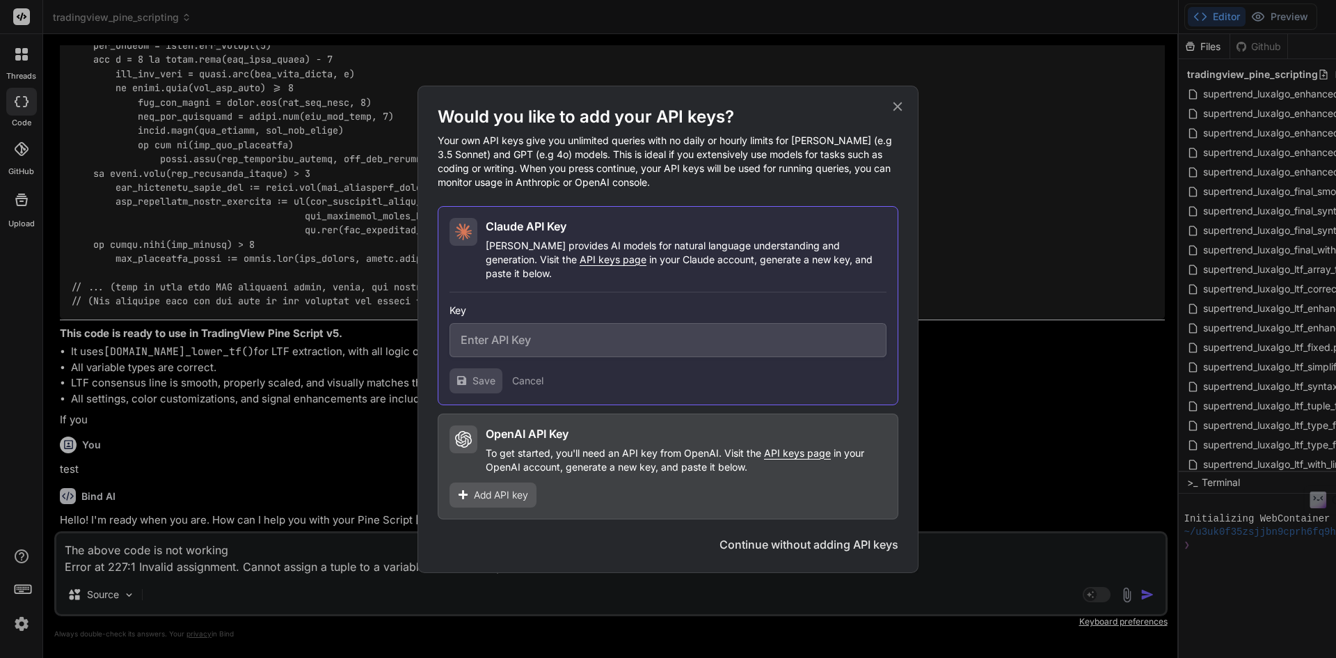
scroll to position [8605, 0]
click at [895, 109] on icon at bounding box center [897, 106] width 15 height 15
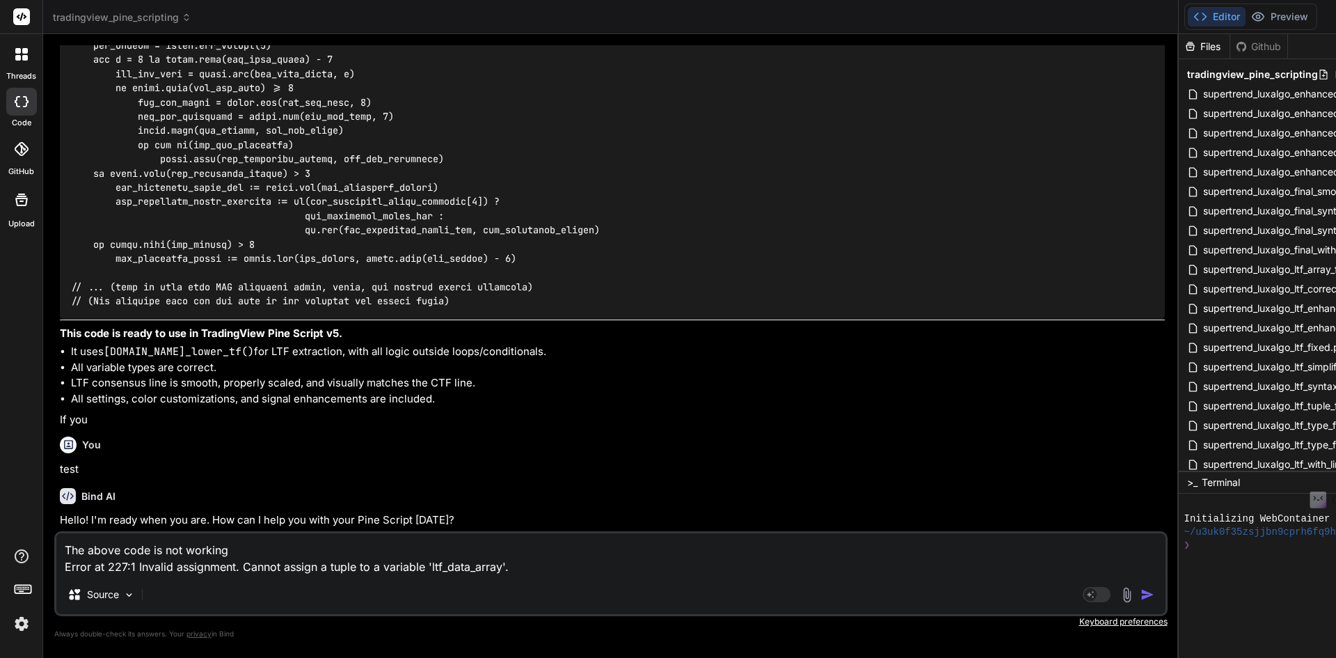
click at [26, 58] on icon at bounding box center [25, 58] width 6 height 6
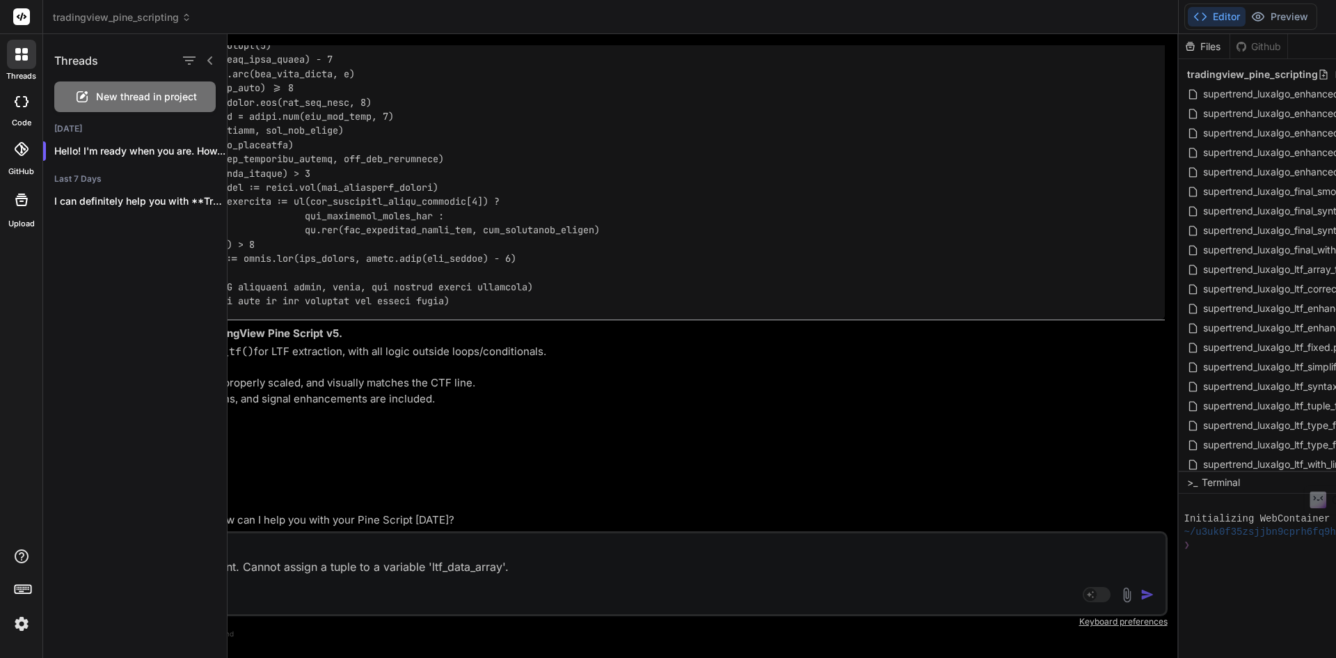
click at [20, 111] on div at bounding box center [21, 102] width 31 height 28
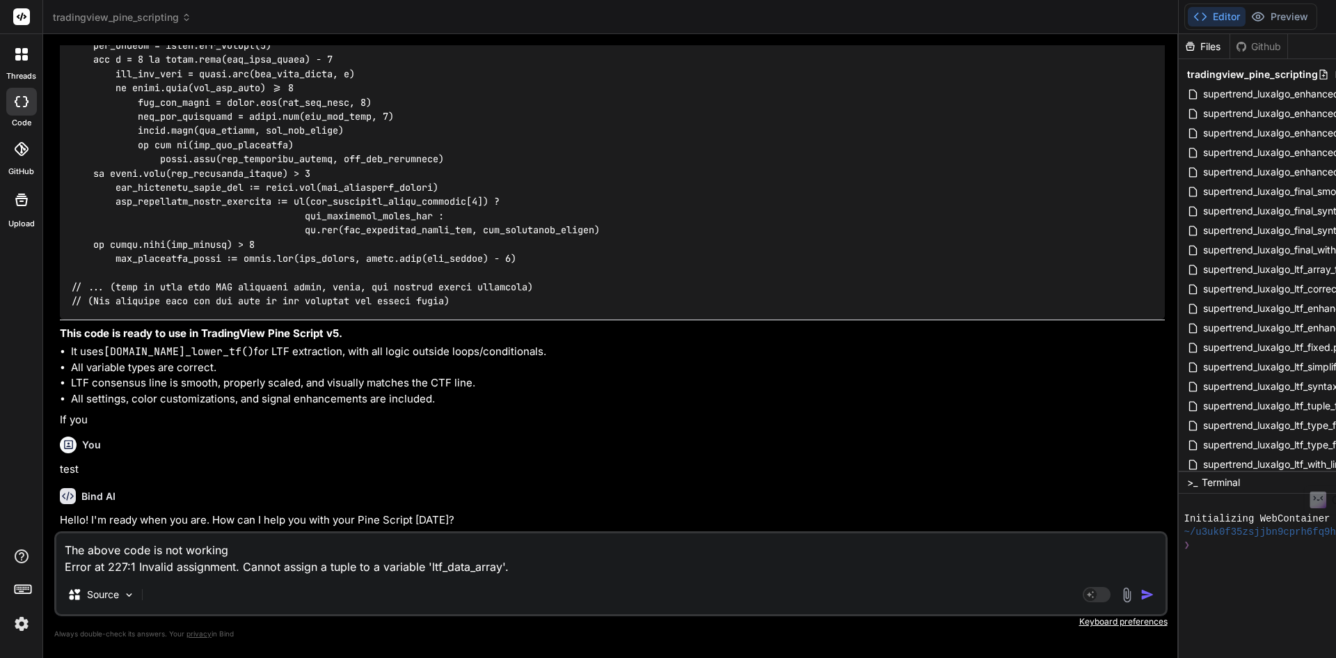
click at [27, 88] on div at bounding box center [21, 102] width 31 height 28
click at [20, 97] on icon at bounding box center [22, 101] width 14 height 11
click at [23, 614] on img at bounding box center [22, 624] width 24 height 24
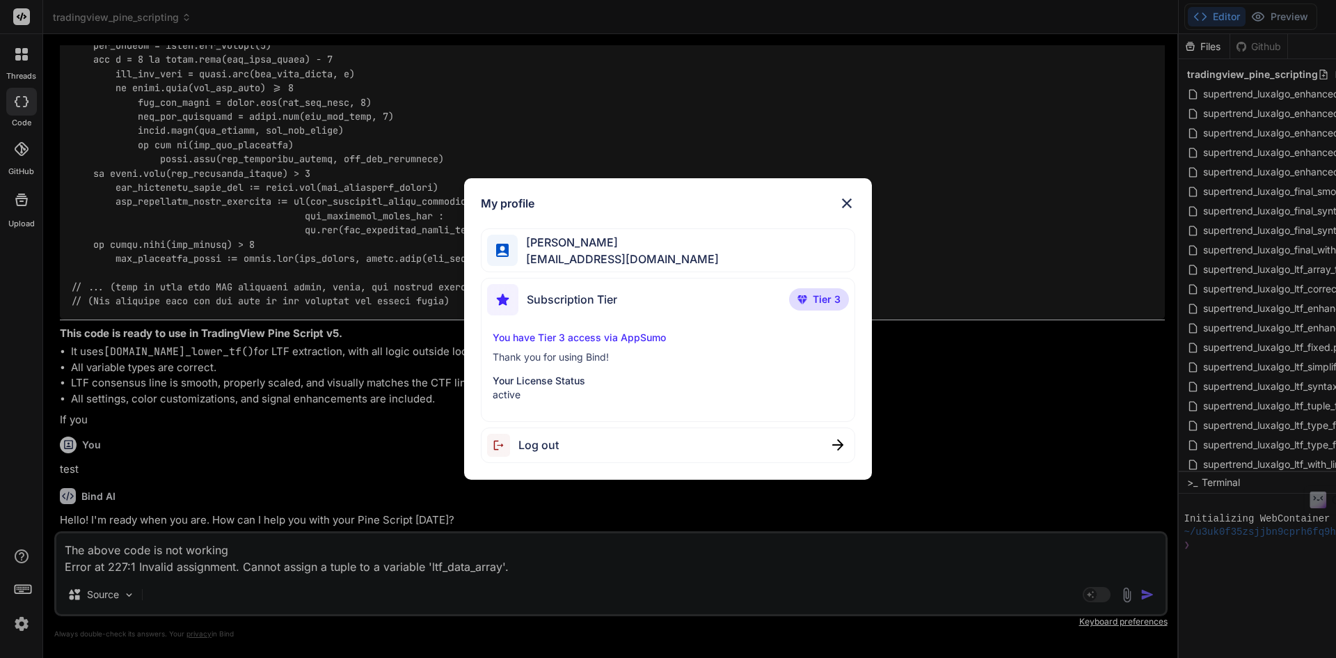
click at [612, 240] on span "[PERSON_NAME]" at bounding box center [618, 242] width 201 height 17
click at [590, 337] on p "You have Tier 3 access via AppSumo" at bounding box center [668, 338] width 351 height 14
click at [541, 384] on p "Your License Status" at bounding box center [668, 381] width 351 height 14
click at [846, 198] on img at bounding box center [847, 203] width 17 height 17
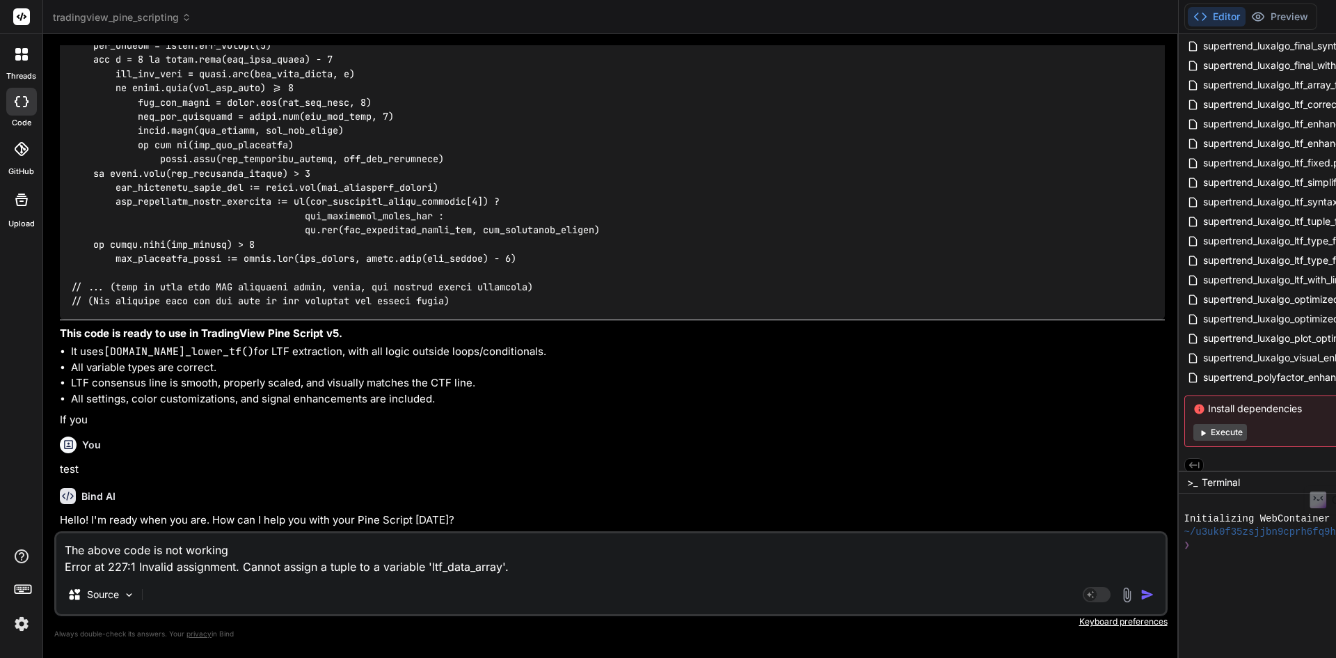
scroll to position [194, 0]
click at [17, 9] on rect at bounding box center [21, 16] width 17 height 17
click at [22, 19] on rect at bounding box center [21, 16] width 17 height 17
click at [26, 61] on div at bounding box center [21, 54] width 29 height 29
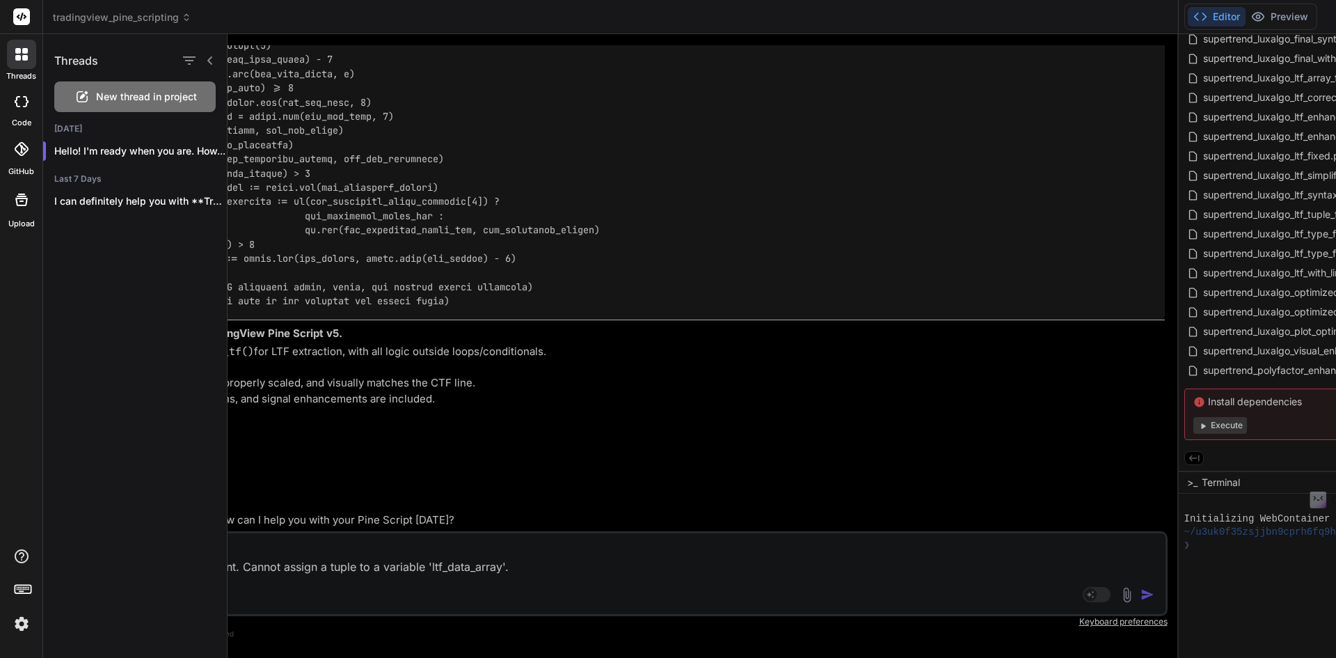
click at [27, 109] on div at bounding box center [21, 102] width 31 height 28
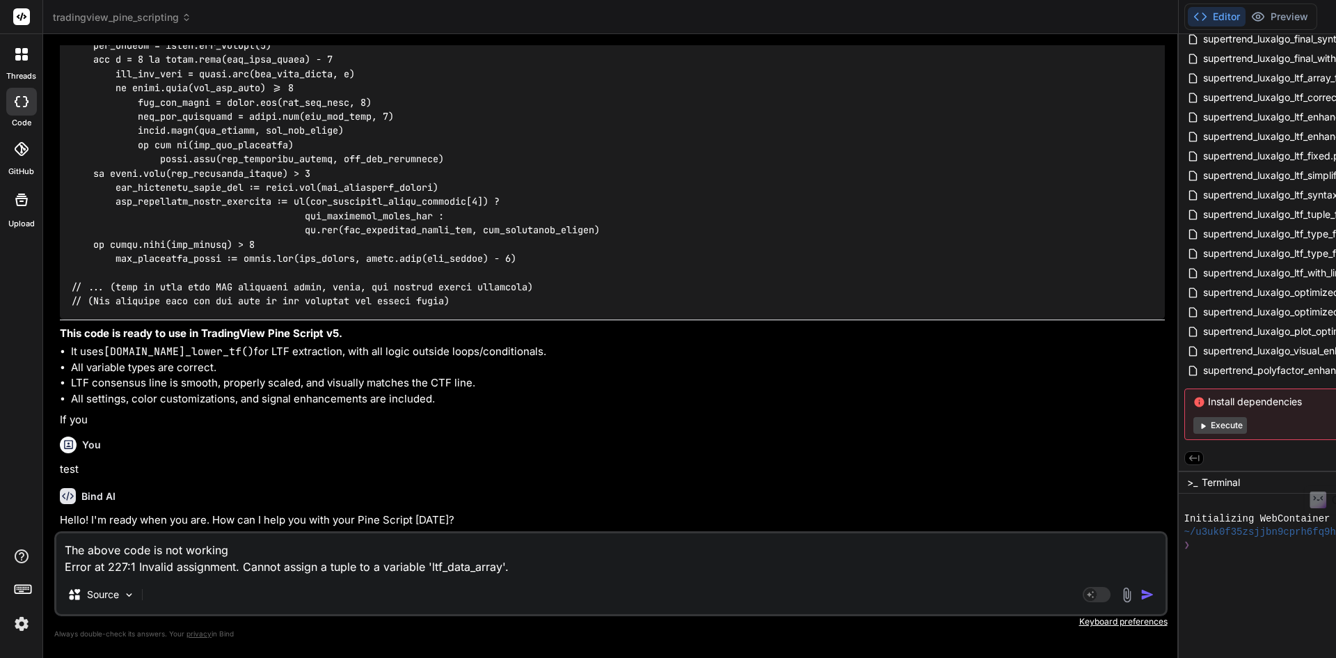
click at [24, 156] on div at bounding box center [21, 149] width 31 height 31
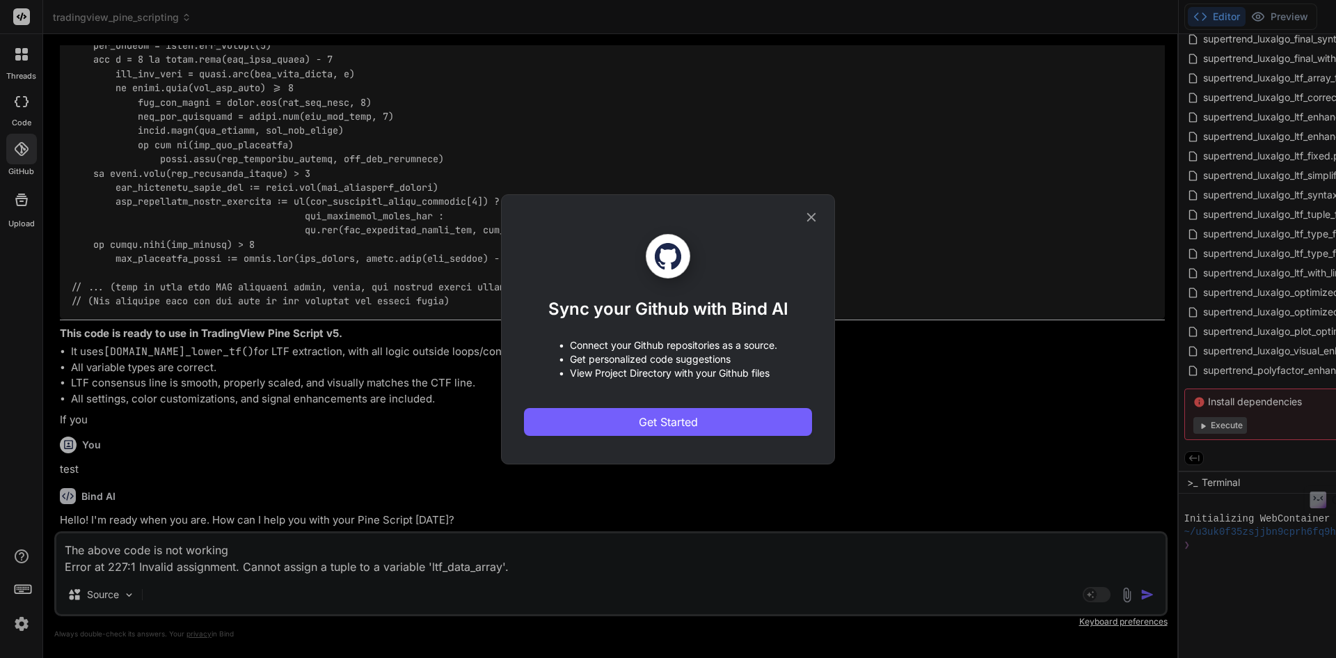
click at [805, 218] on icon at bounding box center [811, 216] width 15 height 15
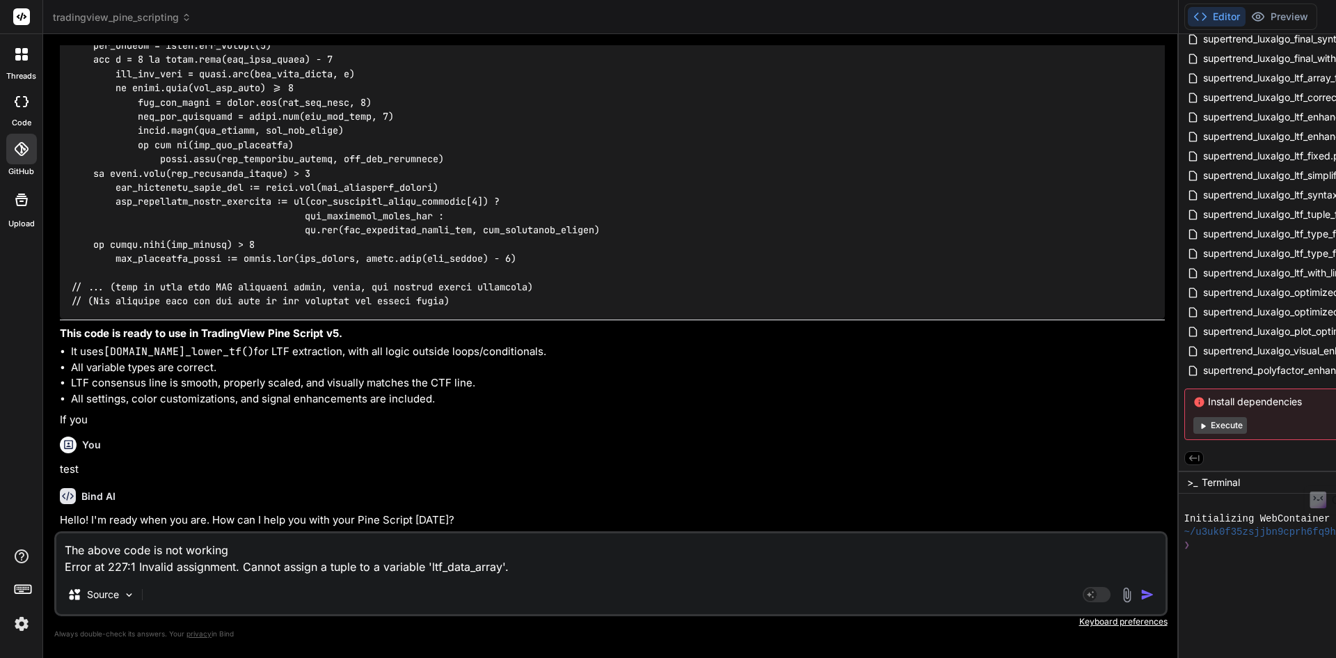
click at [27, 619] on img at bounding box center [22, 624] width 24 height 24
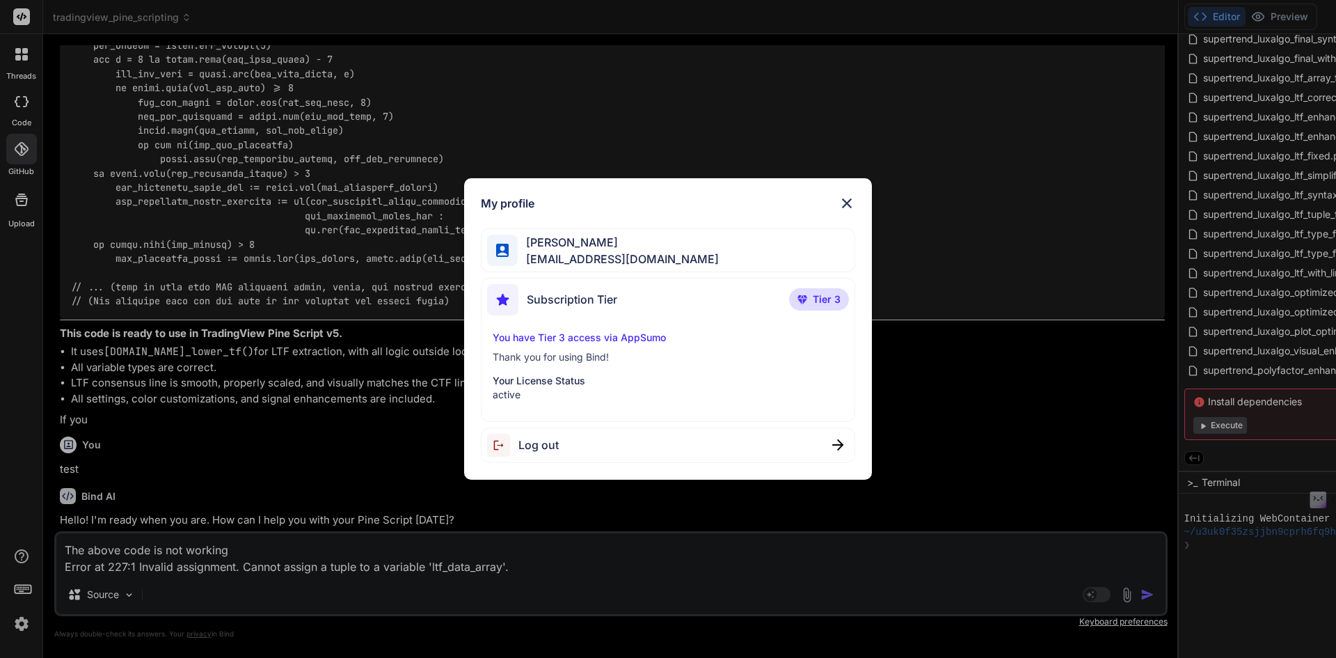
click at [844, 203] on img at bounding box center [847, 203] width 17 height 17
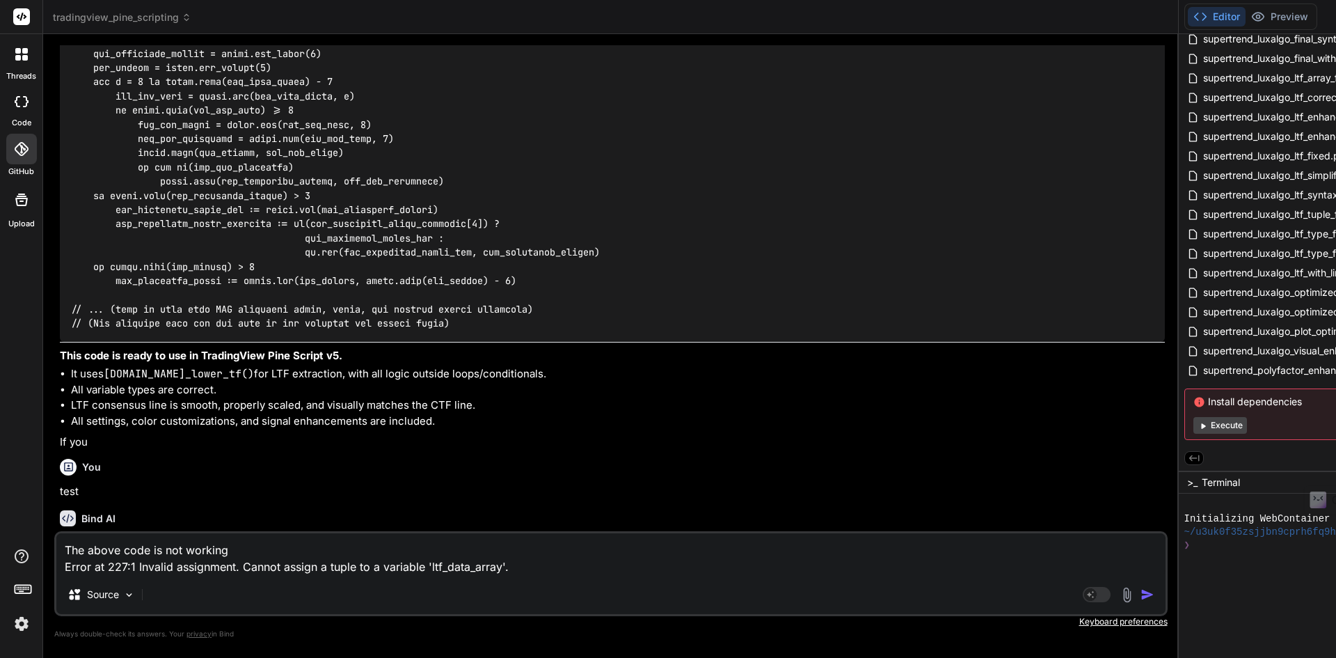
scroll to position [8605, 0]
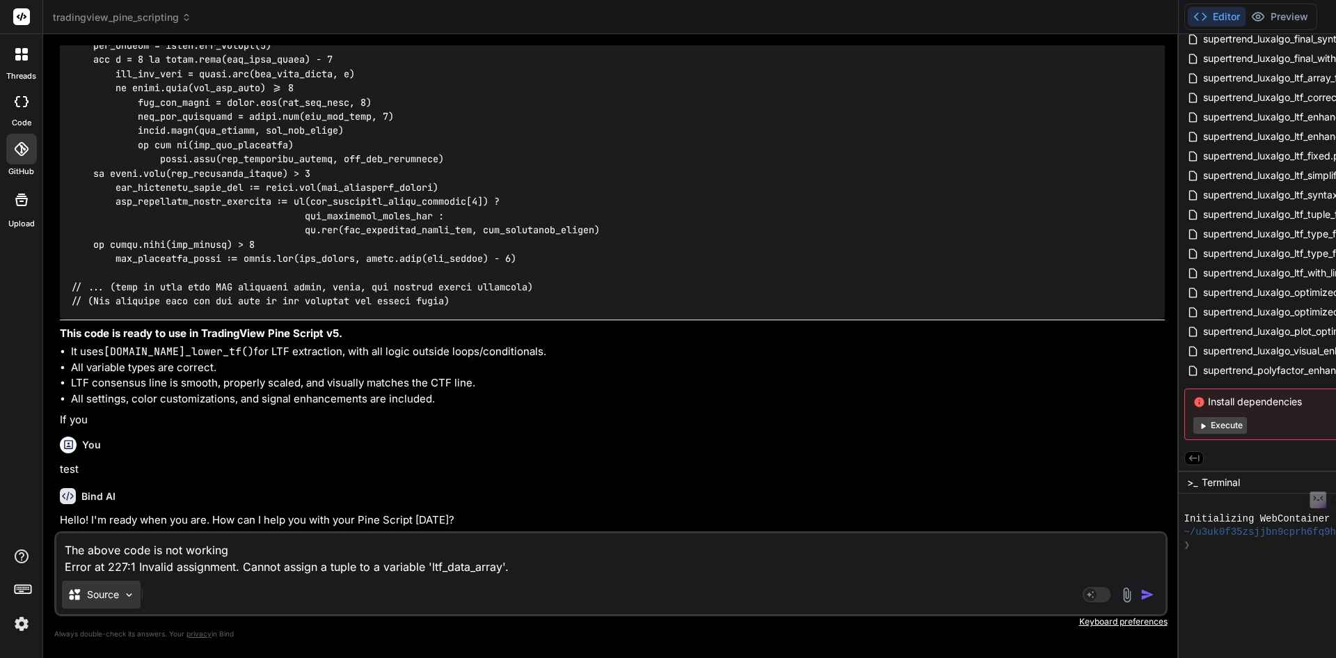
click at [98, 596] on p "Source" at bounding box center [103, 594] width 32 height 14
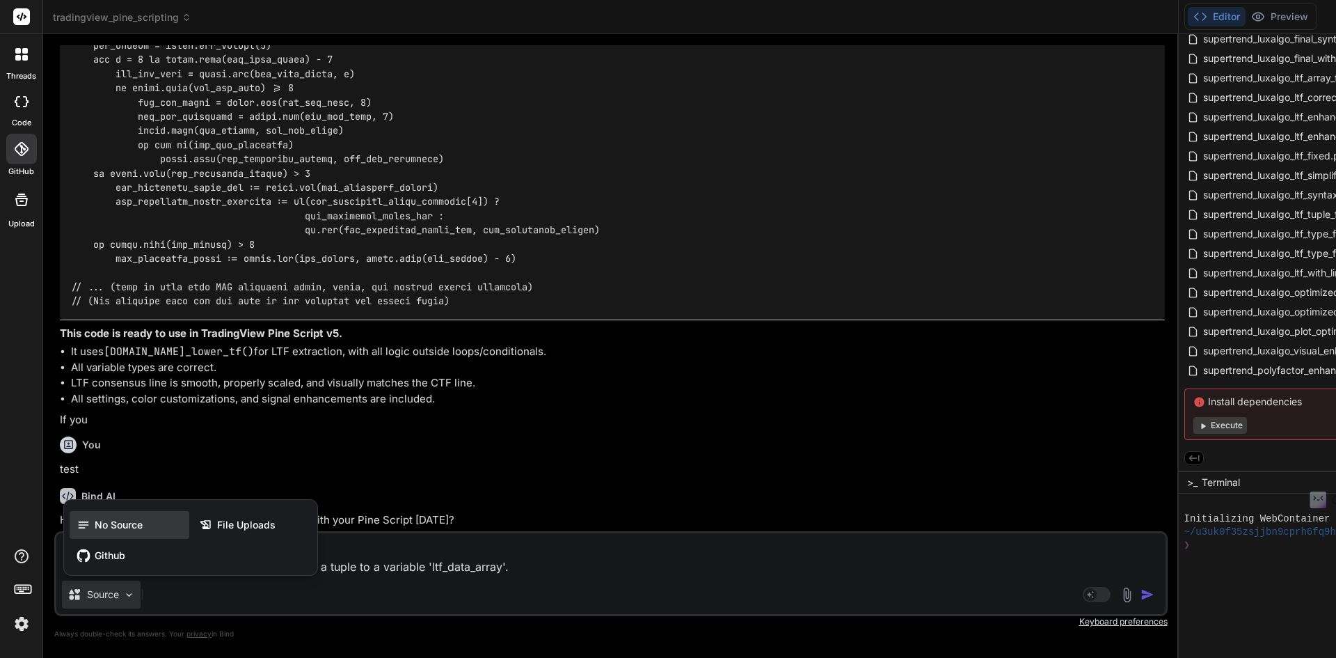
click at [130, 532] on div "No Source" at bounding box center [130, 525] width 120 height 28
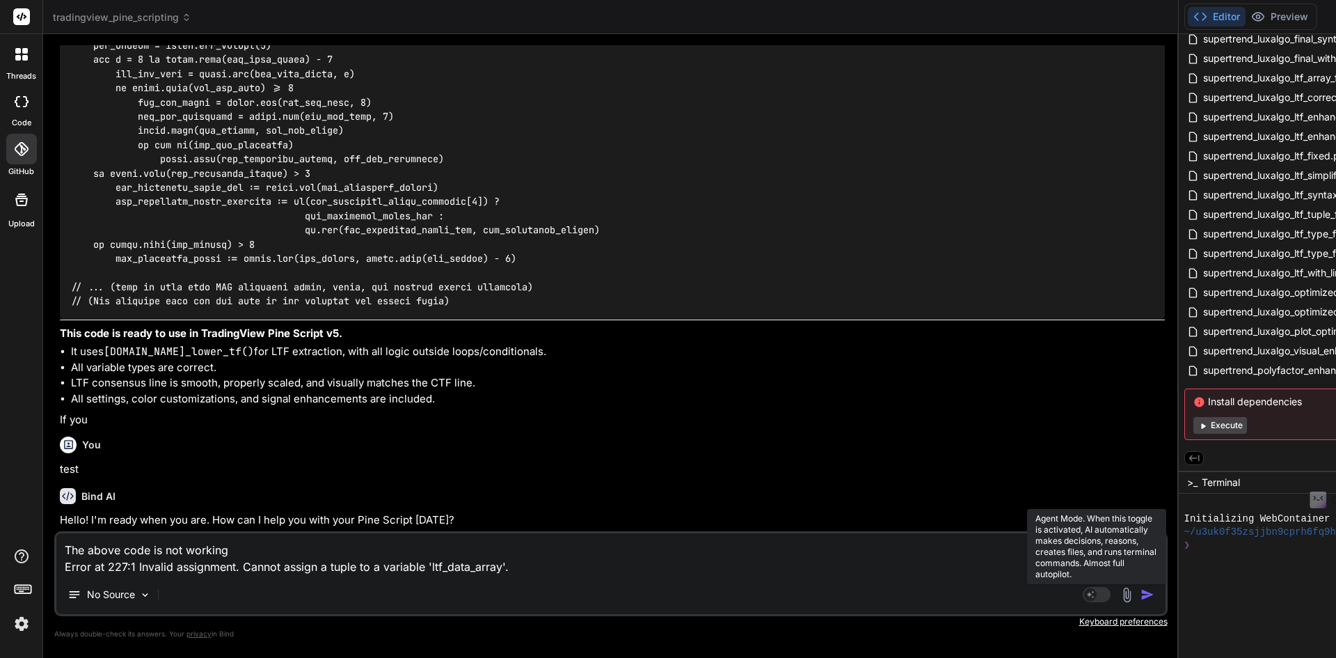
click at [1111, 601] on rect at bounding box center [1097, 594] width 28 height 15
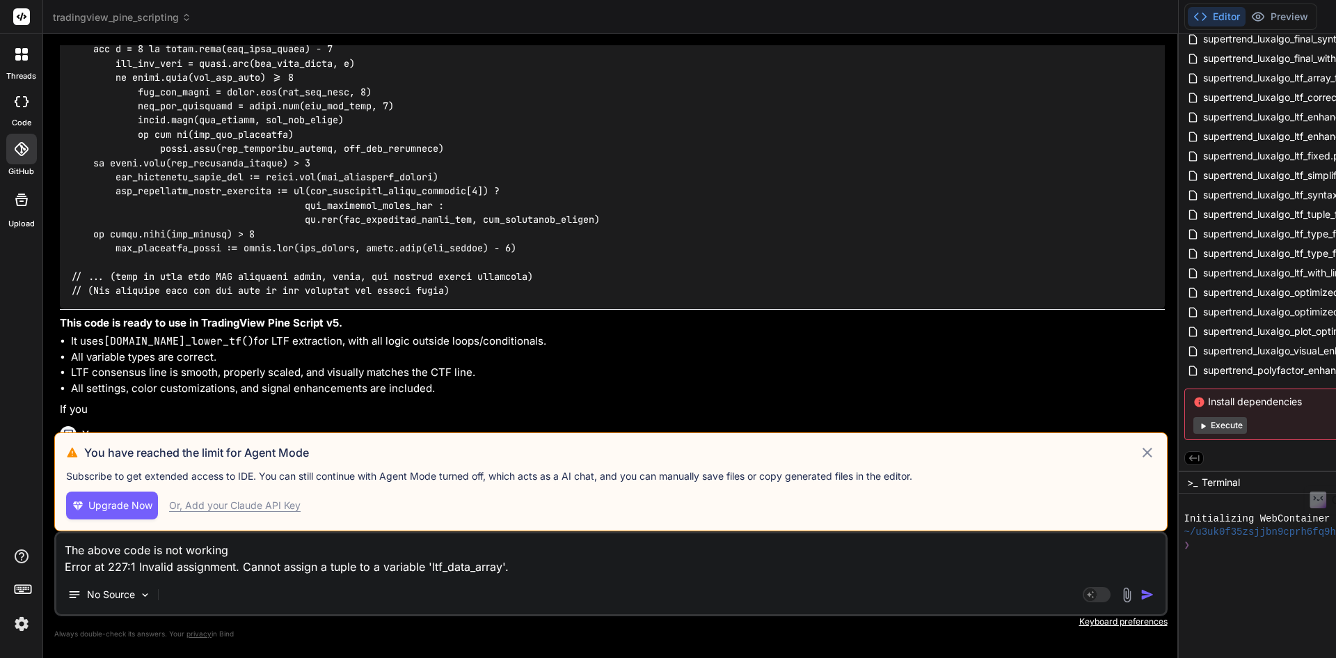
click at [143, 504] on span "Upgrade Now" at bounding box center [120, 505] width 64 height 14
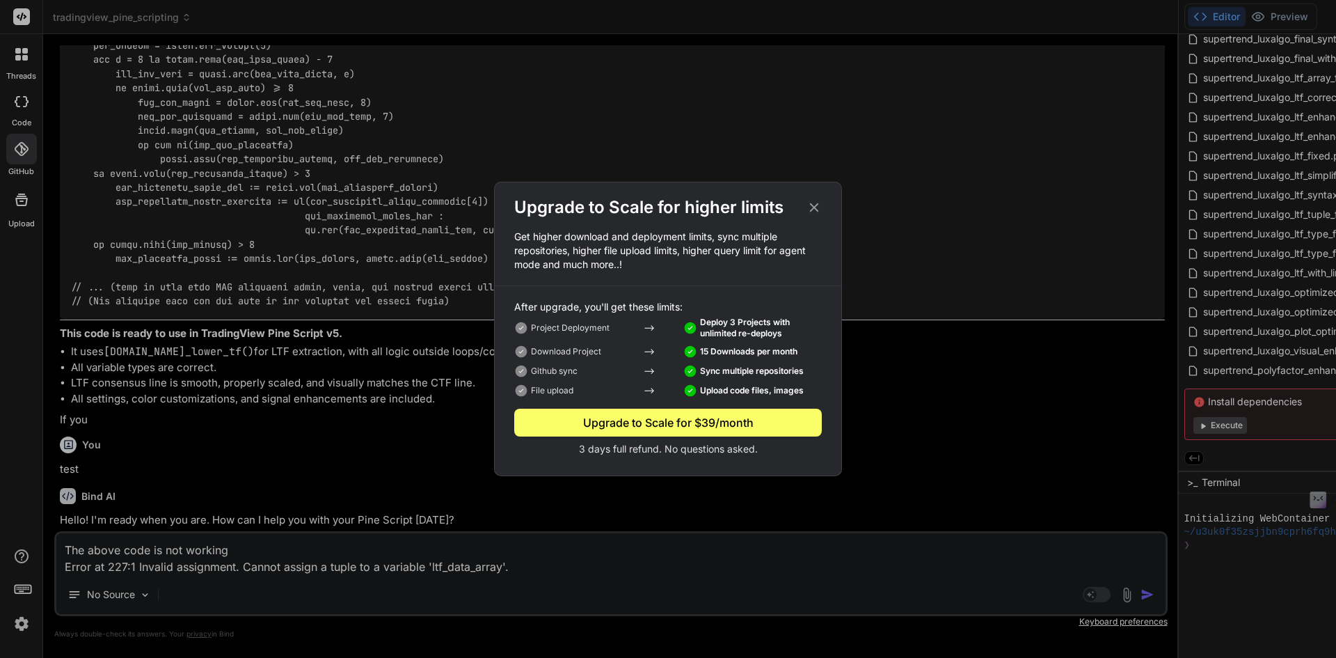
click at [817, 209] on icon at bounding box center [814, 207] width 15 height 15
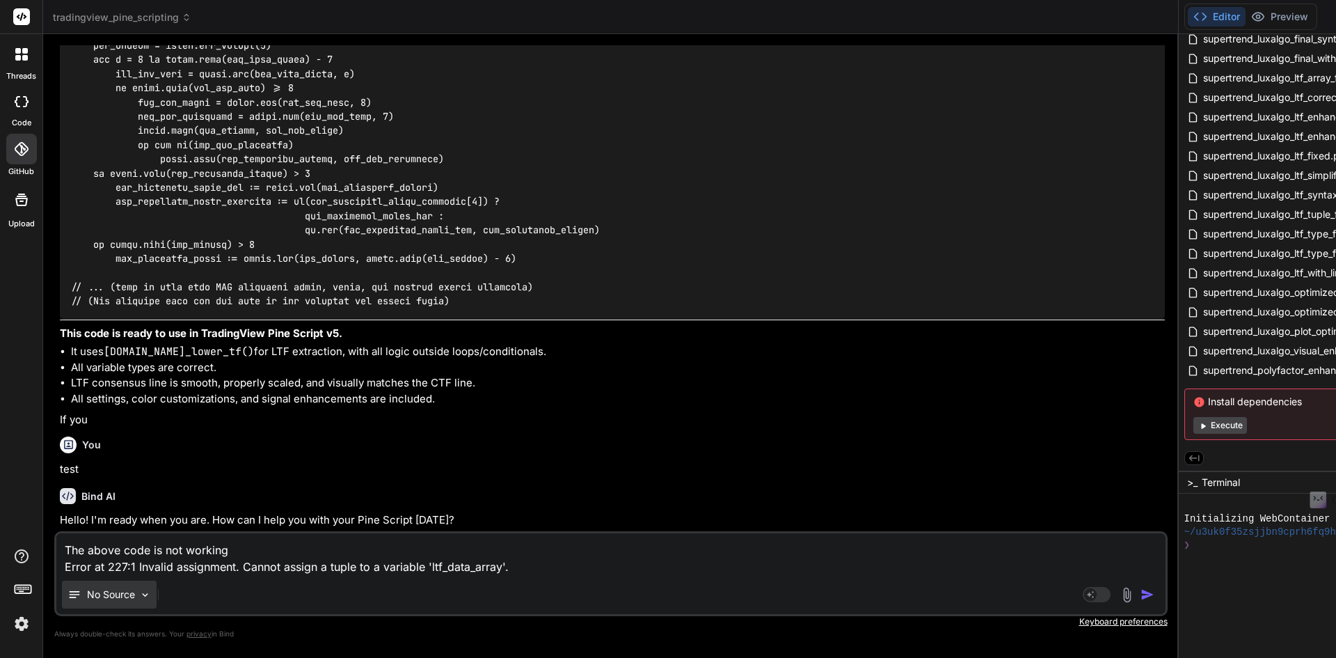
click at [86, 592] on div "No Source" at bounding box center [102, 594] width 68 height 14
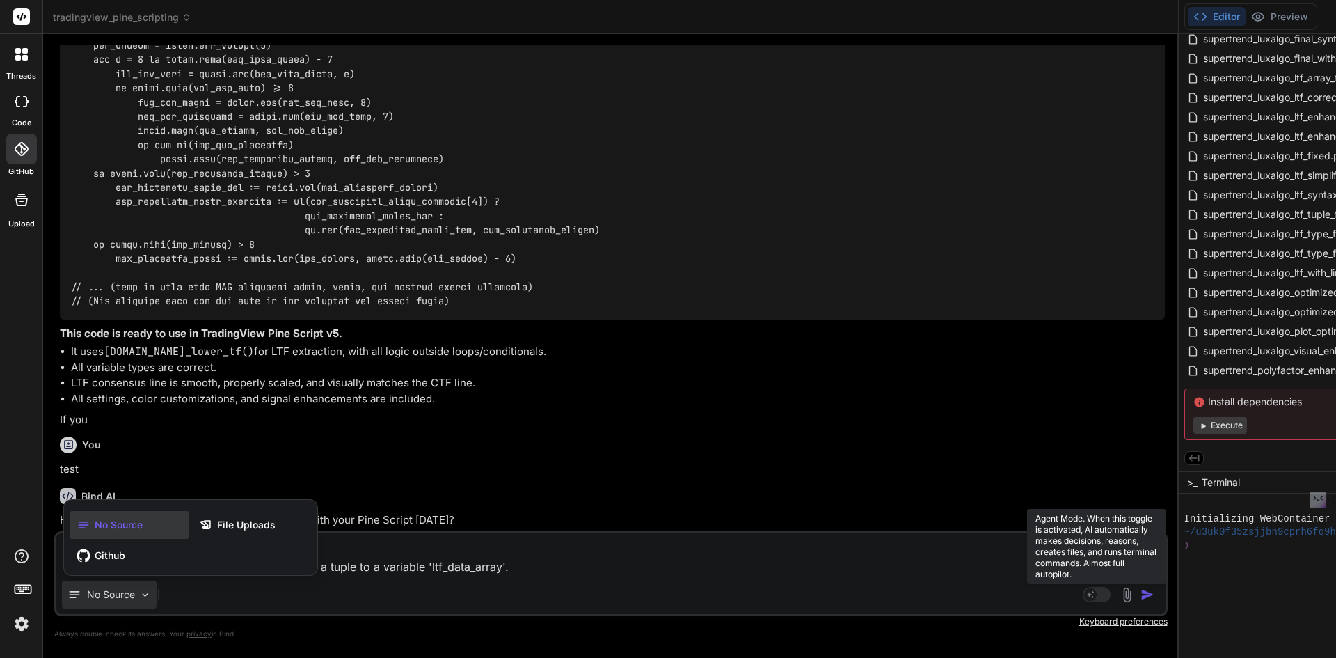
click at [1114, 590] on div at bounding box center [668, 329] width 1336 height 658
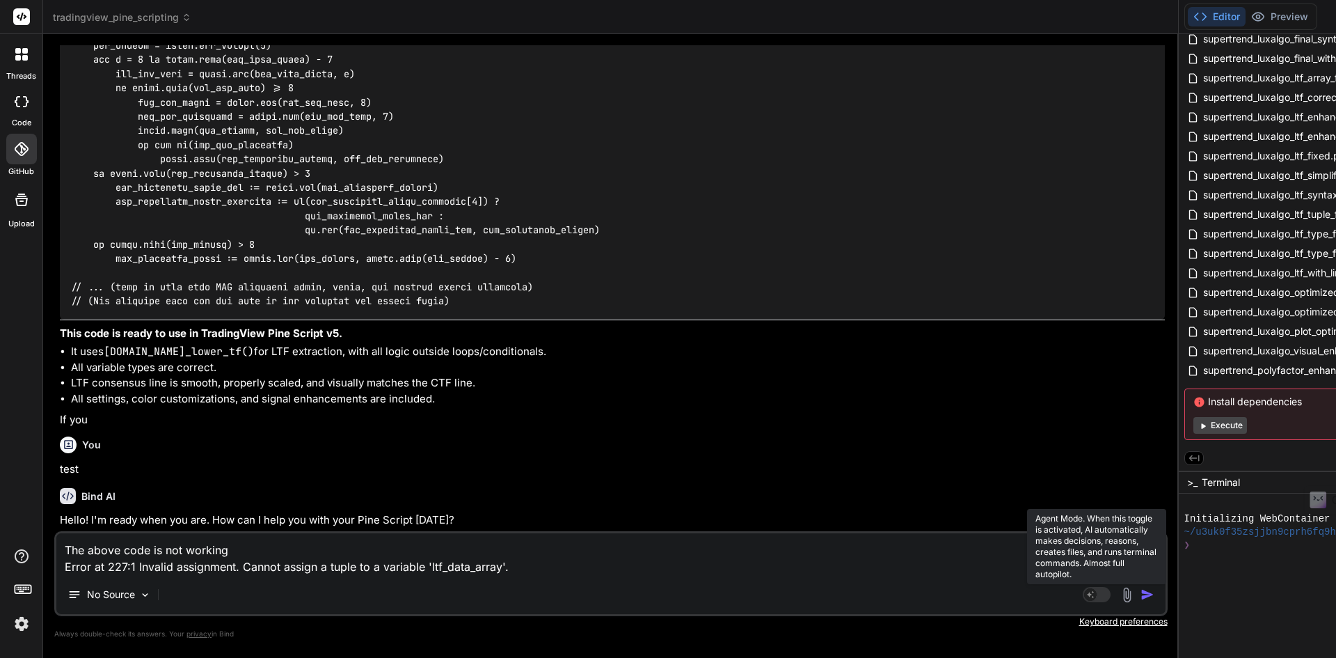
click at [1097, 590] on rect at bounding box center [1090, 594] width 13 height 13
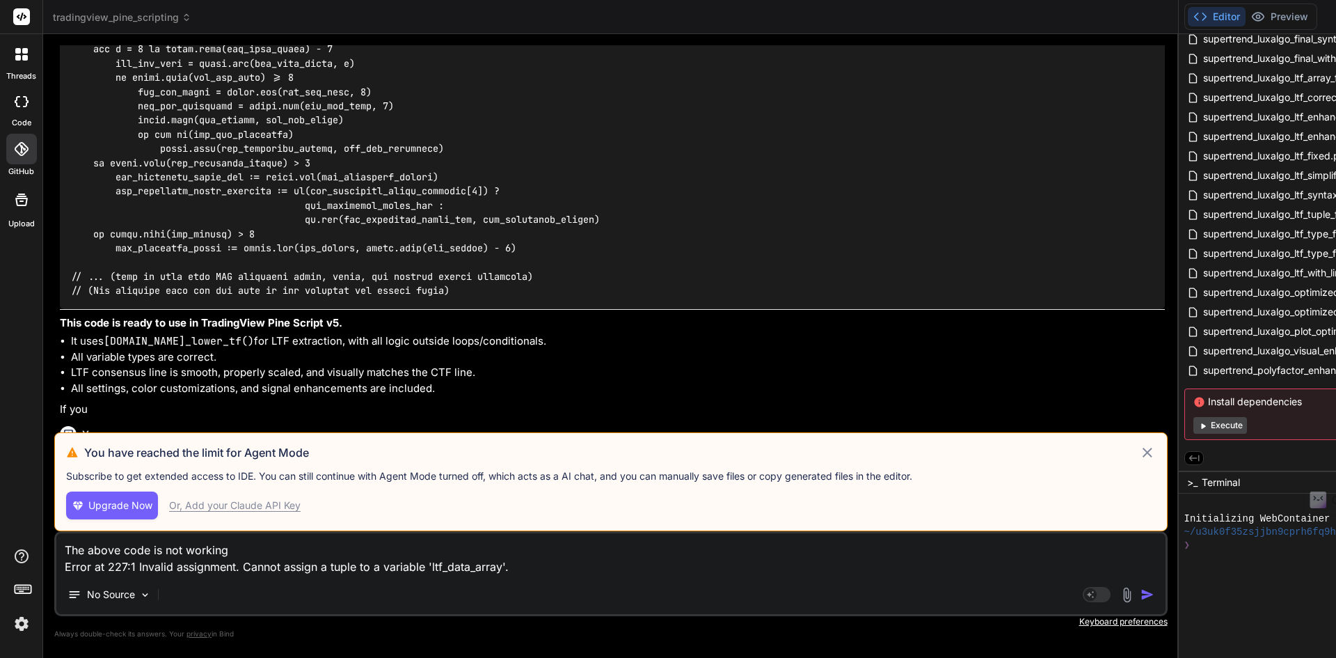
click at [253, 508] on div "Or, Add your Claude API Key" at bounding box center [235, 505] width 132 height 14
type textarea "x"
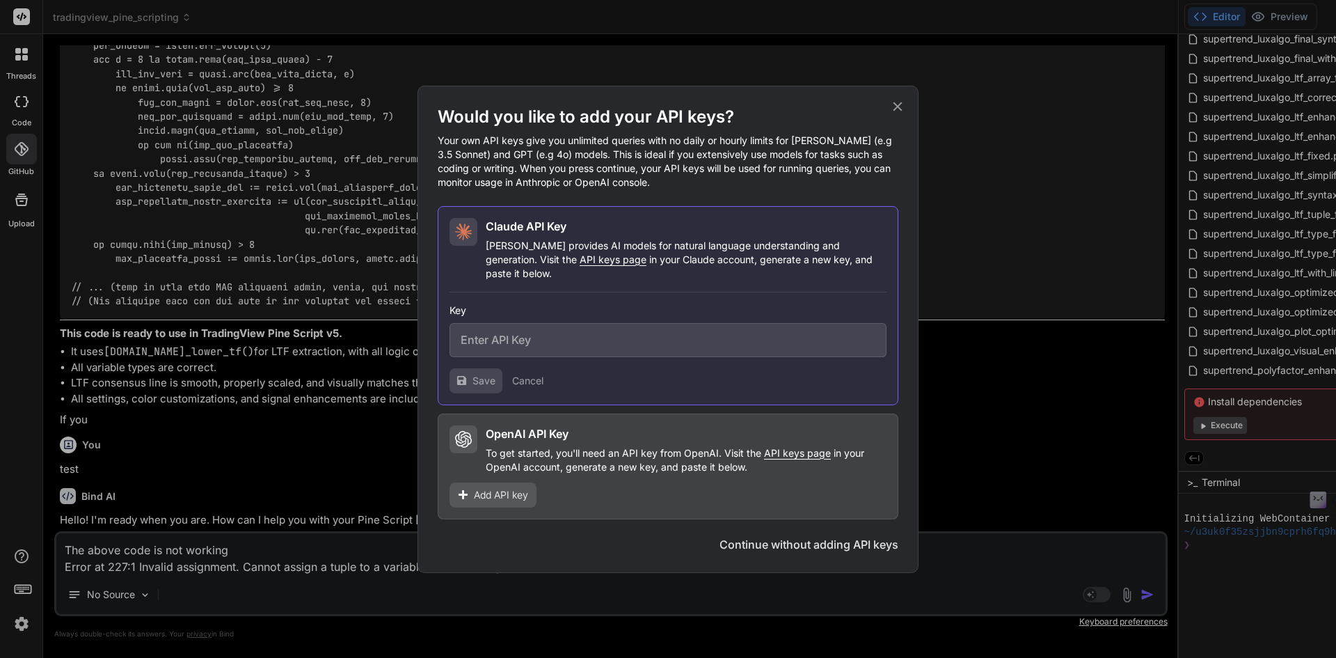
click at [669, 334] on input "text" at bounding box center [668, 340] width 437 height 34
paste input "sk-ant-api03-iq_dYDI9H8L_7rboJz2Mz5yGHrMY7FE3evILrTCZvlqFa6HV_V9hGz4IIF7FTidHI_…"
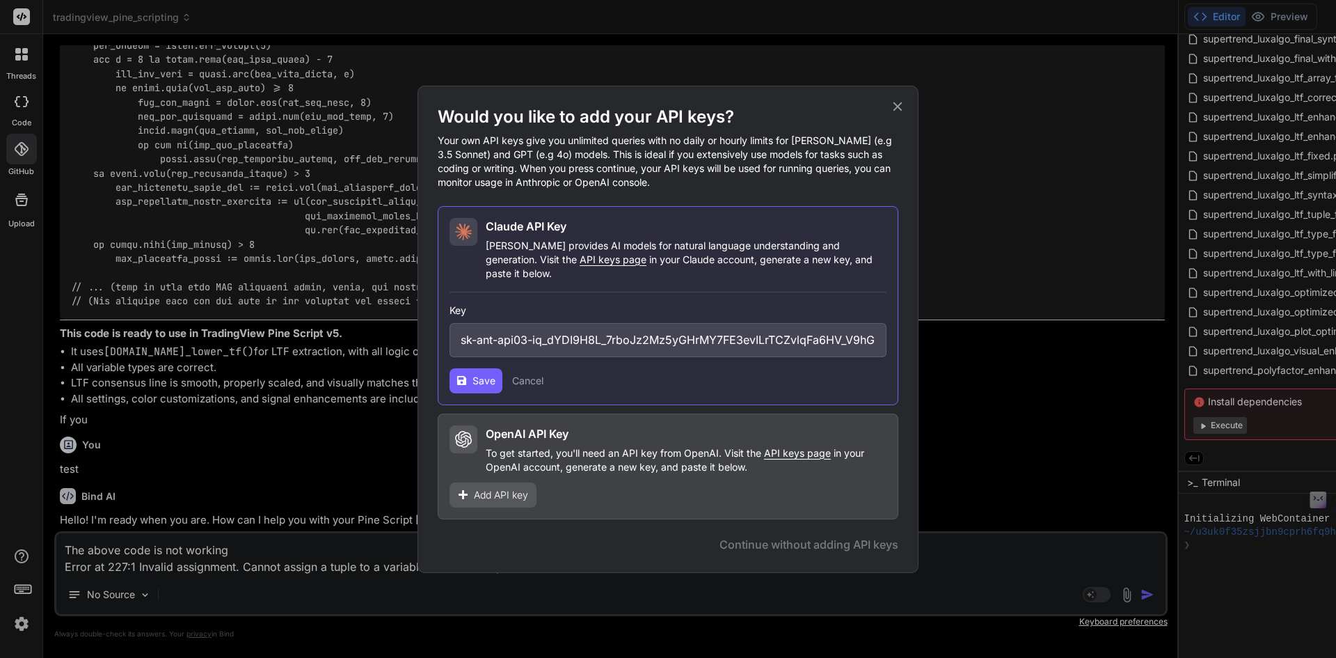
scroll to position [0, 262]
type input "sk-ant-api03-iq_dYDI9H8L_7rboJz2Mz5yGHrMY7FE3evILrTCZvlqFa6HV_V9hGz4IIF7FTidHI_…"
click at [496, 371] on button "Save" at bounding box center [476, 380] width 53 height 25
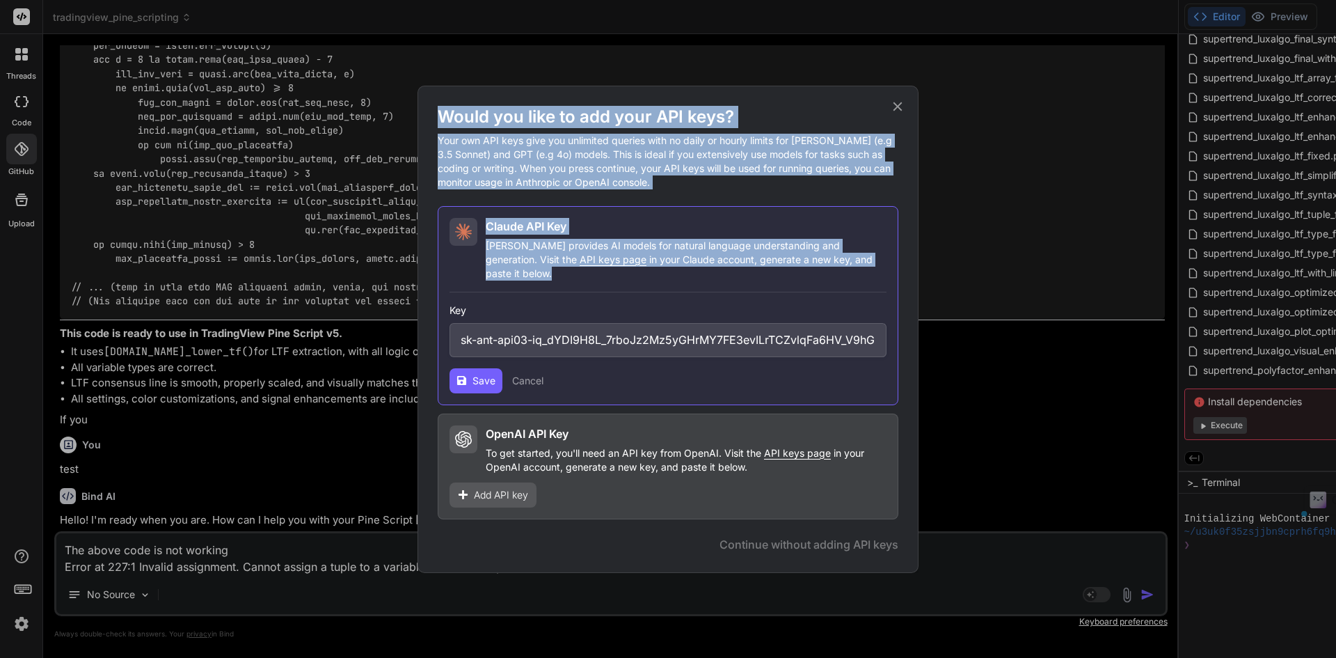
drag, startPoint x: 438, startPoint y: 120, endPoint x: 857, endPoint y: 281, distance: 448.1
click at [857, 281] on div "Would you like to add your API keys? Your own API keys give you unlimited queri…" at bounding box center [668, 312] width 461 height 413
copy div "Would you like to add your API keys? Your own API keys give you unlimited queri…"
click at [538, 374] on button "Cancel" at bounding box center [527, 381] width 31 height 14
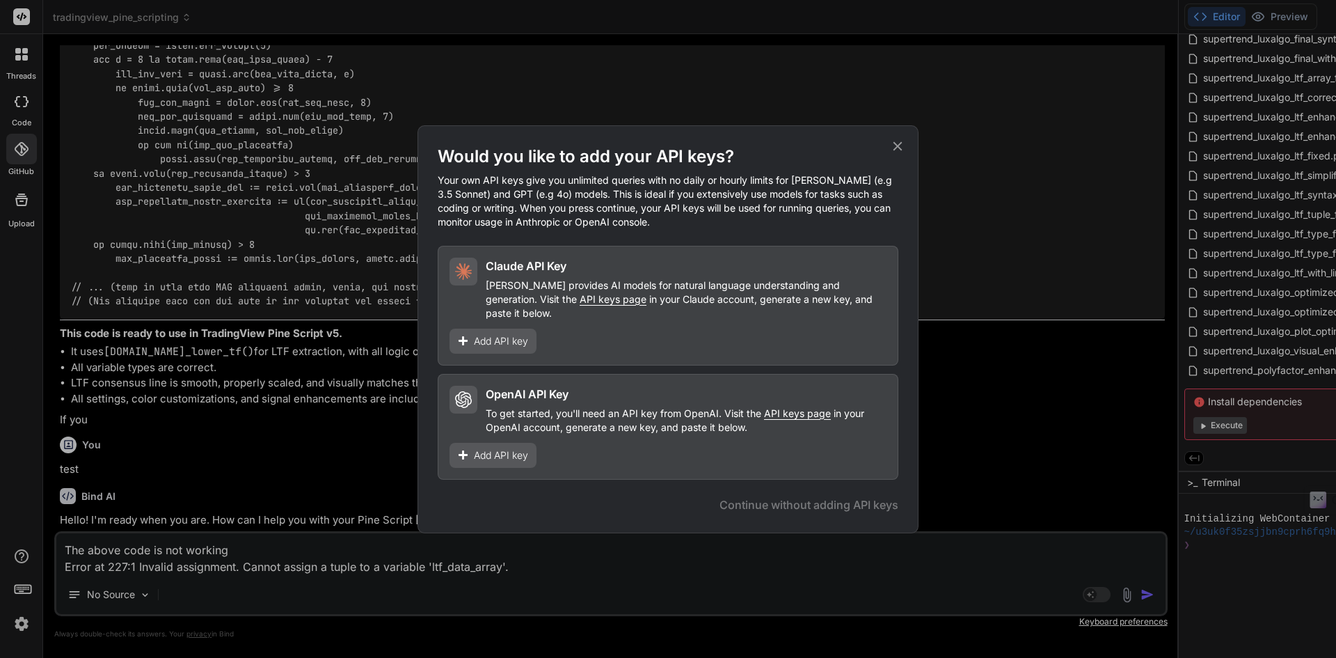
click at [638, 334] on div "[PERSON_NAME] API Key [PERSON_NAME] provides AI models for natural language und…" at bounding box center [668, 306] width 461 height 120
click at [502, 271] on h2 "Claude API Key" at bounding box center [526, 266] width 81 height 17
click at [580, 305] on span "API keys page" at bounding box center [613, 299] width 67 height 12
